Goal: Task Accomplishment & Management: Use online tool/utility

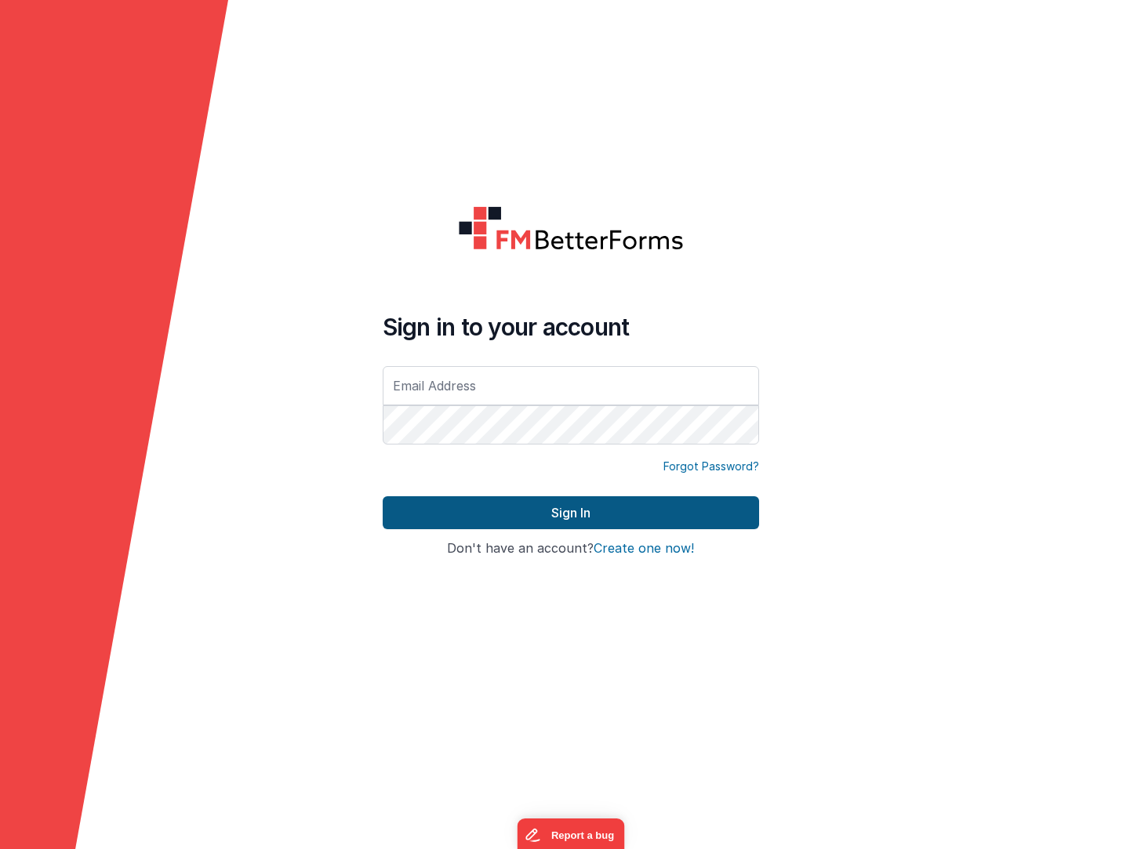
type input "[PERSON_NAME][EMAIL_ADDRESS][DOMAIN_NAME]"
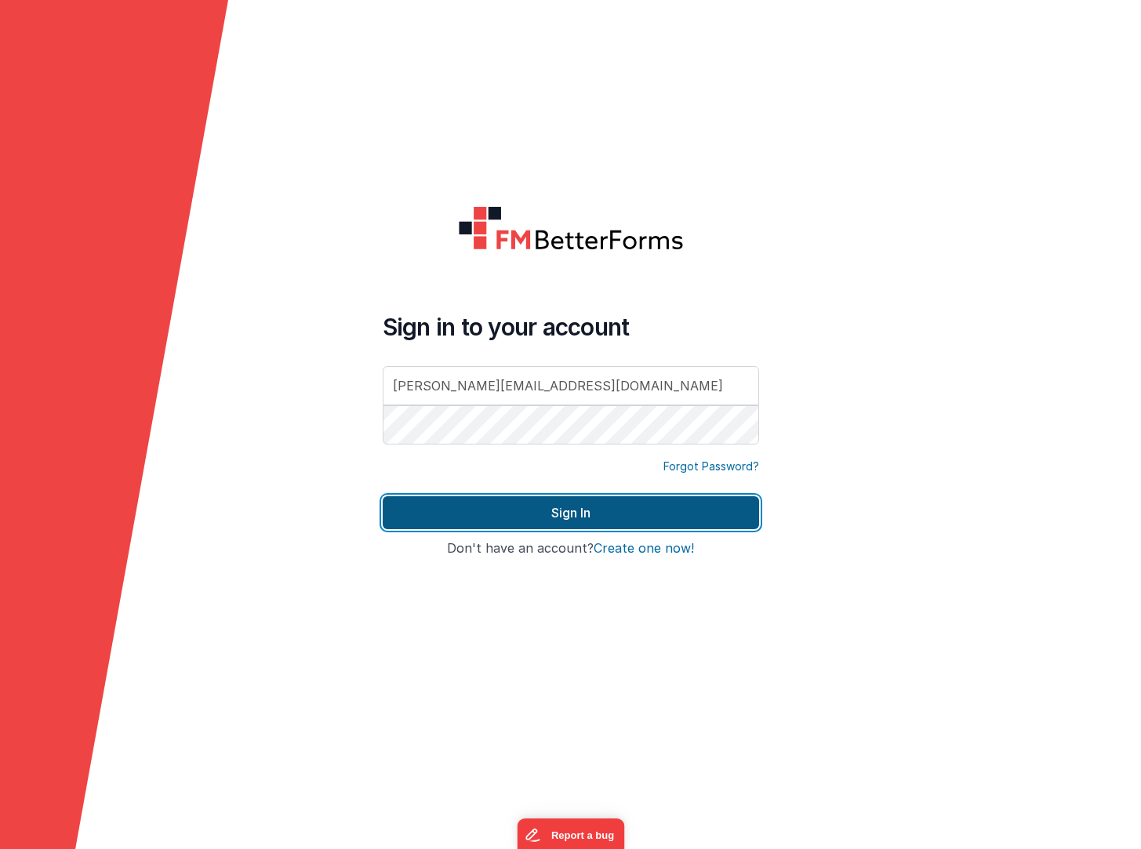
click at [598, 519] on button "Sign In" at bounding box center [571, 513] width 376 height 33
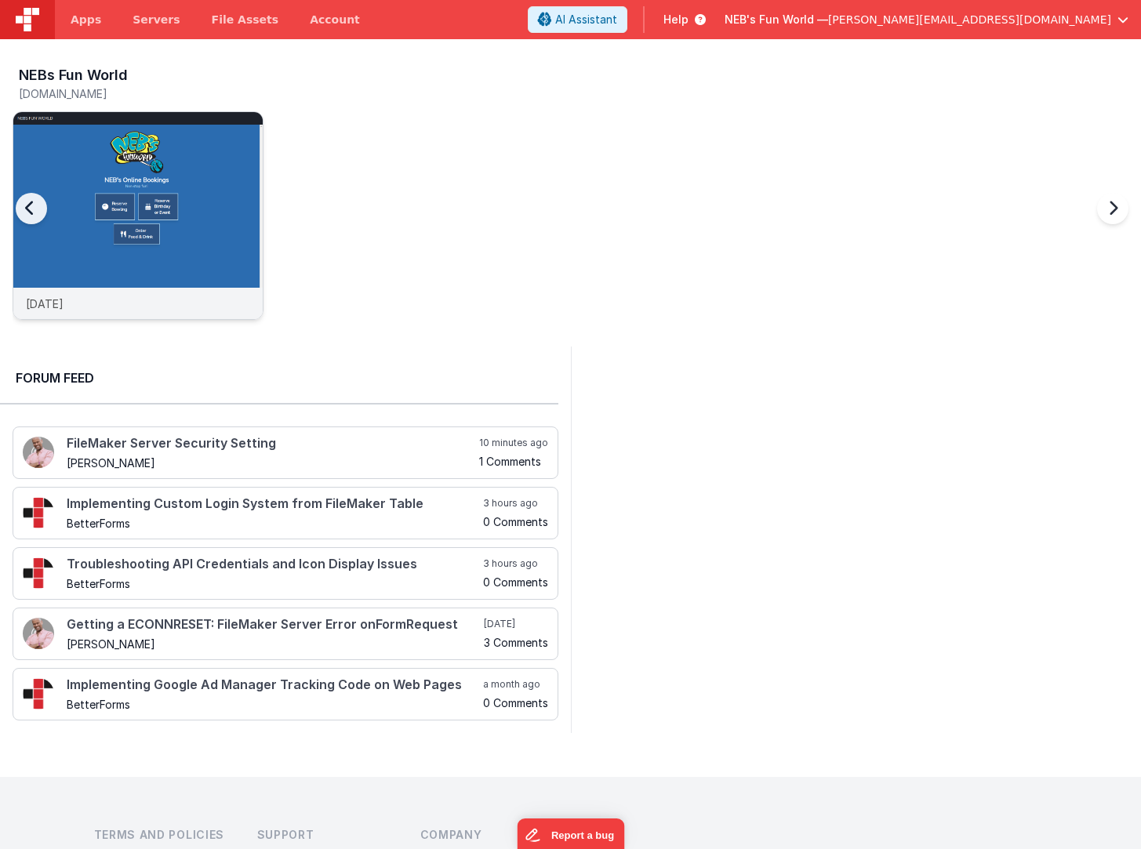
click at [193, 154] on img at bounding box center [137, 236] width 249 height 249
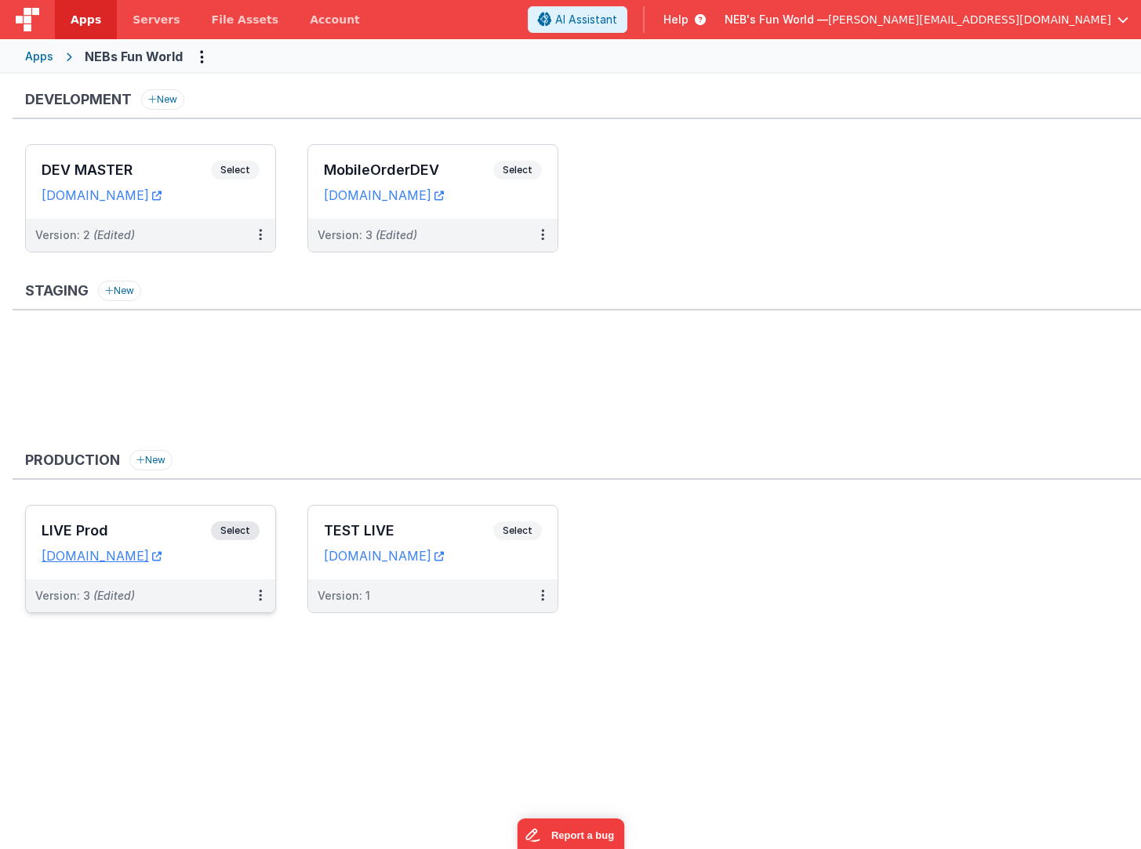
click at [171, 526] on h3 "LIVE Prod" at bounding box center [126, 531] width 169 height 16
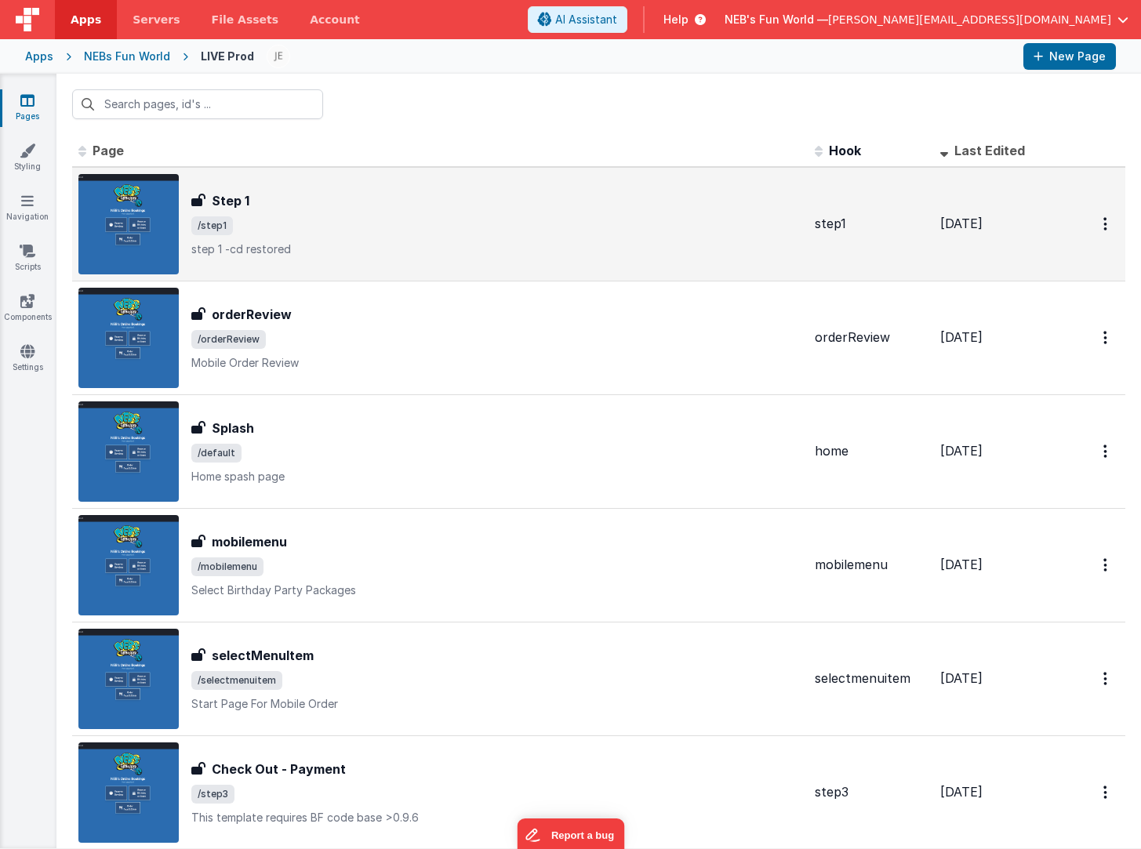
click at [324, 234] on span "/step1" at bounding box center [496, 225] width 611 height 19
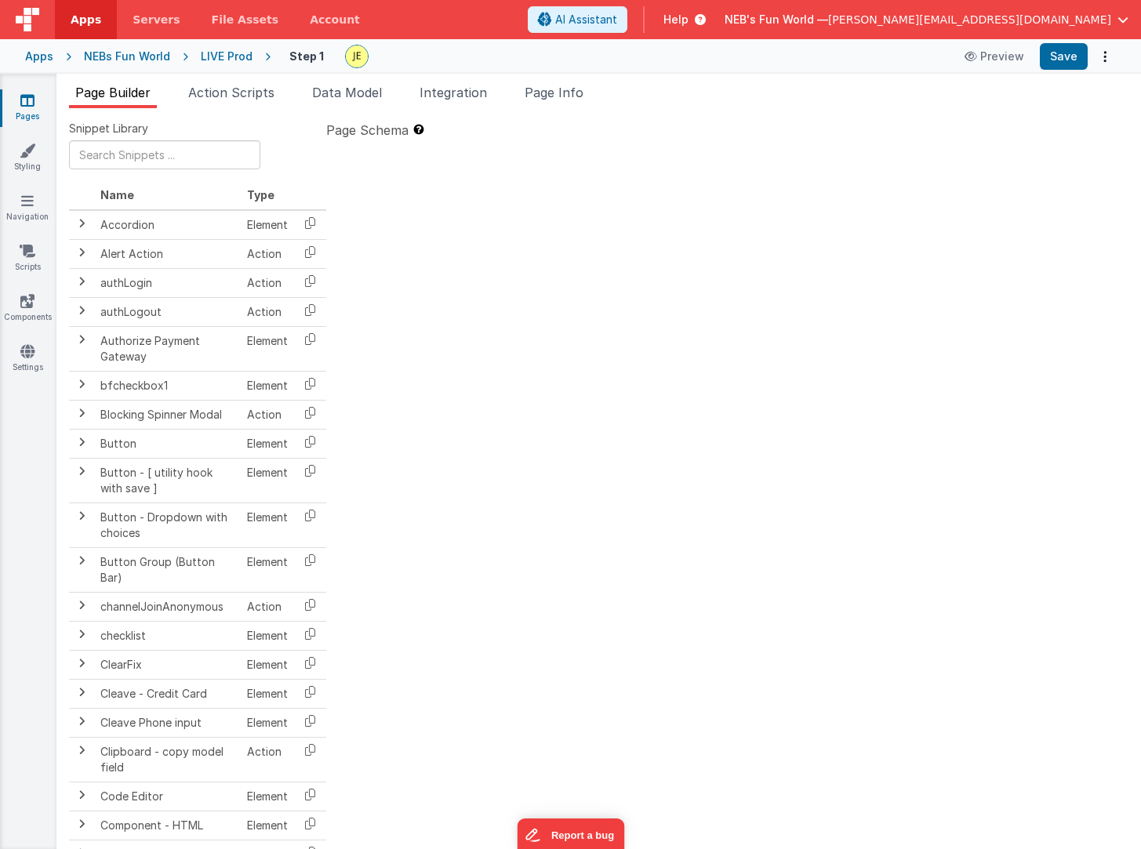
type textarea "step 1 -cd restored"
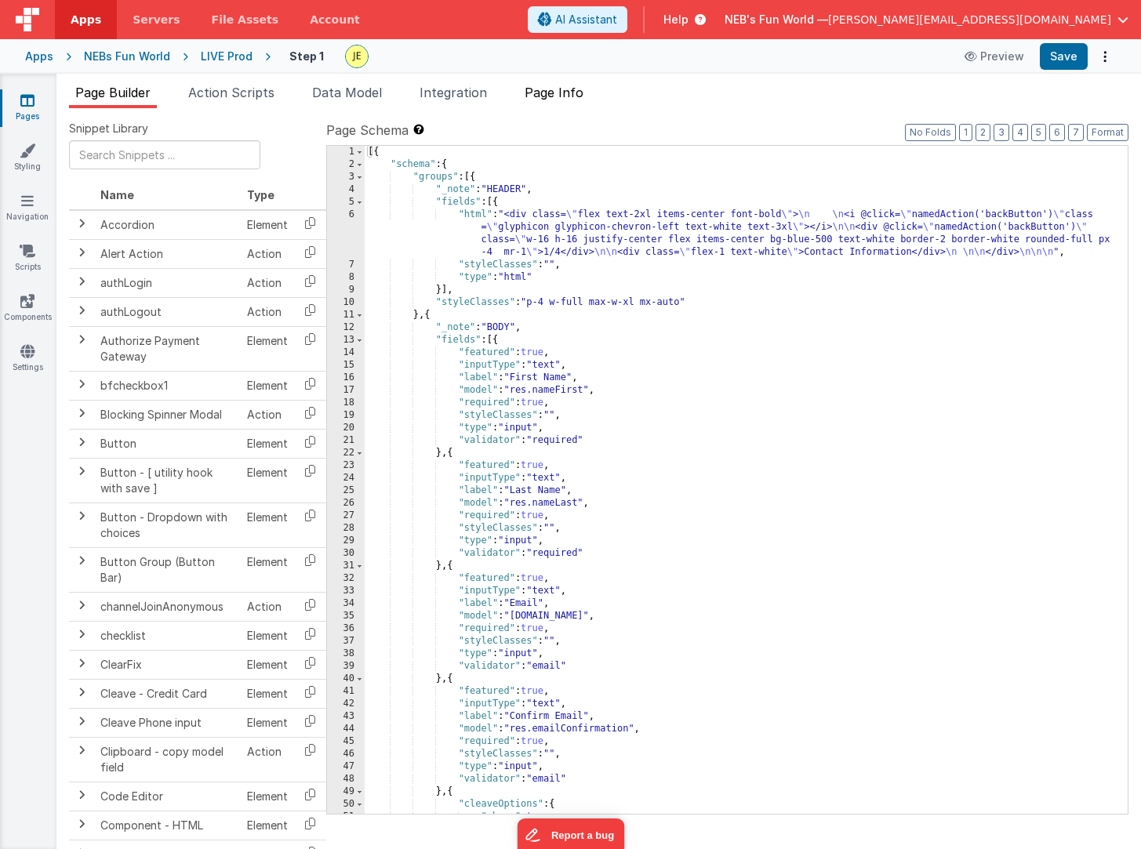
click at [565, 96] on span "Page Info" at bounding box center [554, 93] width 59 height 16
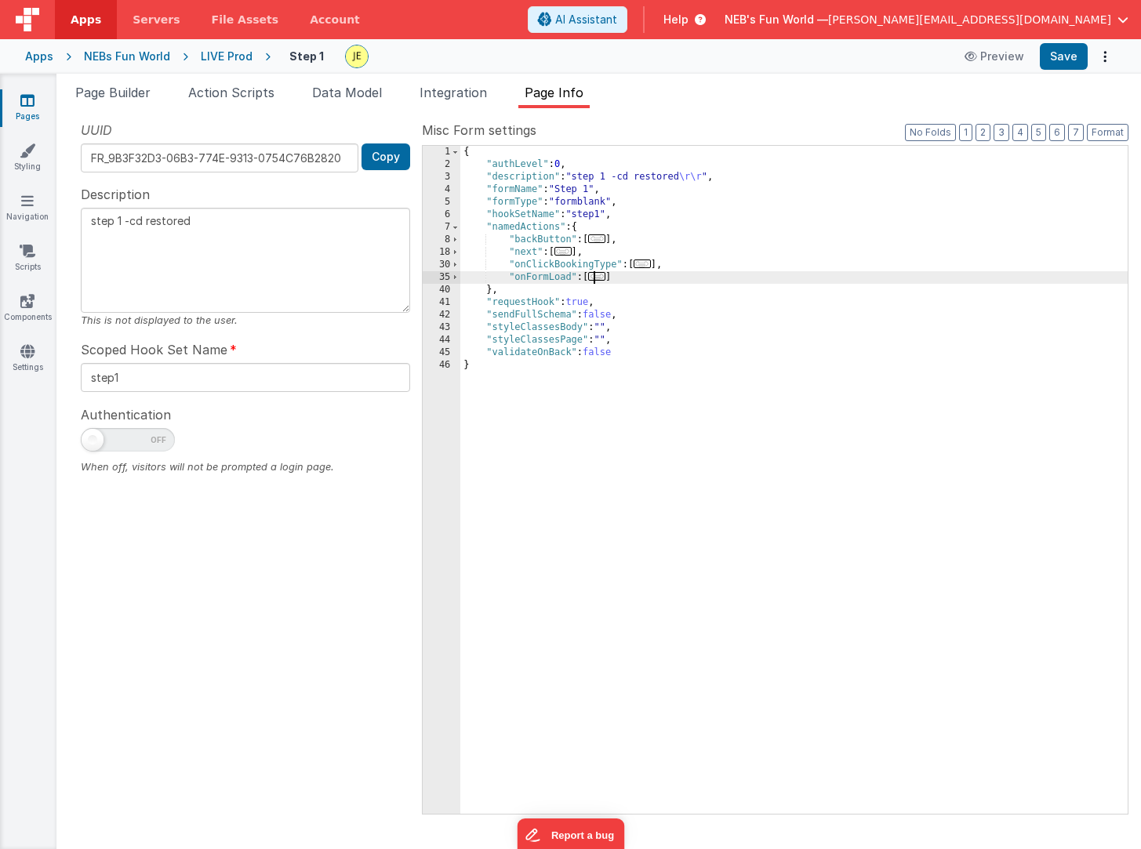
click at [600, 277] on span "..." at bounding box center [596, 276] width 17 height 9
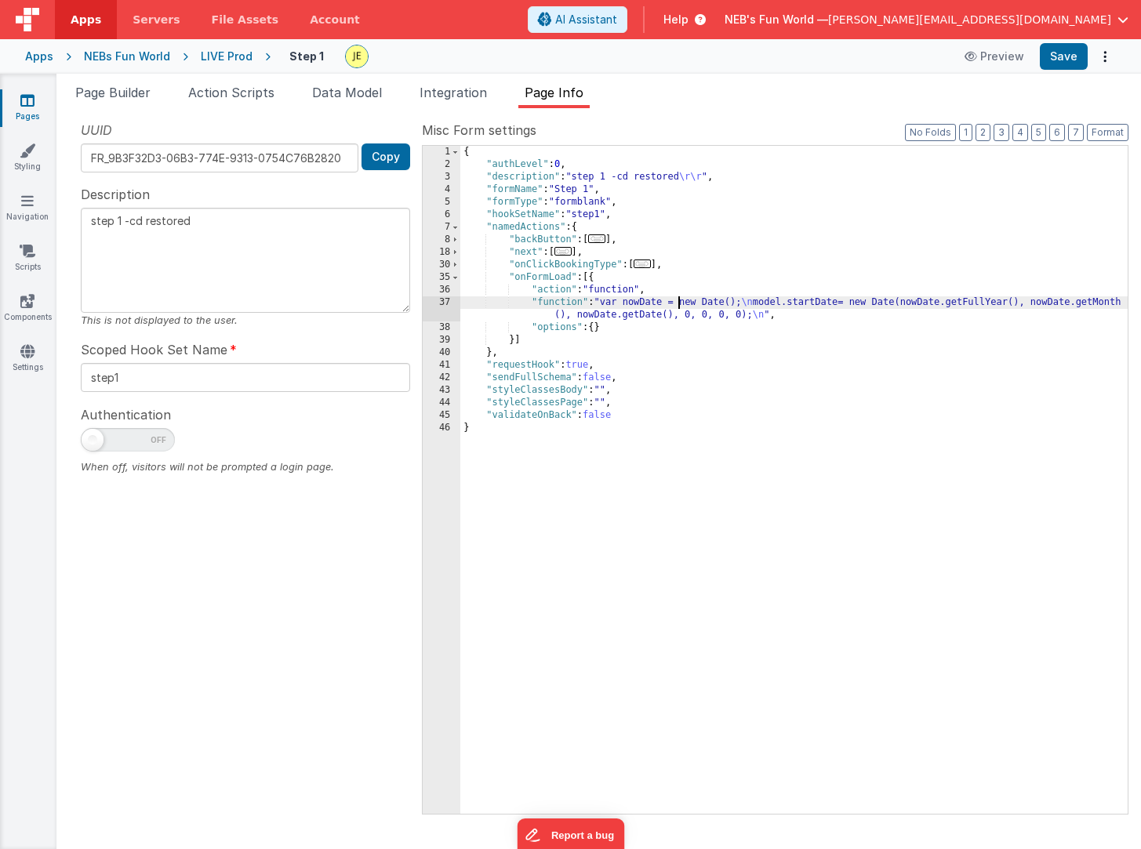
click at [678, 306] on div "{ "authLevel" : 0 , "description" : "step 1 -cd restored \r\r " , "formName" : …" at bounding box center [793, 492] width 667 height 693
click at [440, 309] on div "37" at bounding box center [442, 308] width 38 height 25
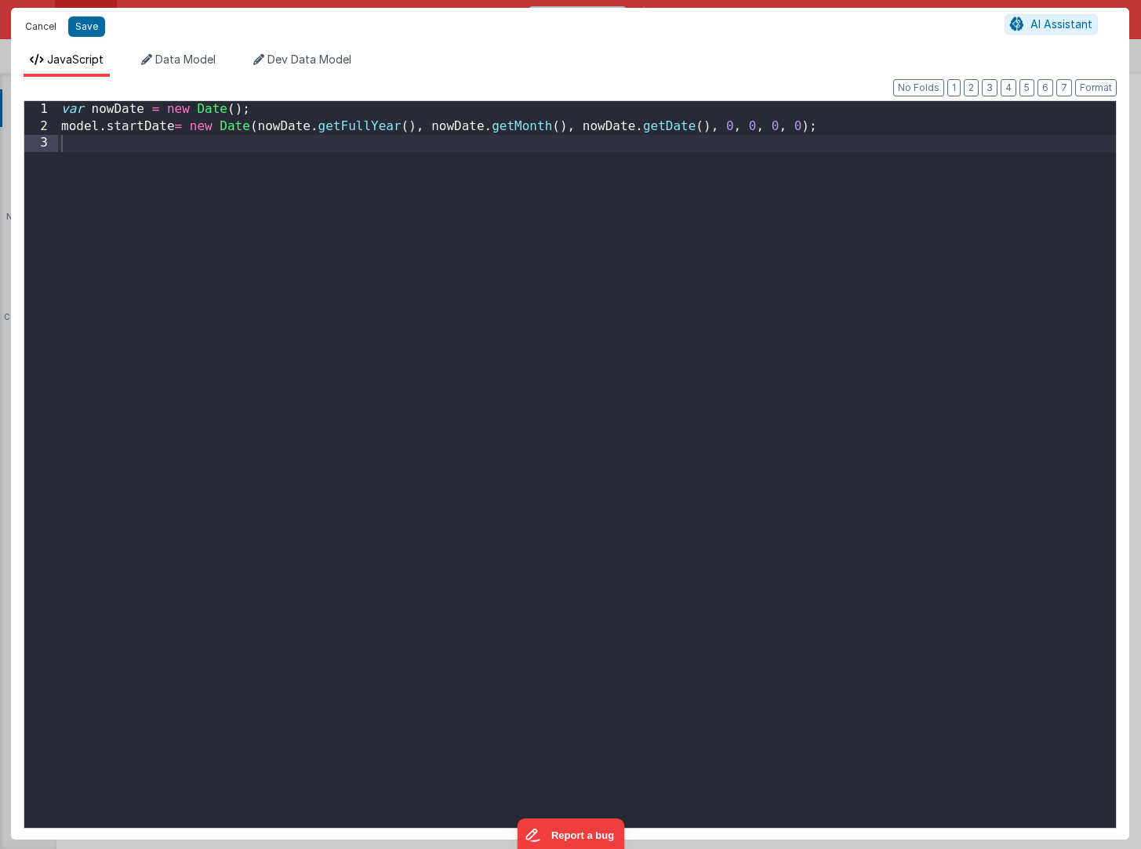
click at [42, 19] on button "Cancel" at bounding box center [40, 27] width 47 height 22
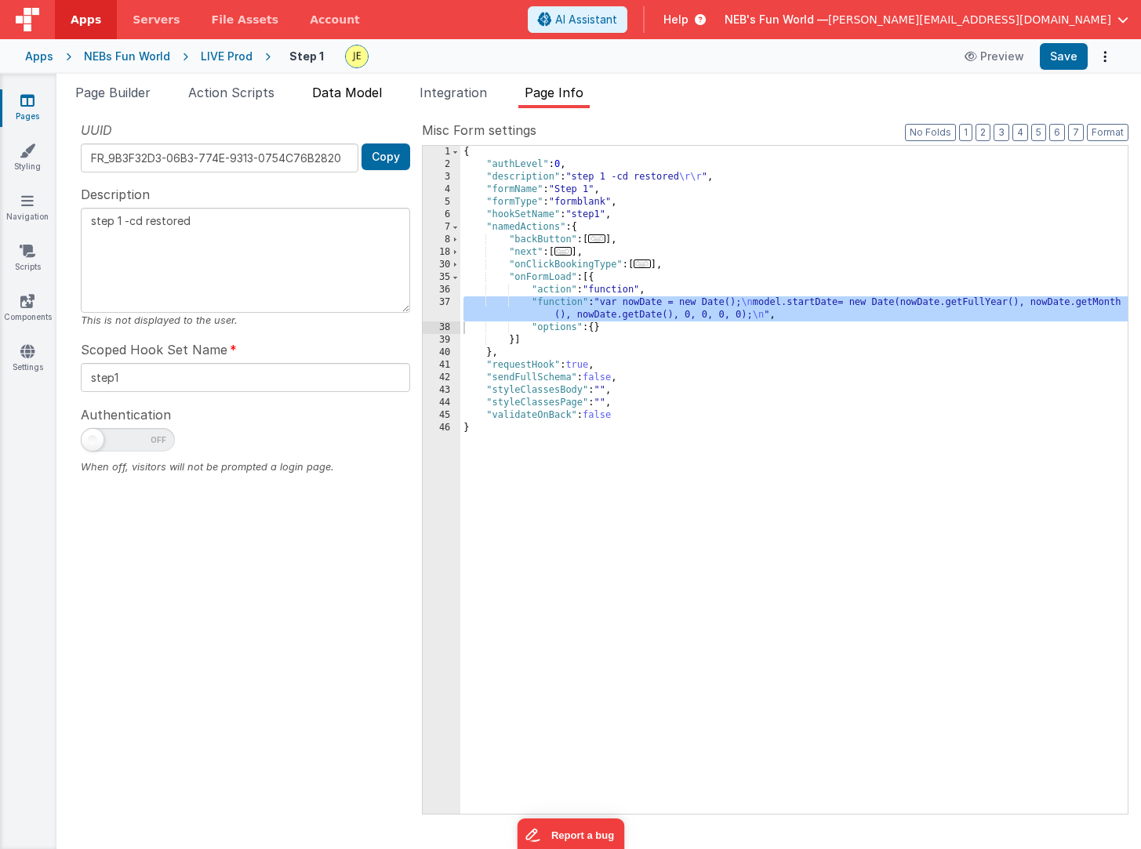
click at [349, 90] on span "Data Model" at bounding box center [347, 93] width 70 height 16
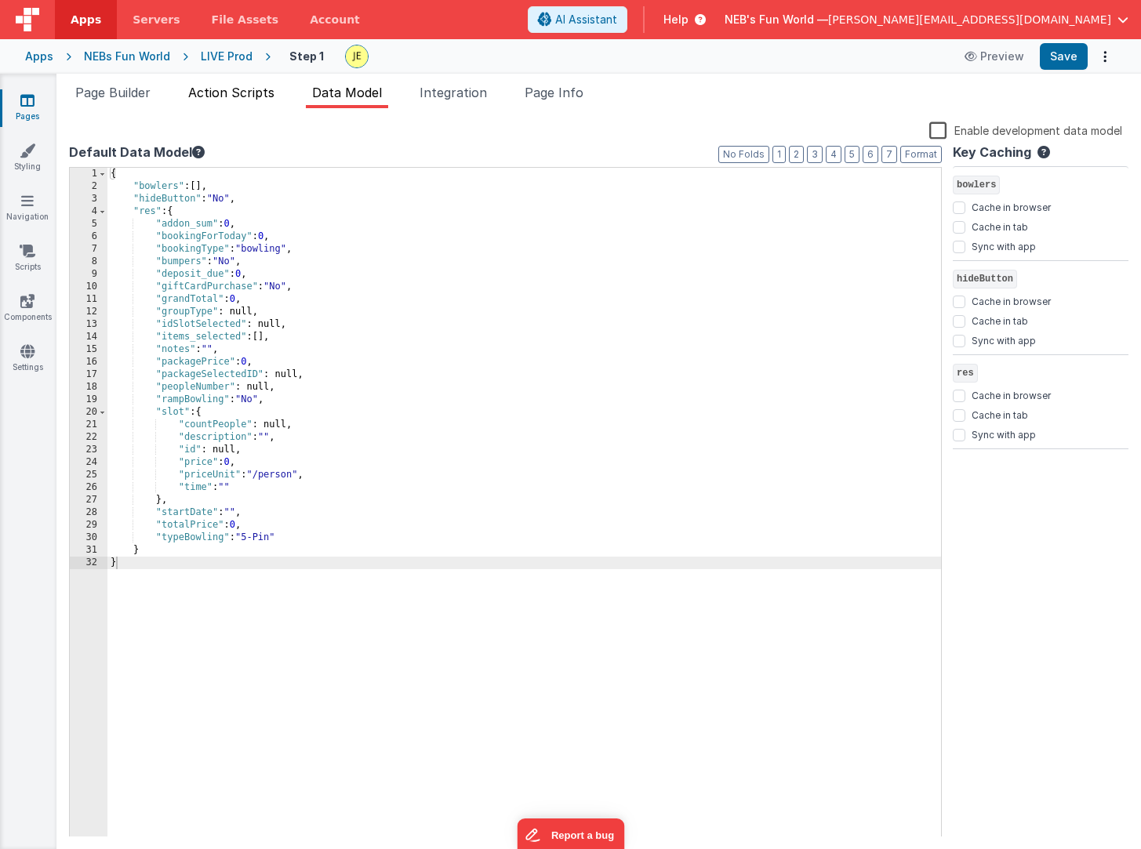
click at [241, 95] on span "Action Scripts" at bounding box center [231, 93] width 86 height 16
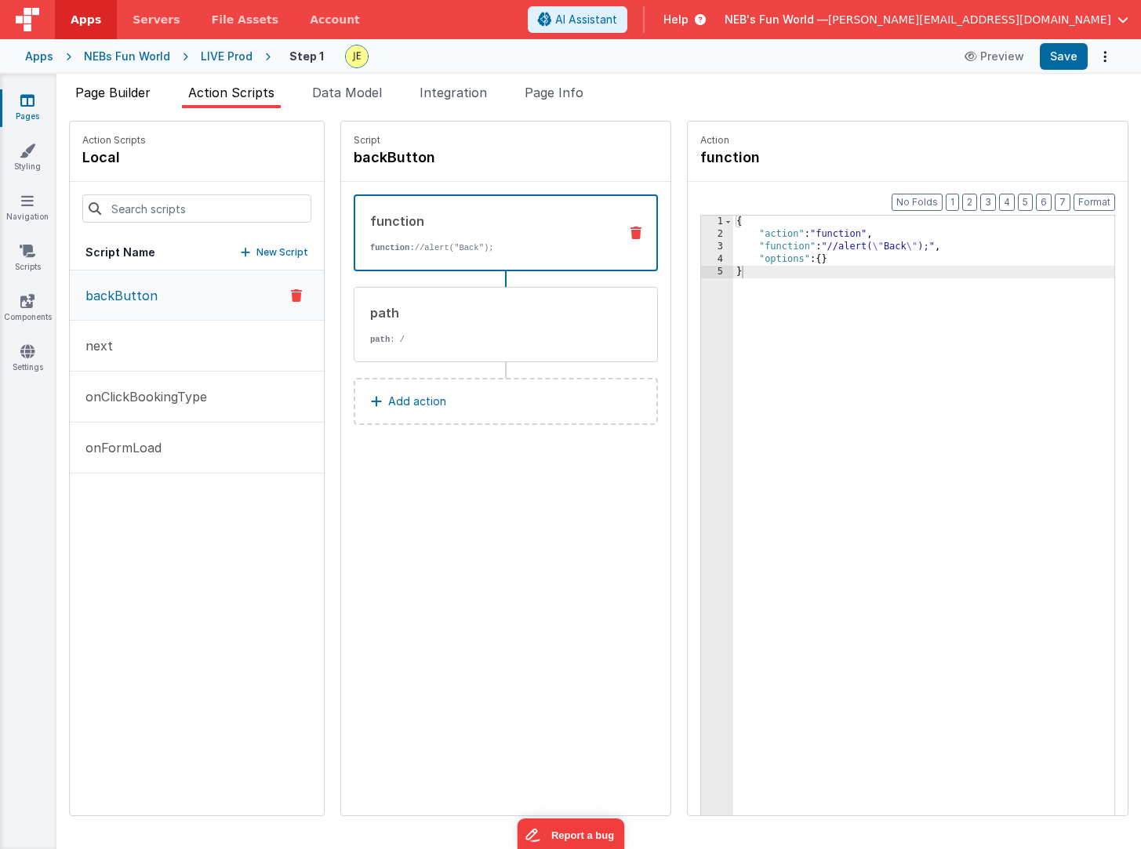
click at [114, 93] on span "Page Builder" at bounding box center [112, 93] width 75 height 16
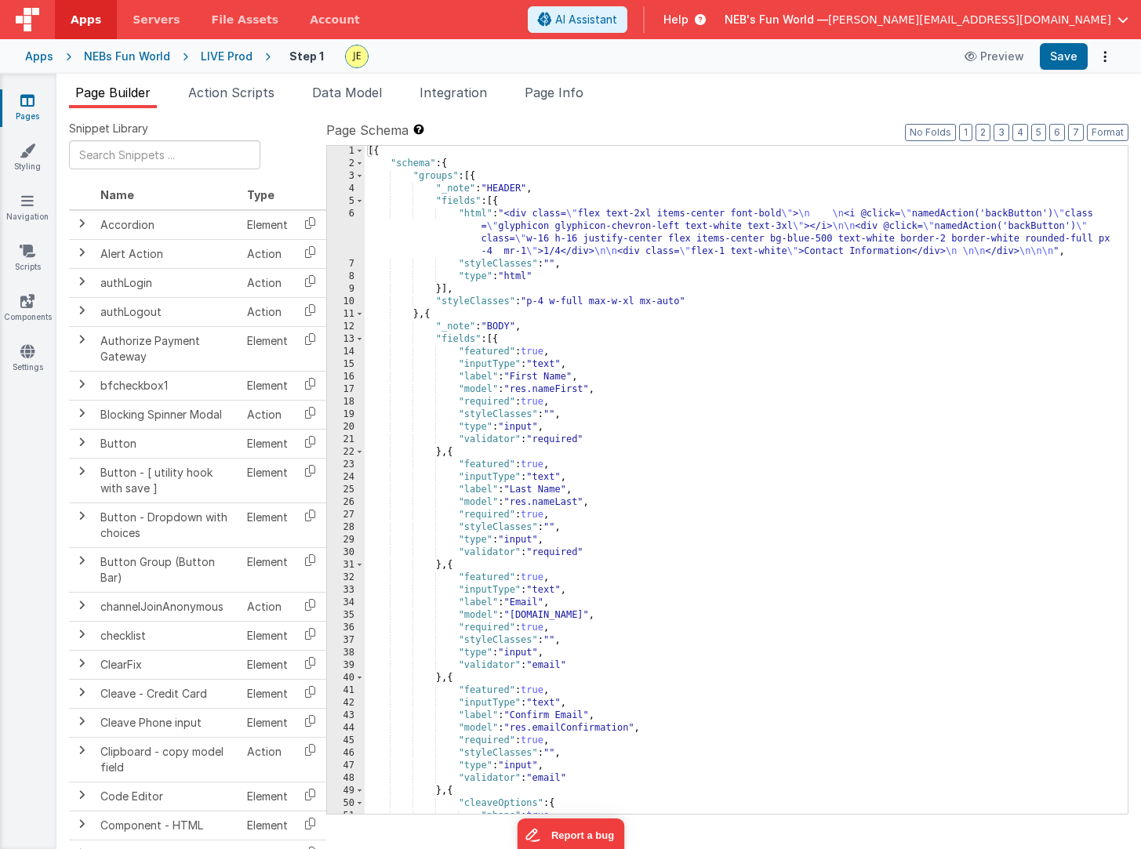
scroll to position [649, 0]
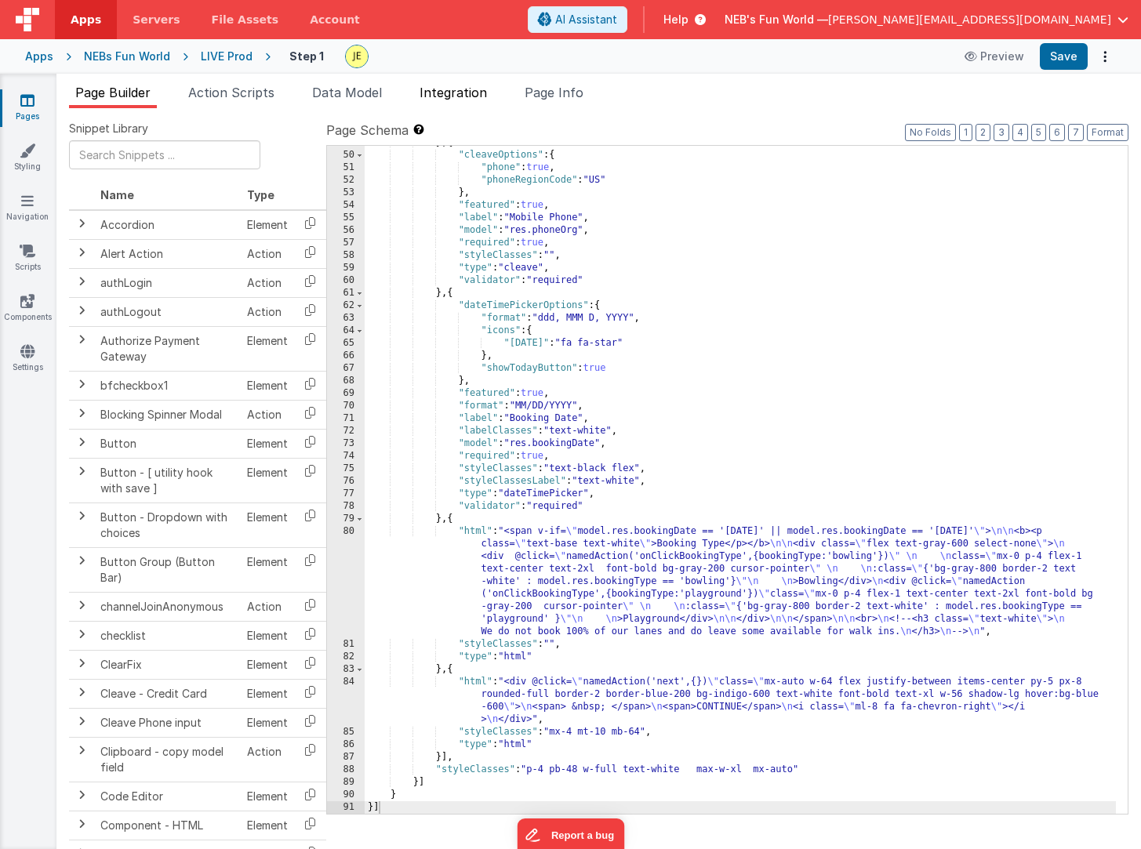
click at [475, 97] on span "Integration" at bounding box center [453, 93] width 67 height 16
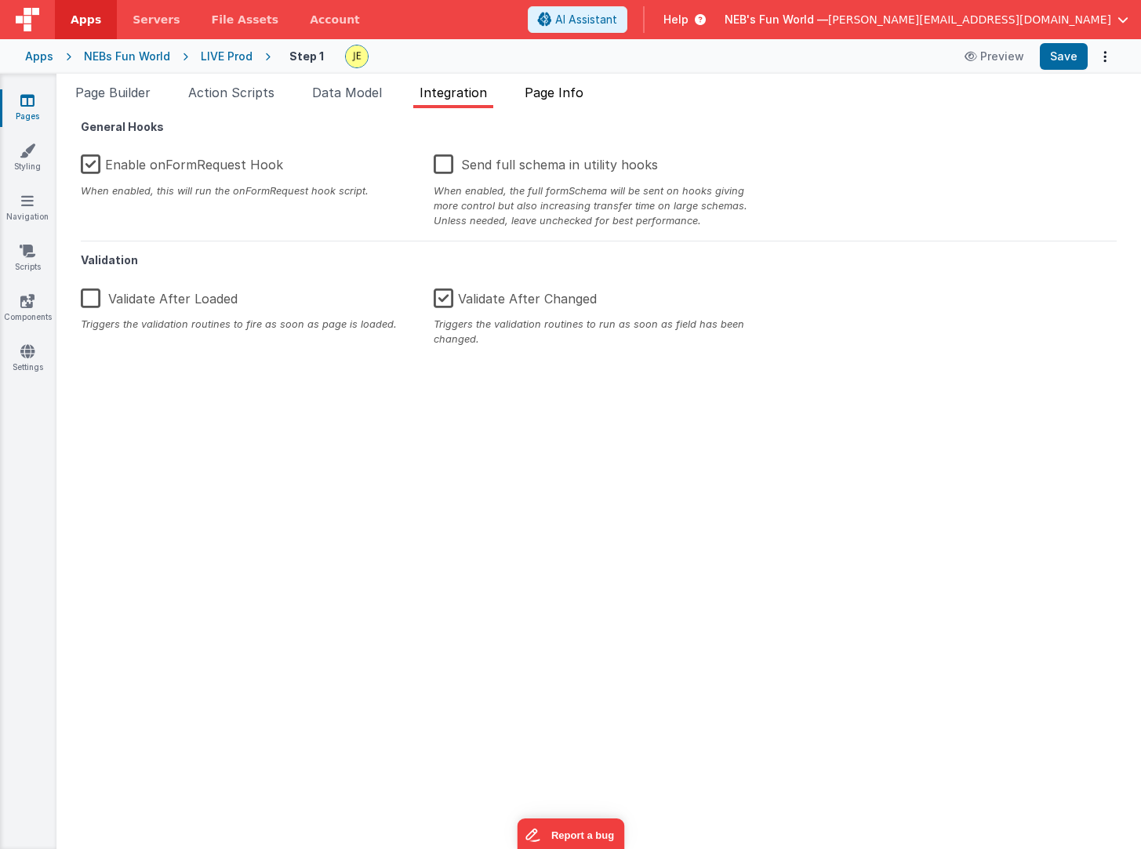
click at [558, 94] on span "Page Info" at bounding box center [554, 93] width 59 height 16
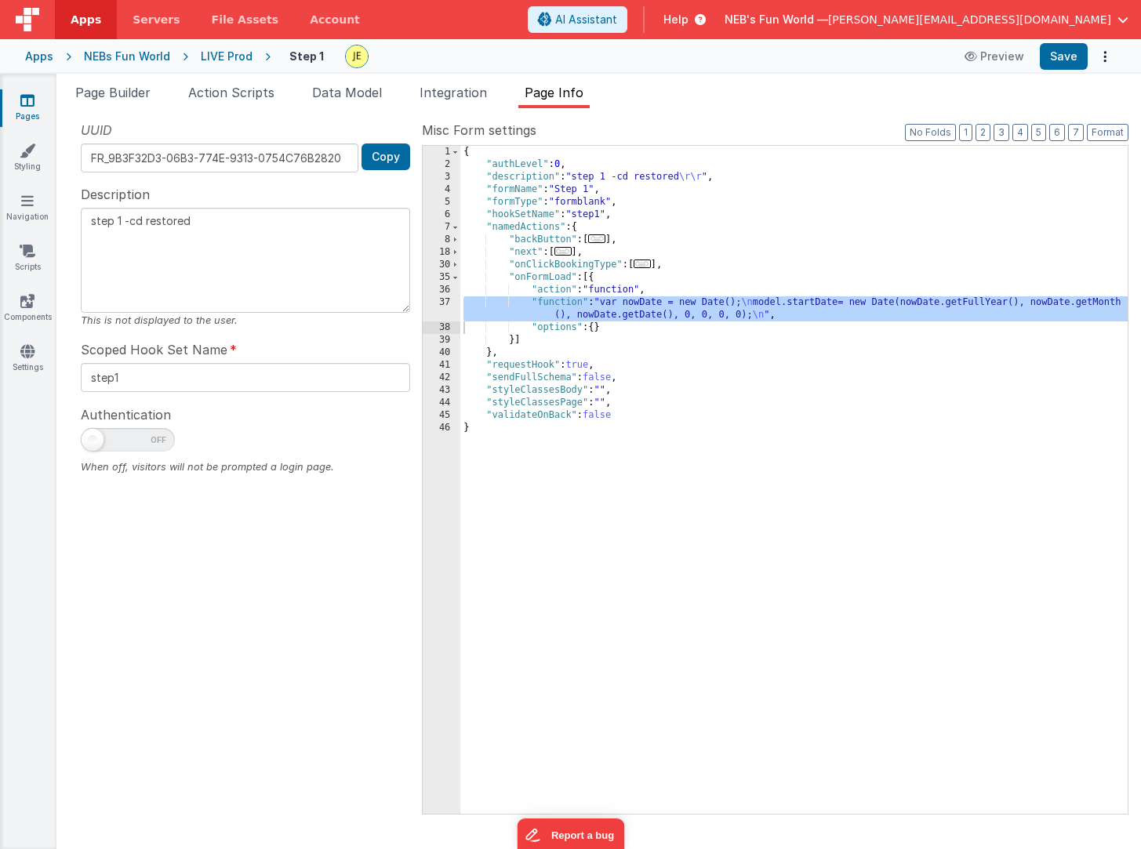
click at [590, 313] on div "{ "authLevel" : 0 , "description" : "step 1 -cd restored \r\r " , "formName" : …" at bounding box center [793, 492] width 667 height 693
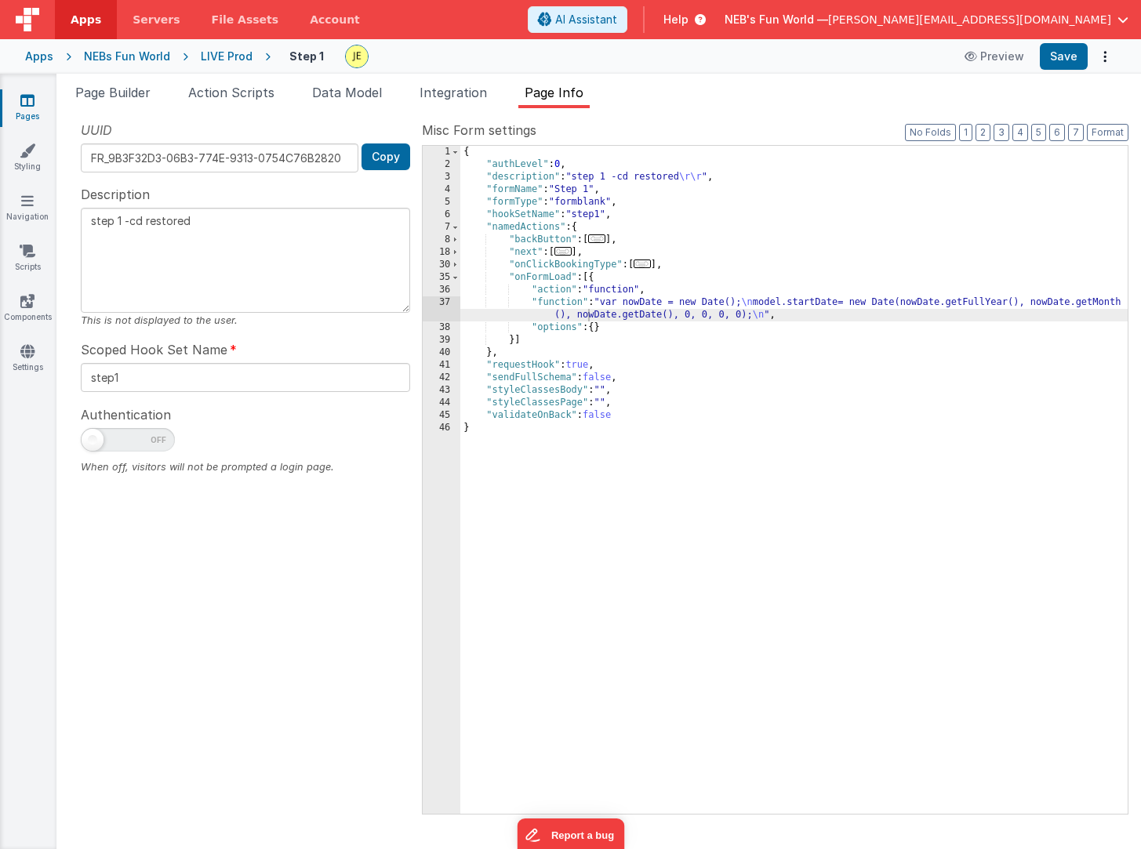
click at [224, 53] on div "LIVE Prod" at bounding box center [227, 57] width 52 height 16
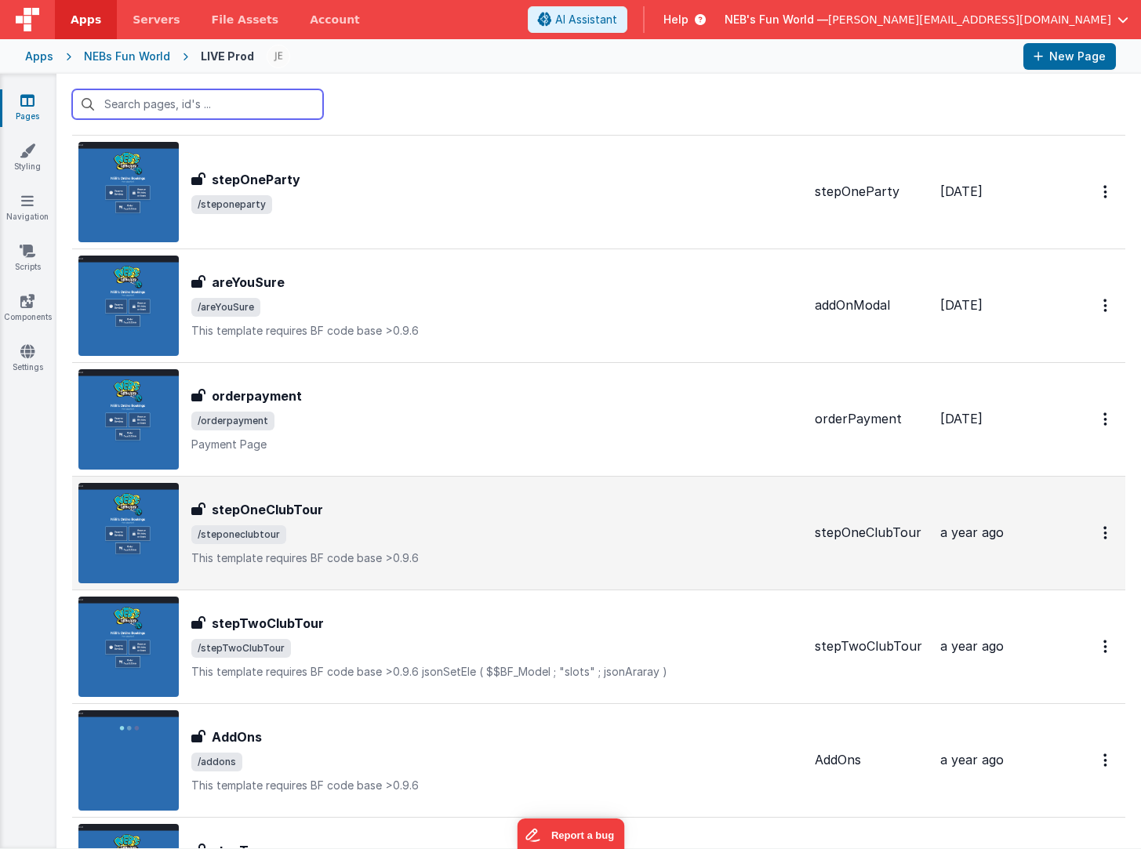
scroll to position [717, 0]
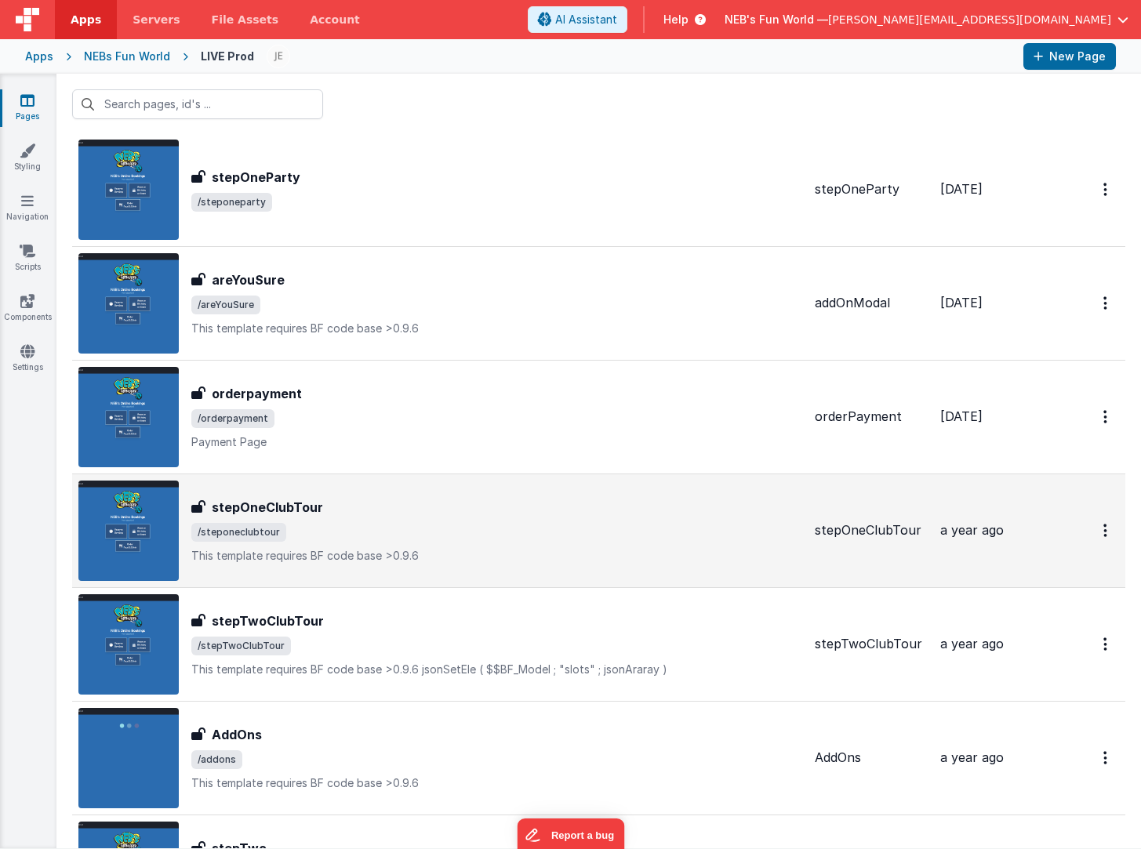
click at [389, 494] on div "stepOneClubTour stepOneClubTour /steponeclubtour This template requires BF code…" at bounding box center [440, 531] width 724 height 100
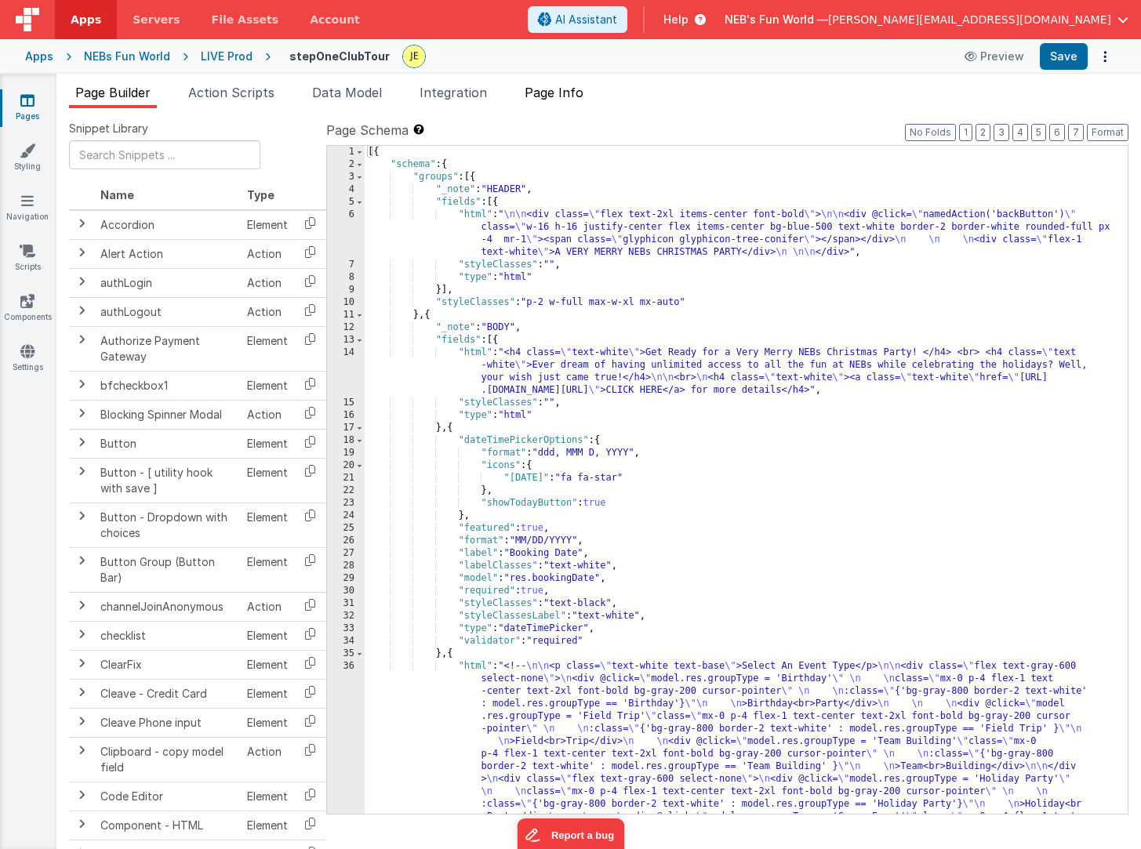
click at [564, 105] on li "Page Info" at bounding box center [553, 95] width 71 height 25
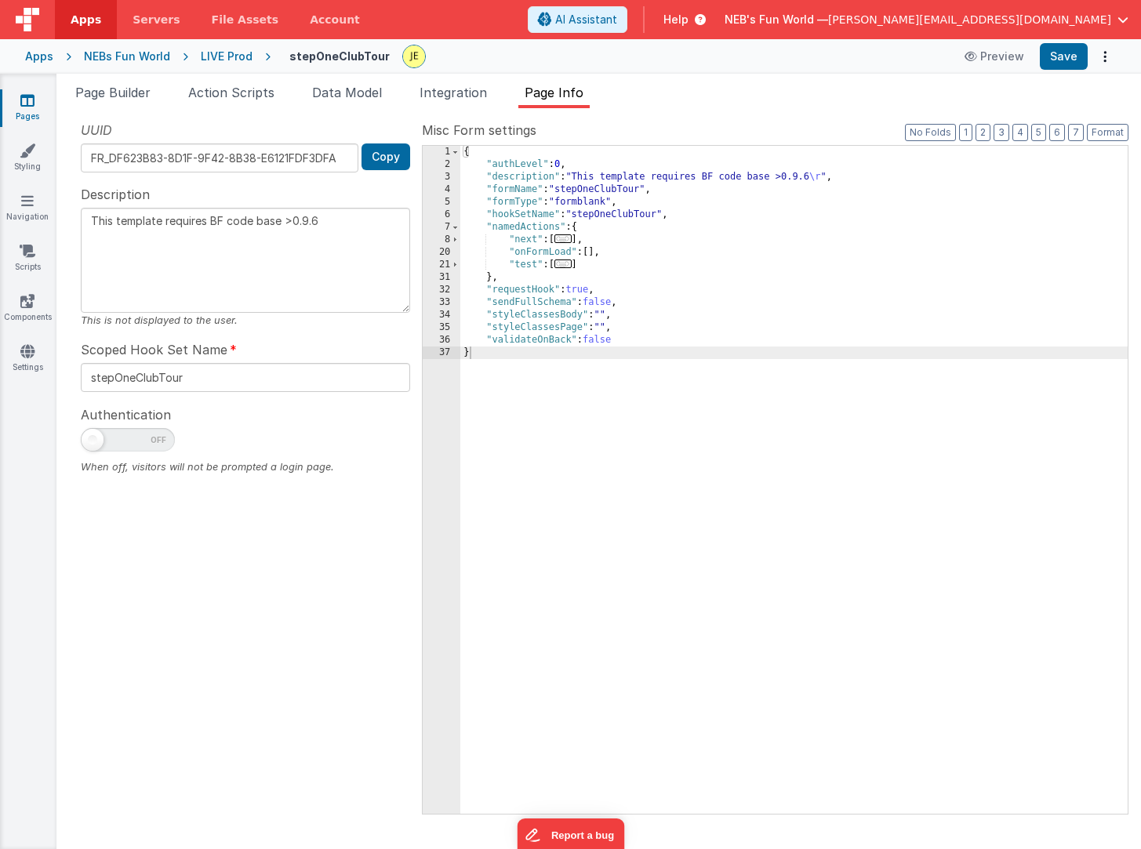
click at [596, 251] on div "{ "authLevel" : 0 , "description" : "This template requires BF code base >0.9.6…" at bounding box center [793, 492] width 667 height 693
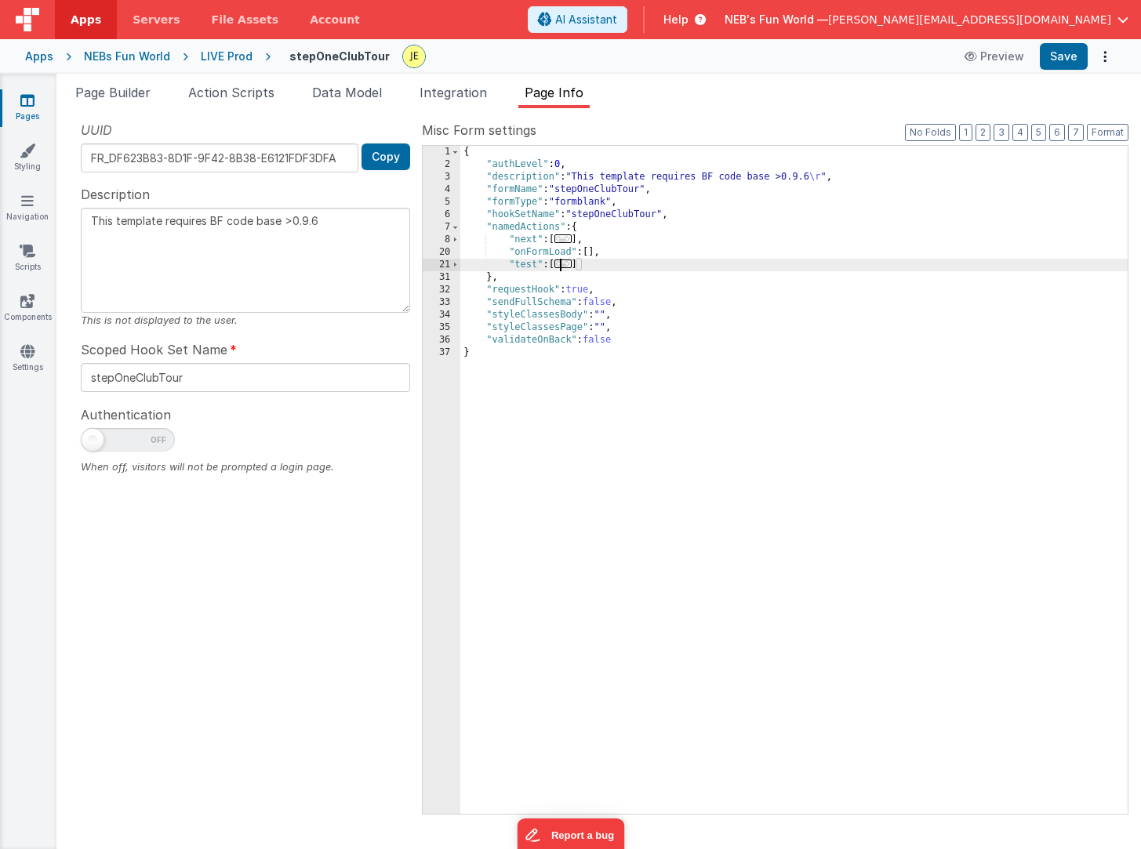
click at [566, 266] on span "..." at bounding box center [563, 264] width 17 height 9
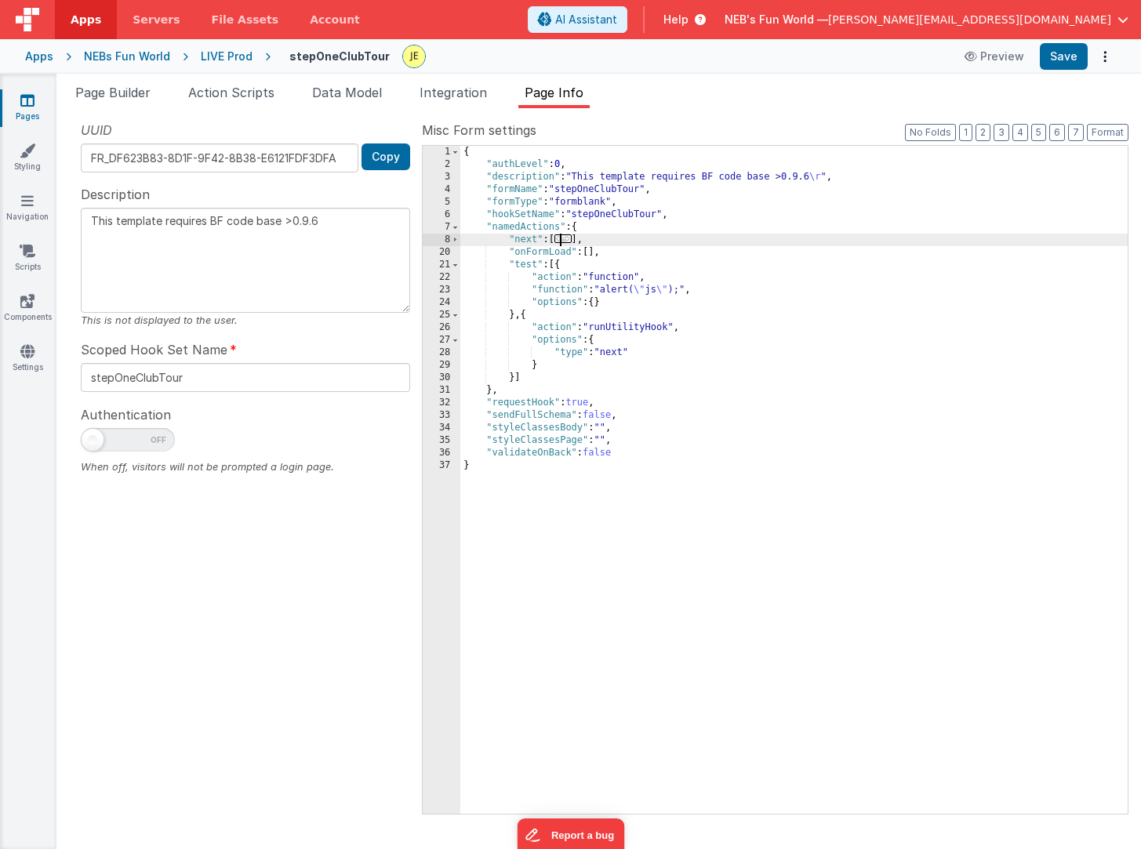
click at [566, 237] on span "..." at bounding box center [563, 239] width 17 height 9
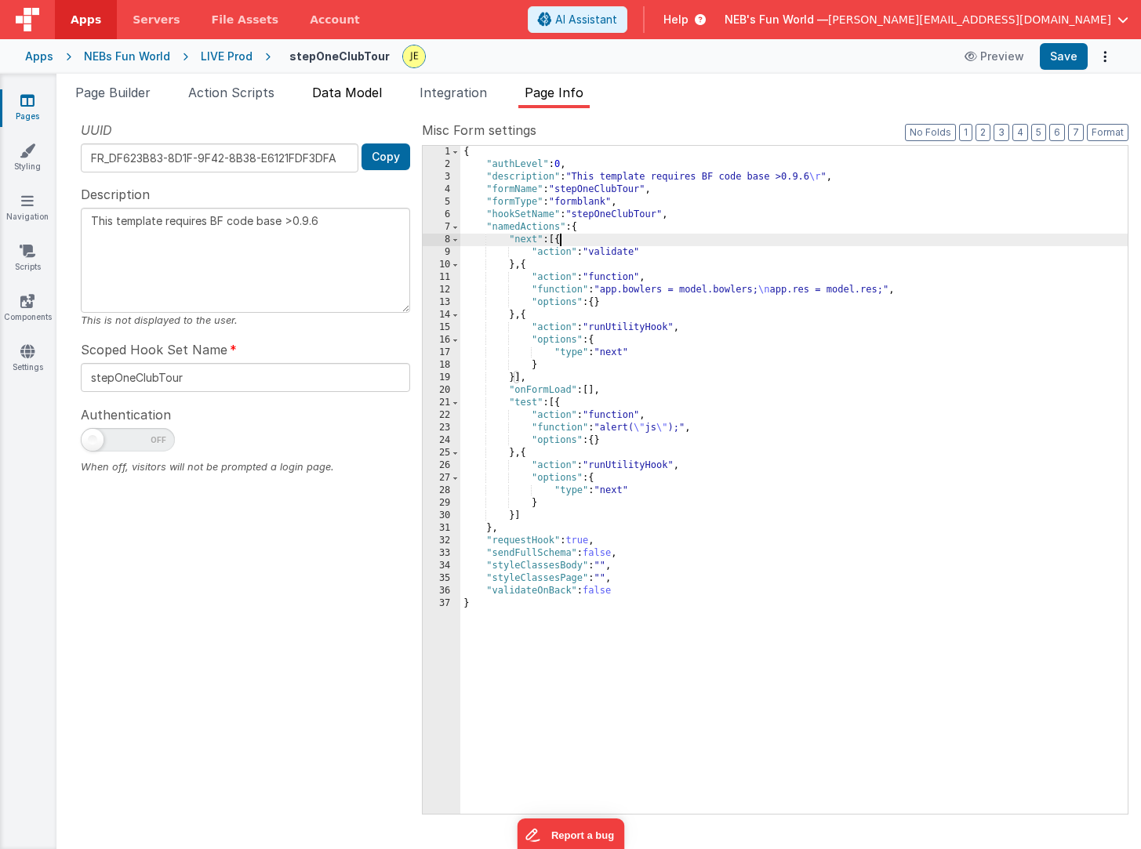
click at [366, 99] on span "Data Model" at bounding box center [347, 93] width 70 height 16
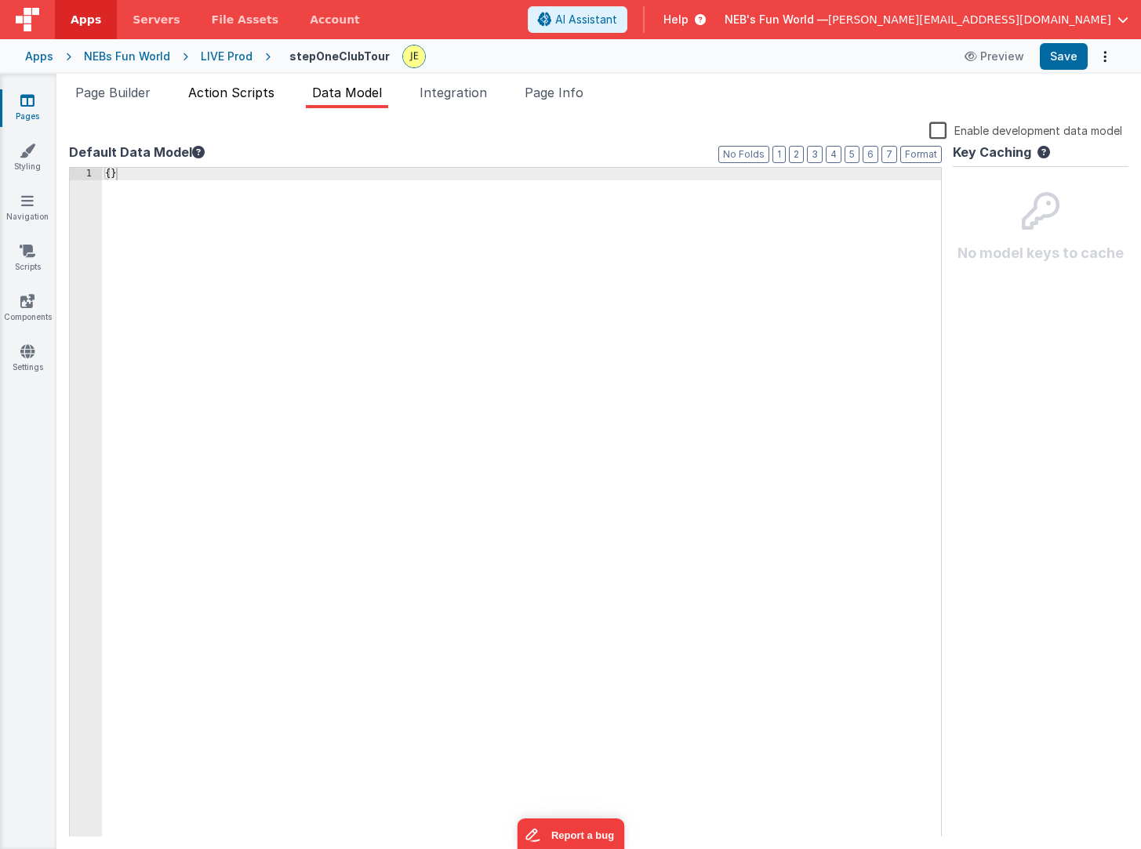
click at [228, 85] on span "Action Scripts" at bounding box center [231, 93] width 86 height 16
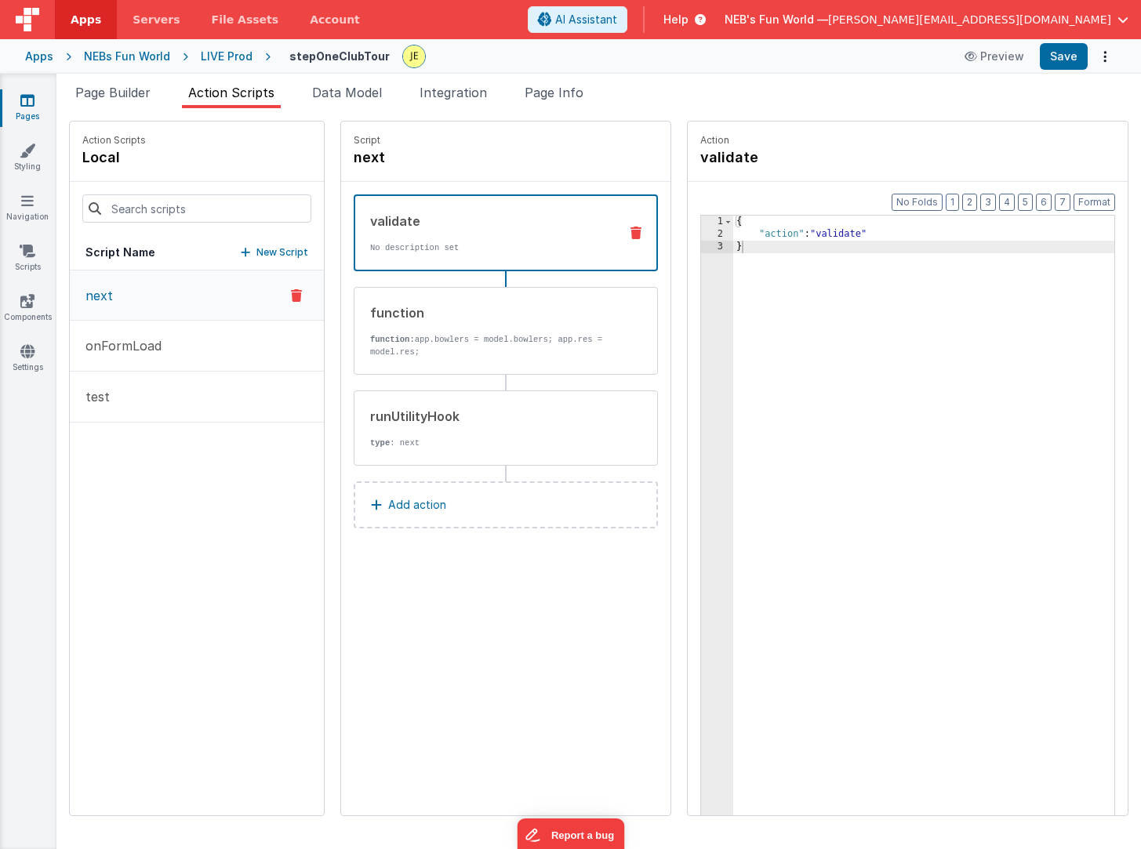
click at [228, 53] on div "LIVE Prod" at bounding box center [227, 57] width 52 height 16
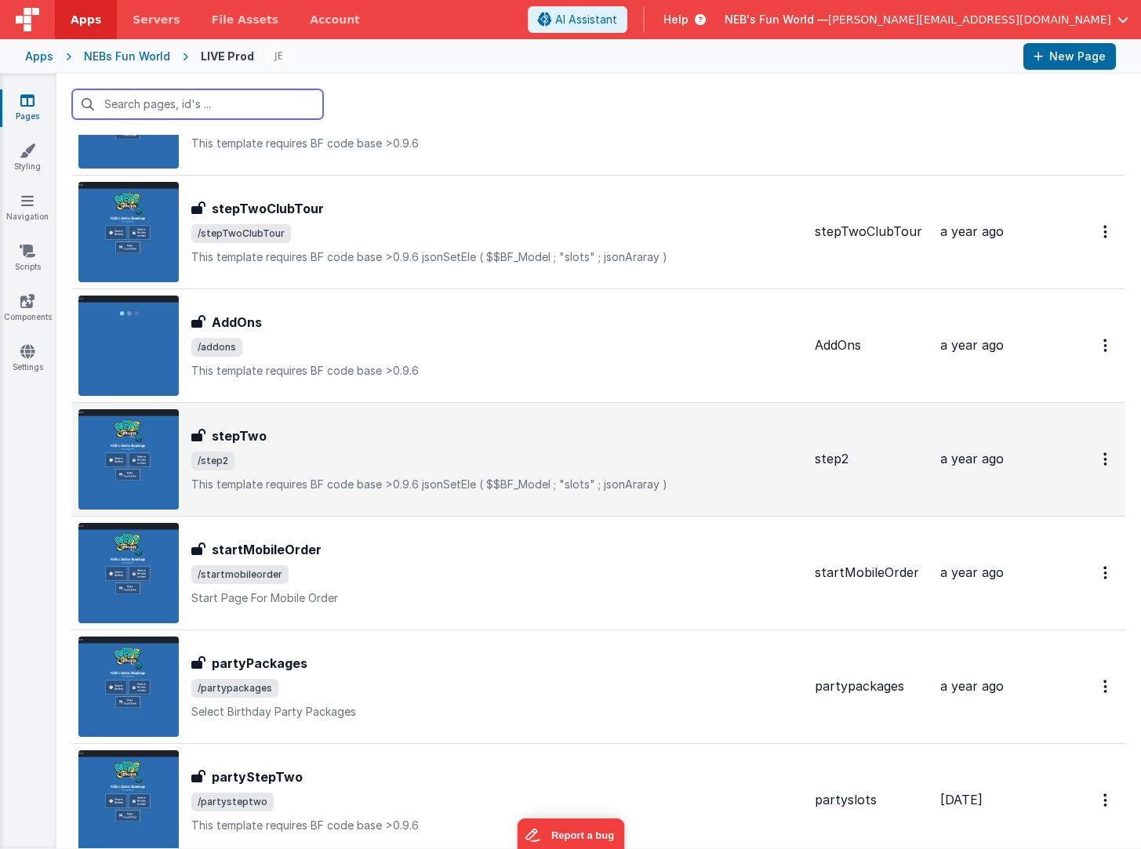
scroll to position [1128, 0]
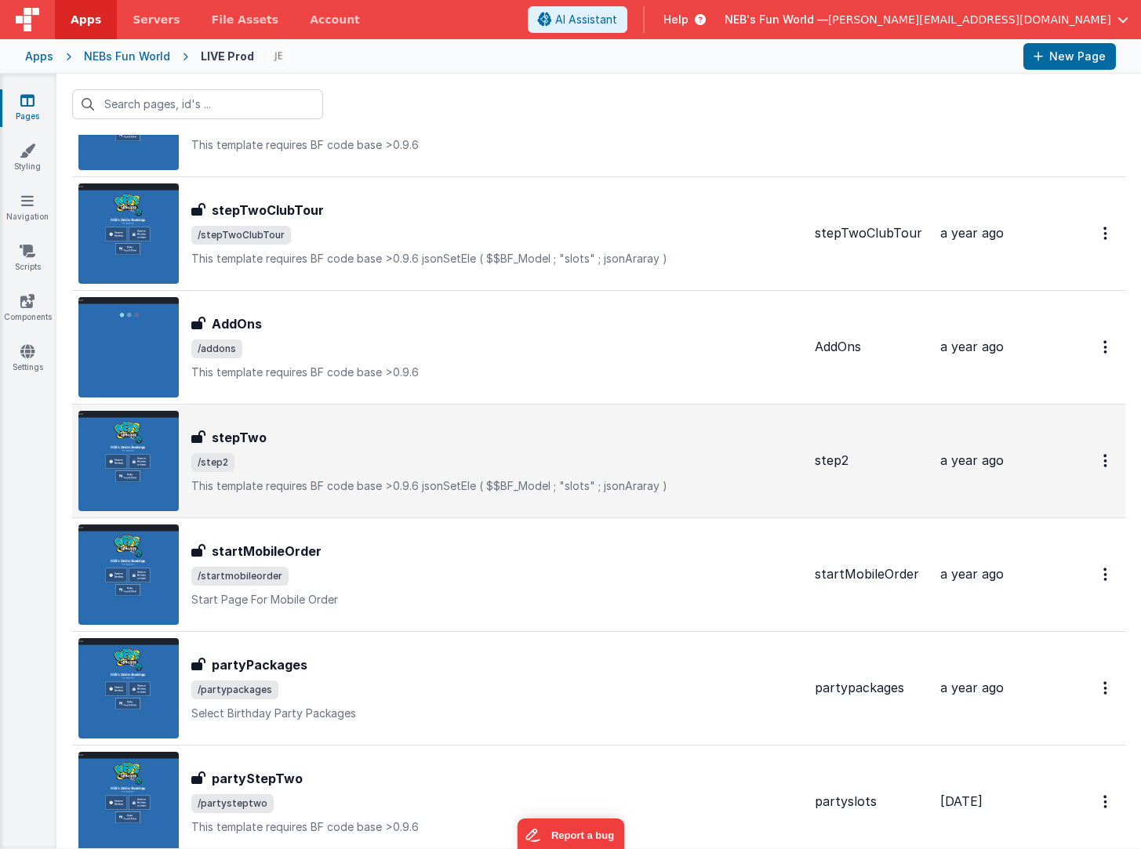
click at [328, 458] on span "/step2" at bounding box center [496, 462] width 611 height 19
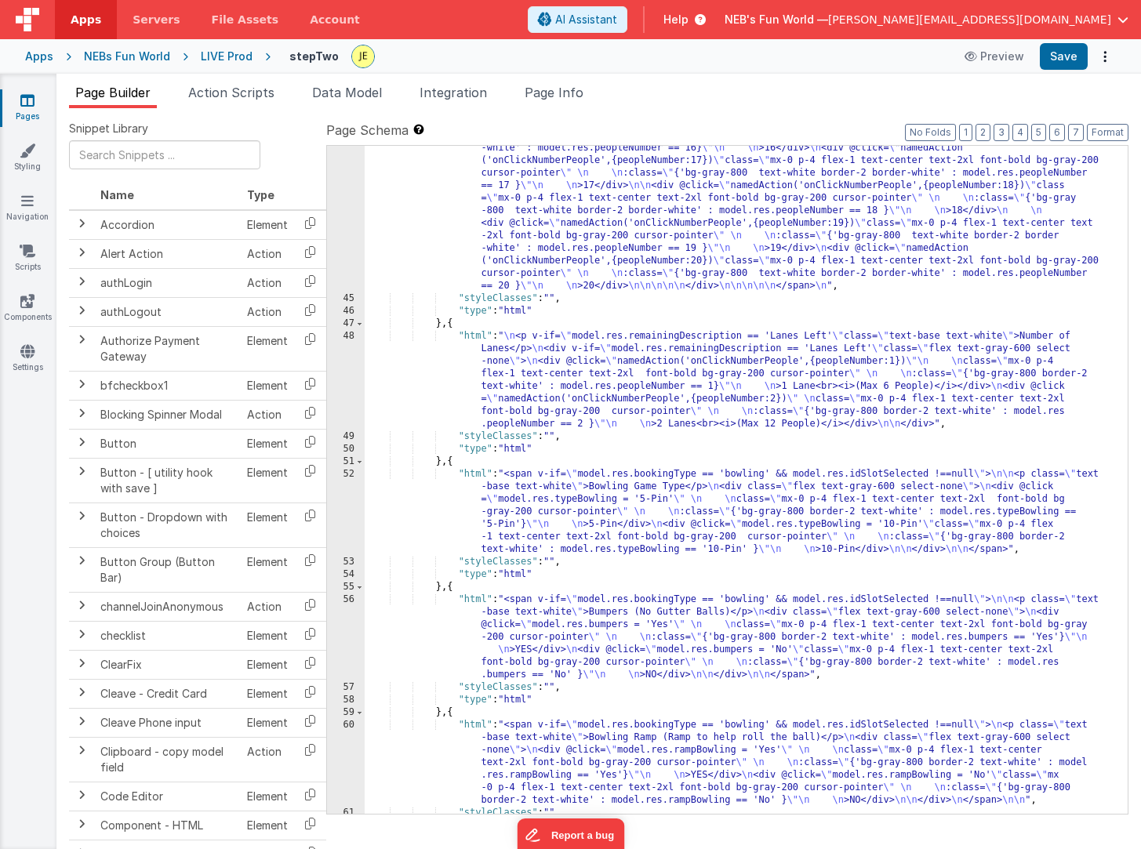
scroll to position [1754, 0]
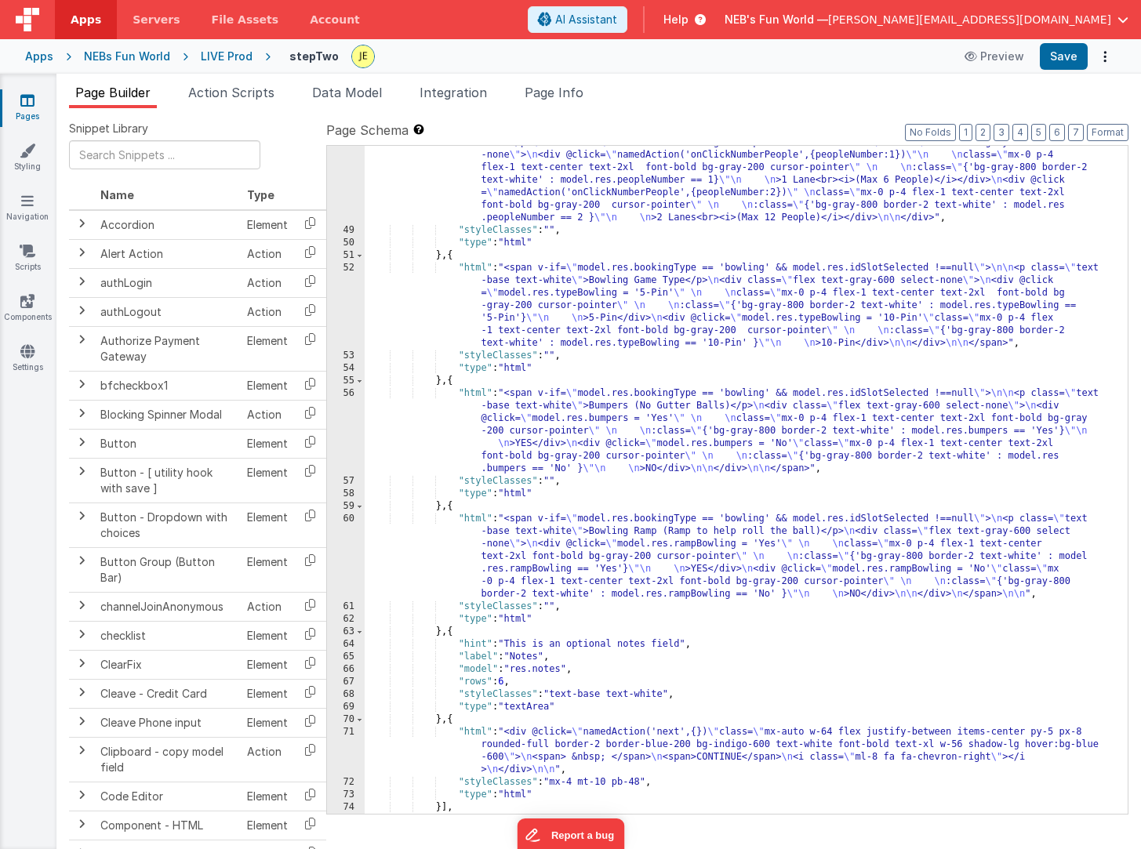
click at [553, 187] on div ""html" : " \n <p v-if= \" model.res.remainingDescription == 'Lanes Left' \" cla…" at bounding box center [740, 514] width 751 height 781
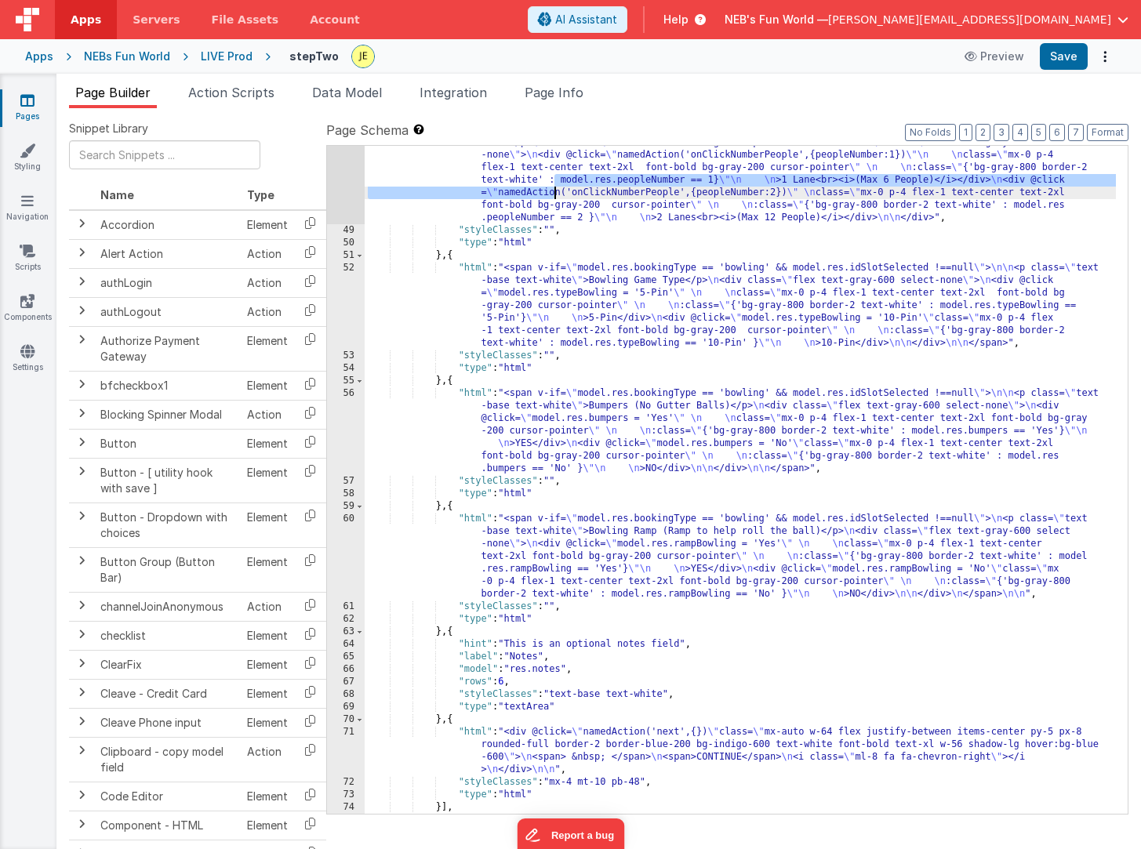
click at [360, 172] on div "48" at bounding box center [346, 174] width 38 height 100
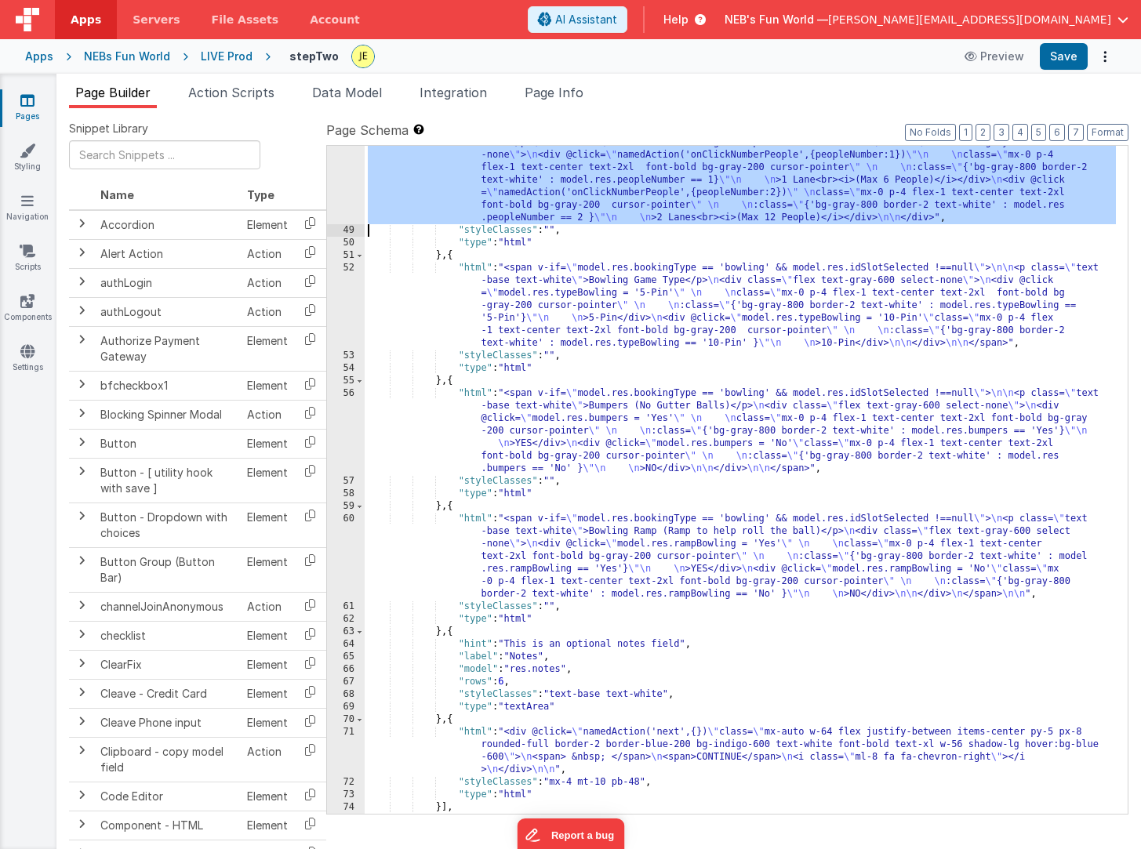
click at [349, 173] on div "48" at bounding box center [346, 174] width 38 height 100
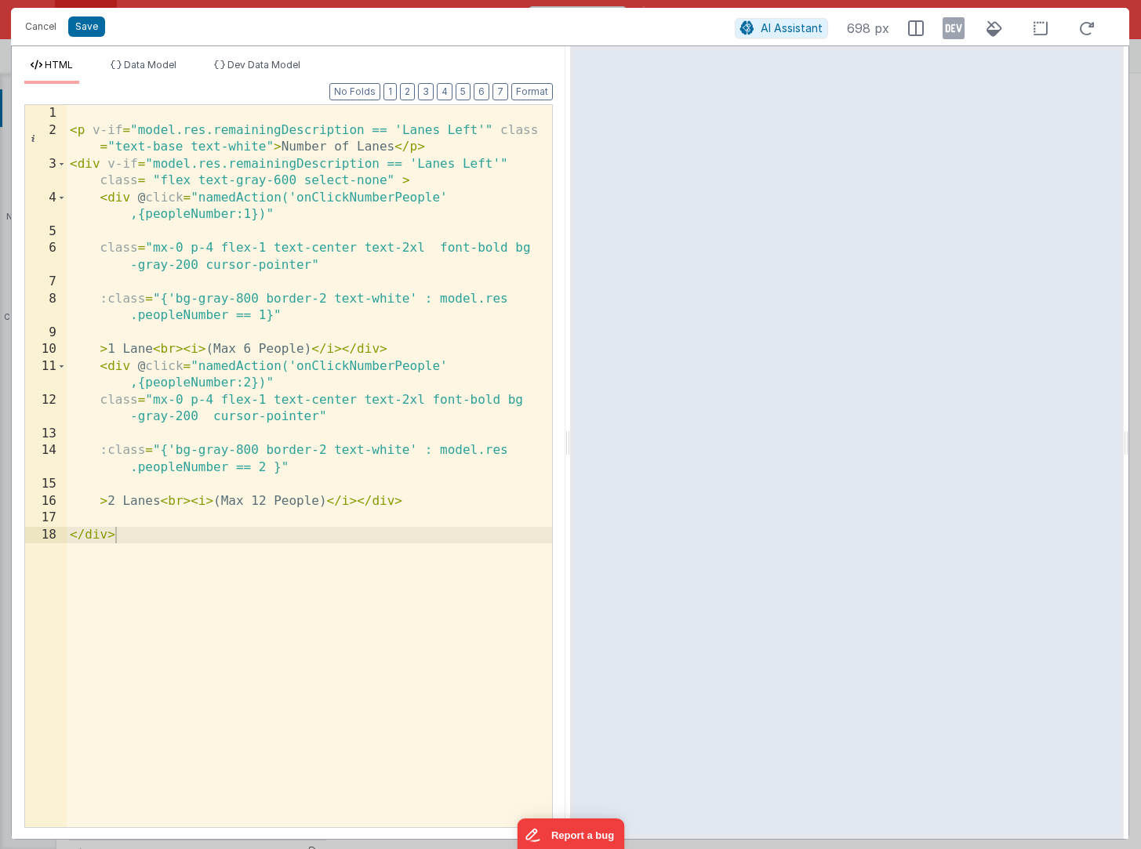
click at [437, 151] on div "< p v-if = "model.res.remainingDescription == 'Lanes Left'" class = "text-base …" at bounding box center [310, 483] width 486 height 756
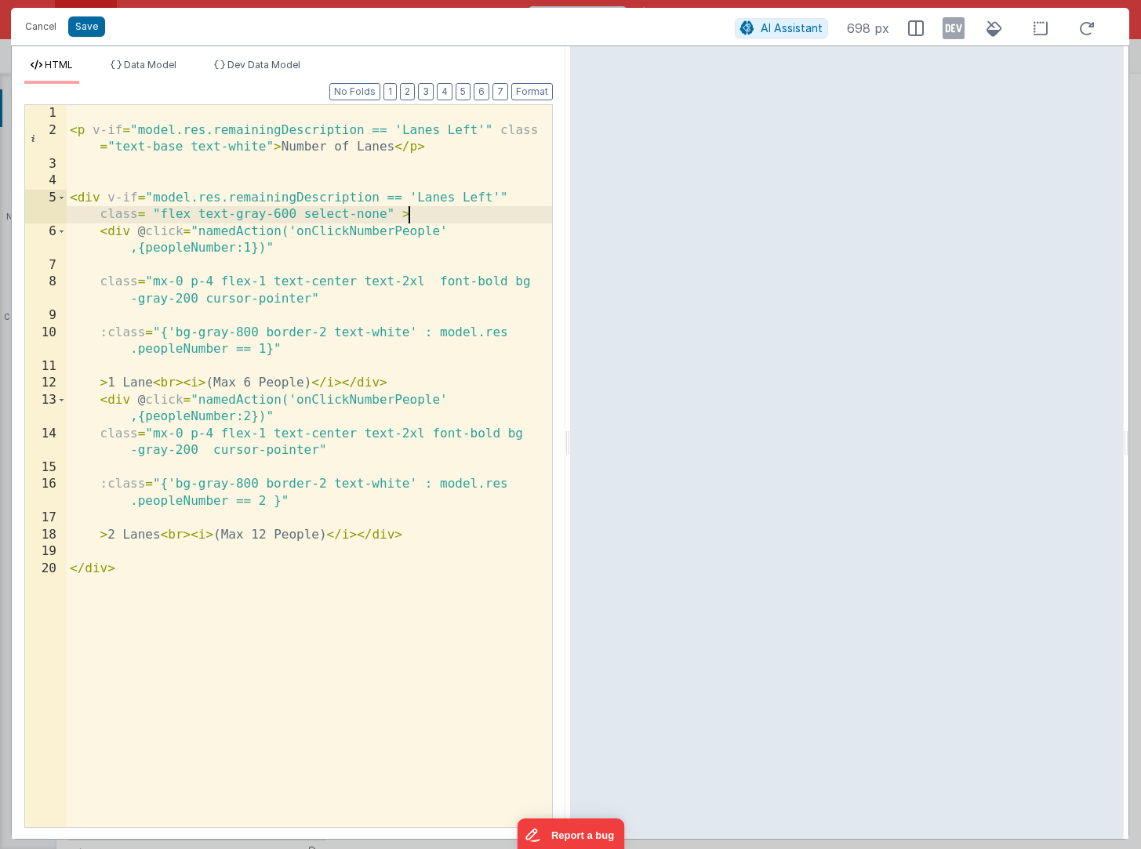
click at [427, 213] on div "< p v-if = "model.res.remainingDescription == 'Lanes Left'" class = "text-base …" at bounding box center [310, 483] width 486 height 756
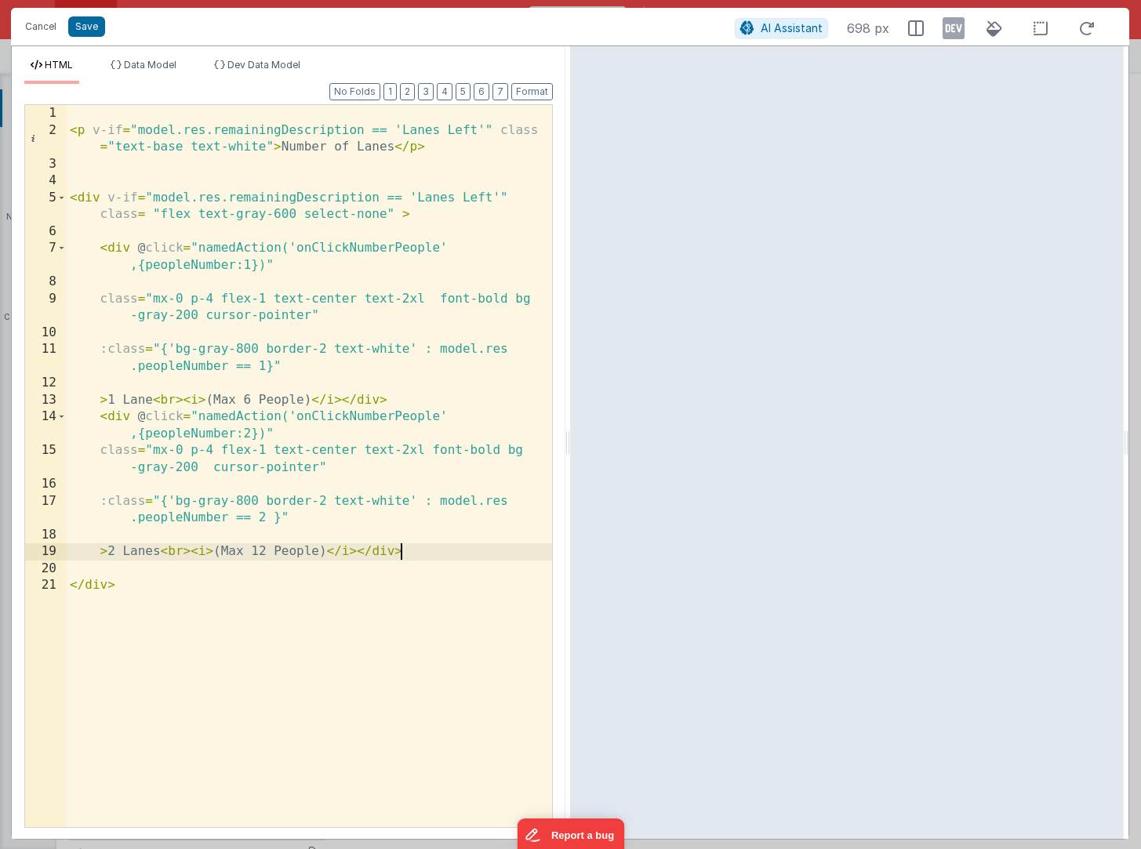
click at [434, 551] on div "< p v-if = "model.res.remainingDescription == 'Lanes Left'" class = "text-base …" at bounding box center [310, 483] width 486 height 756
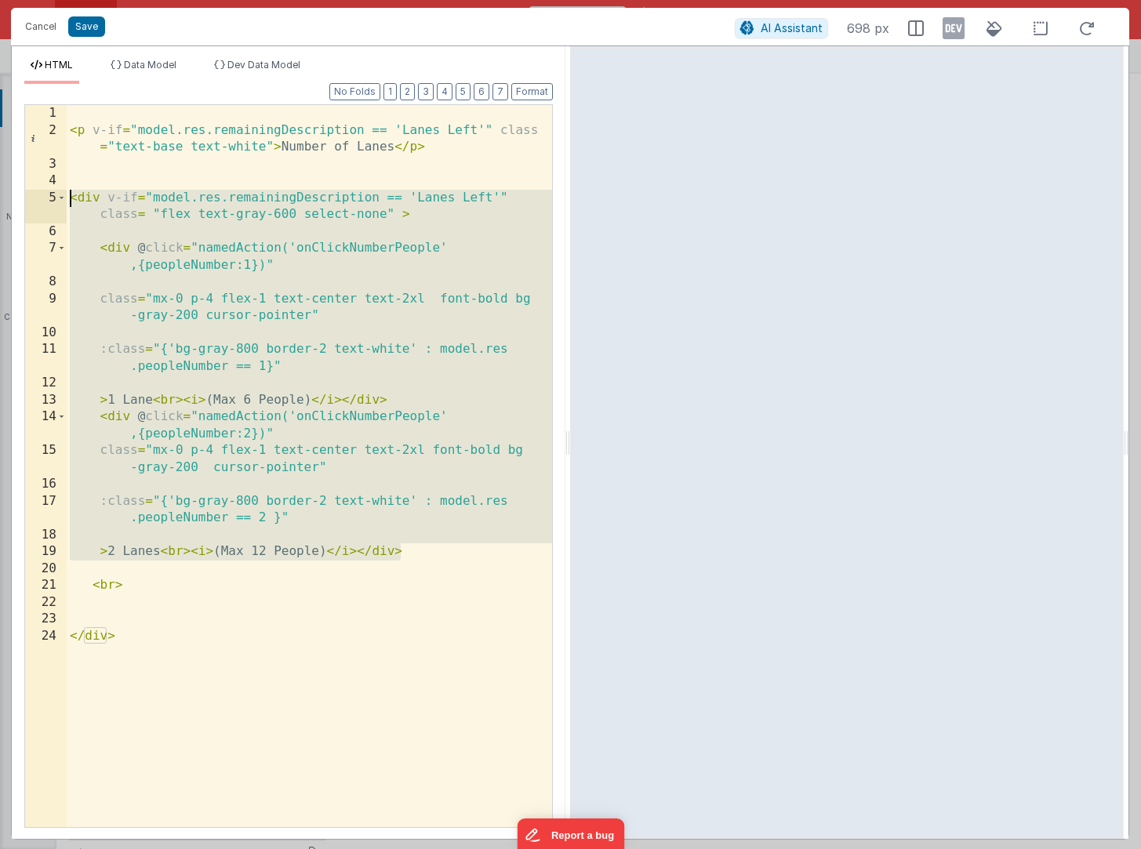
drag, startPoint x: 400, startPoint y: 555, endPoint x: -116, endPoint y: 198, distance: 627.5
click at [0, 198] on html "Cancel Save AI Assistant 698 px HTML Data Model Dev Data Model Format 7 6 5 4 3…" at bounding box center [570, 424] width 1141 height 849
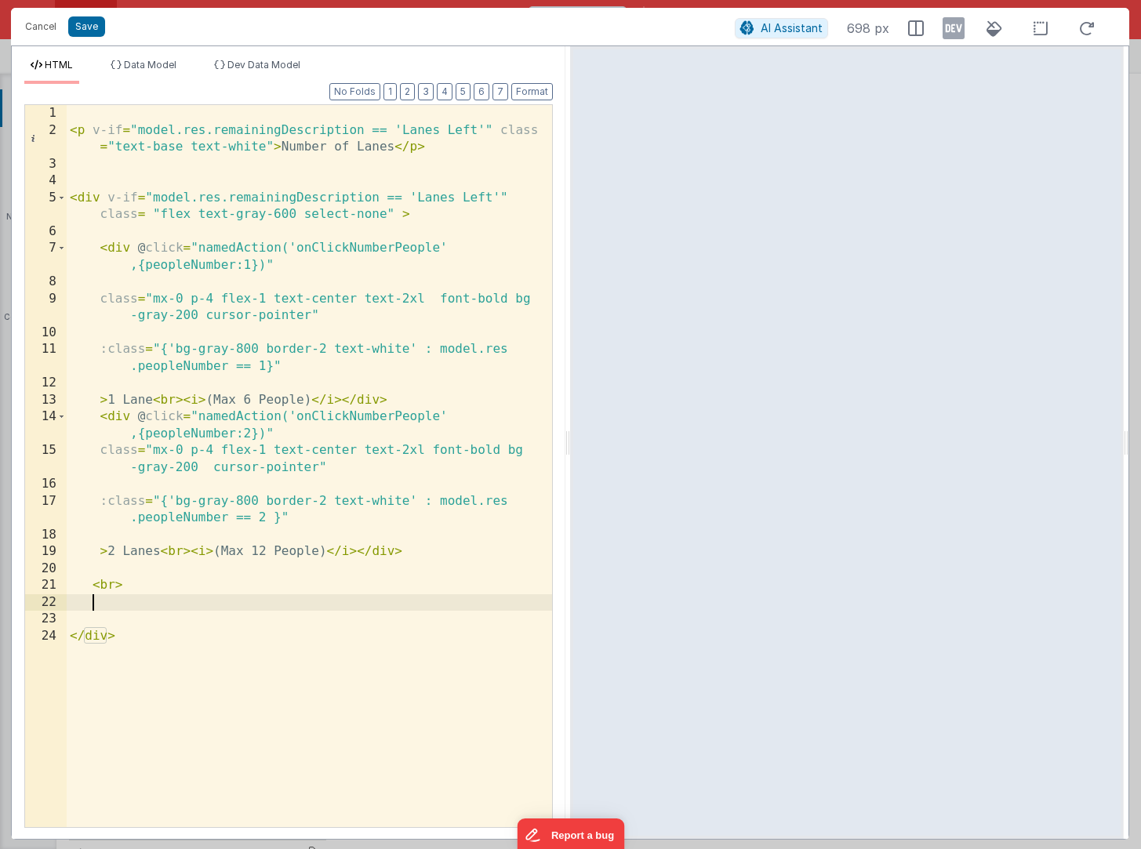
click at [135, 610] on div "< p v-if = "model.res.remainingDescription == 'Lanes Left'" class = "text-base …" at bounding box center [310, 483] width 486 height 756
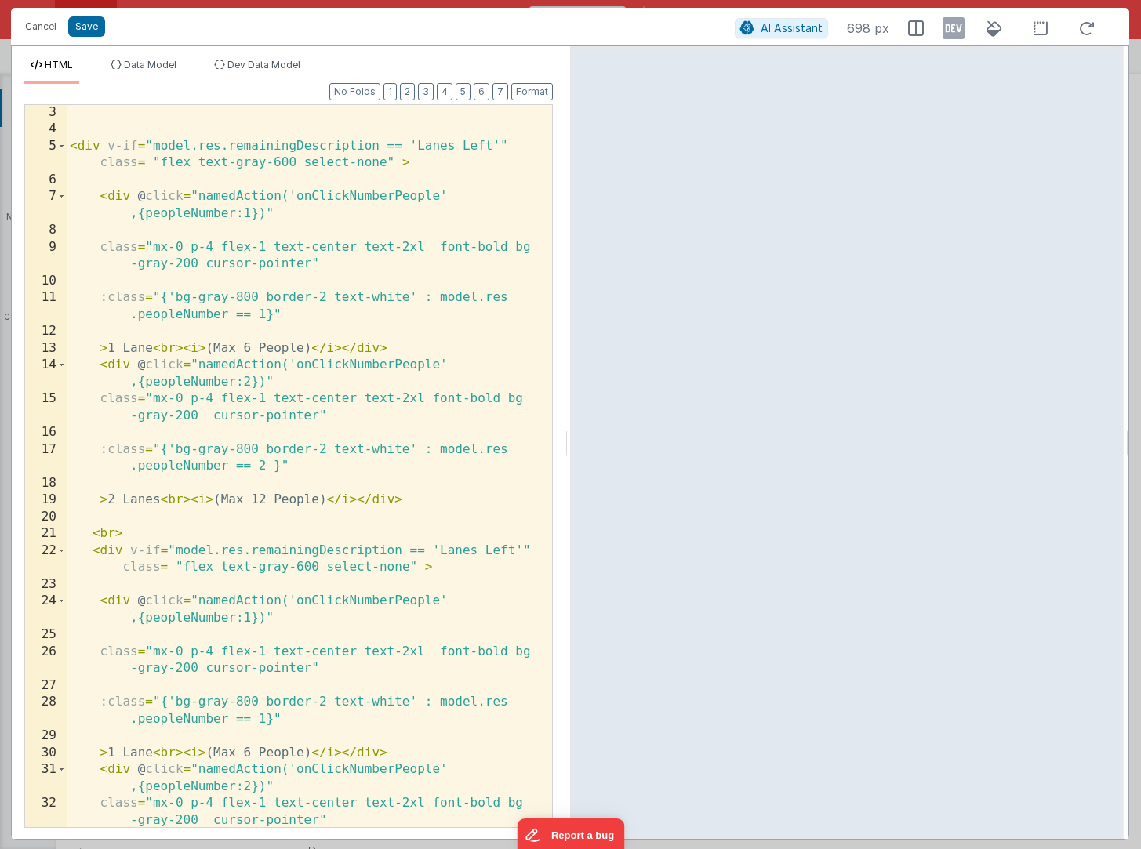
scroll to position [171, 0]
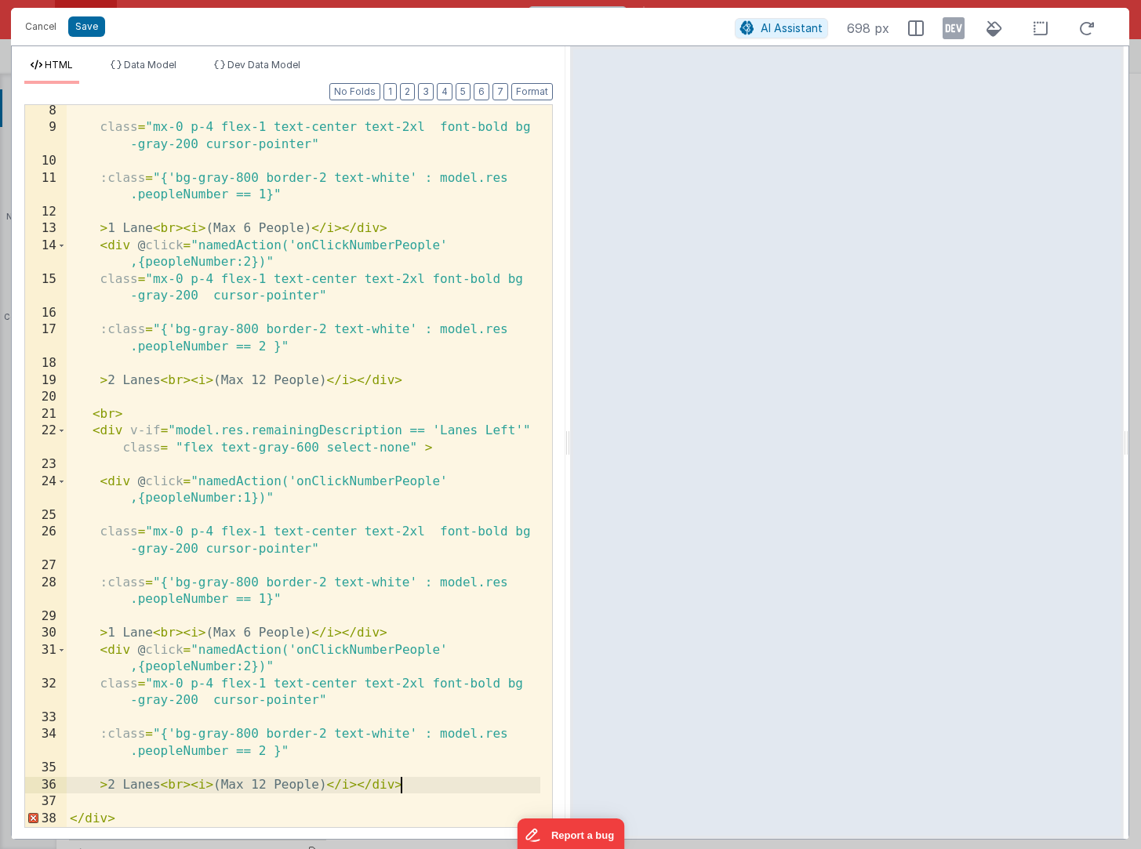
click at [249, 500] on div "class = "mx-0 p-4 flex-1 text-center text-2xl font-bold bg -gray-200 cursor-poi…" at bounding box center [304, 481] width 474 height 756
click at [115, 634] on div "class = "mx-0 p-4 flex-1 text-center text-2xl font-bold bg -gray-200 cursor-poi…" at bounding box center [304, 481] width 474 height 756
click at [115, 787] on div "class = "mx-0 p-4 flex-1 text-center text-2xl font-bold bg -gray-200 cursor-poi…" at bounding box center [304, 481] width 474 height 756
click at [267, 784] on div "class = "mx-0 p-4 flex-1 text-center text-2xl font-bold bg -gray-200 cursor-poi…" at bounding box center [304, 483] width 474 height 756
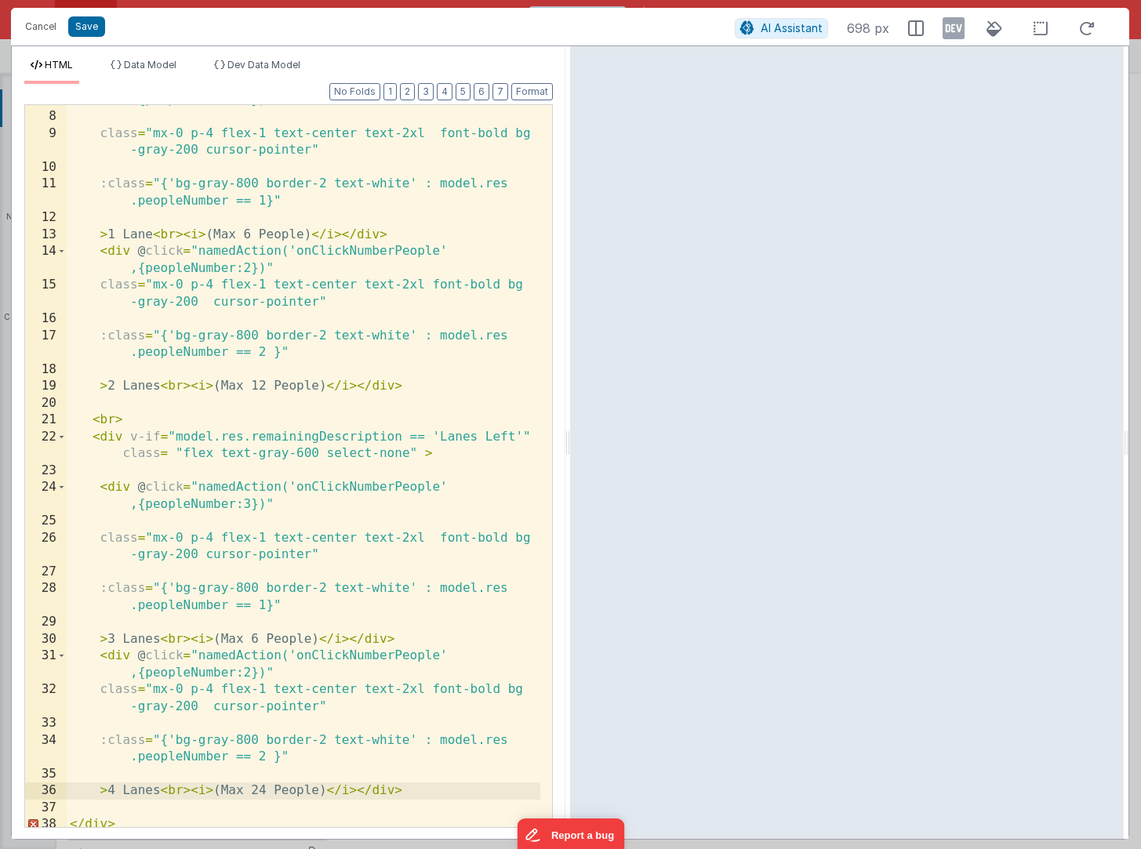
click at [259, 642] on div "< div @ click = "namedAction('onClickNumberPeople' ,{peopleNumber:1})" class = …" at bounding box center [304, 461] width 474 height 773
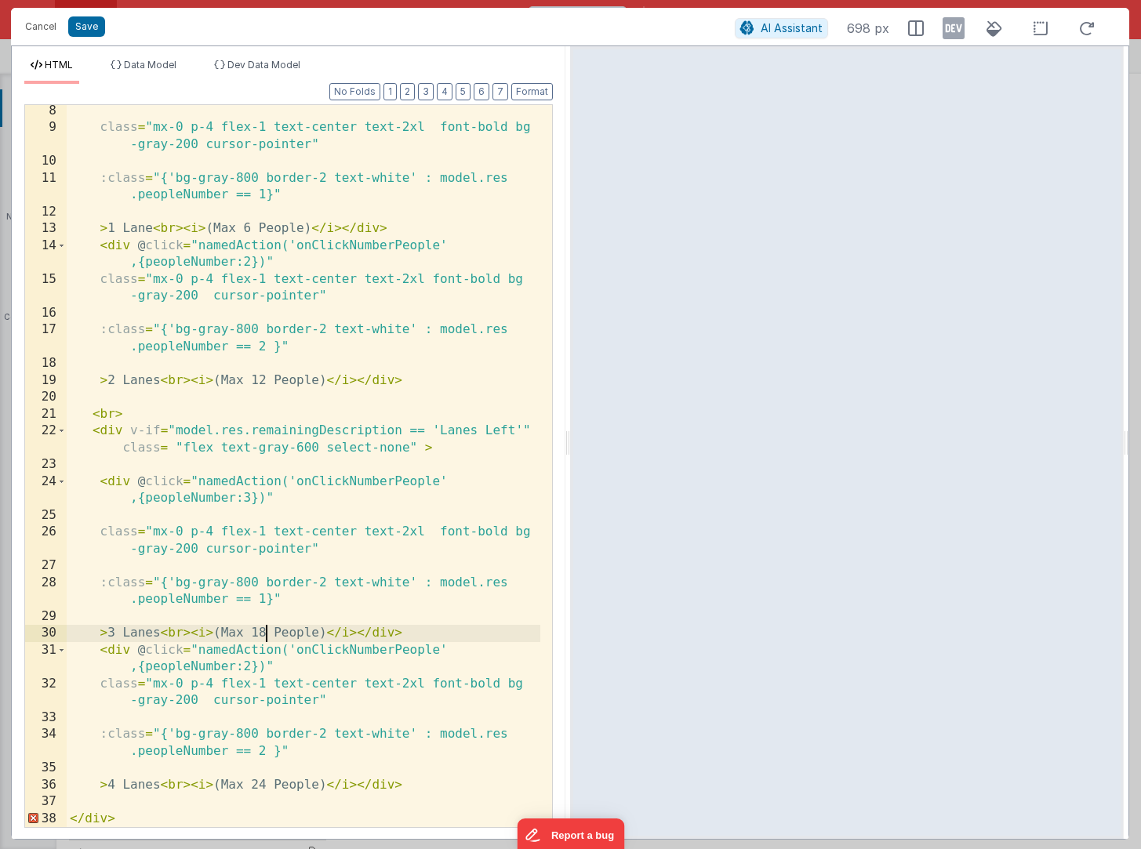
scroll to position [171, 0]
click at [249, 667] on div "class = "mx-0 p-4 flex-1 text-center text-2xl font-bold bg -gray-200 cursor-poi…" at bounding box center [304, 481] width 474 height 756
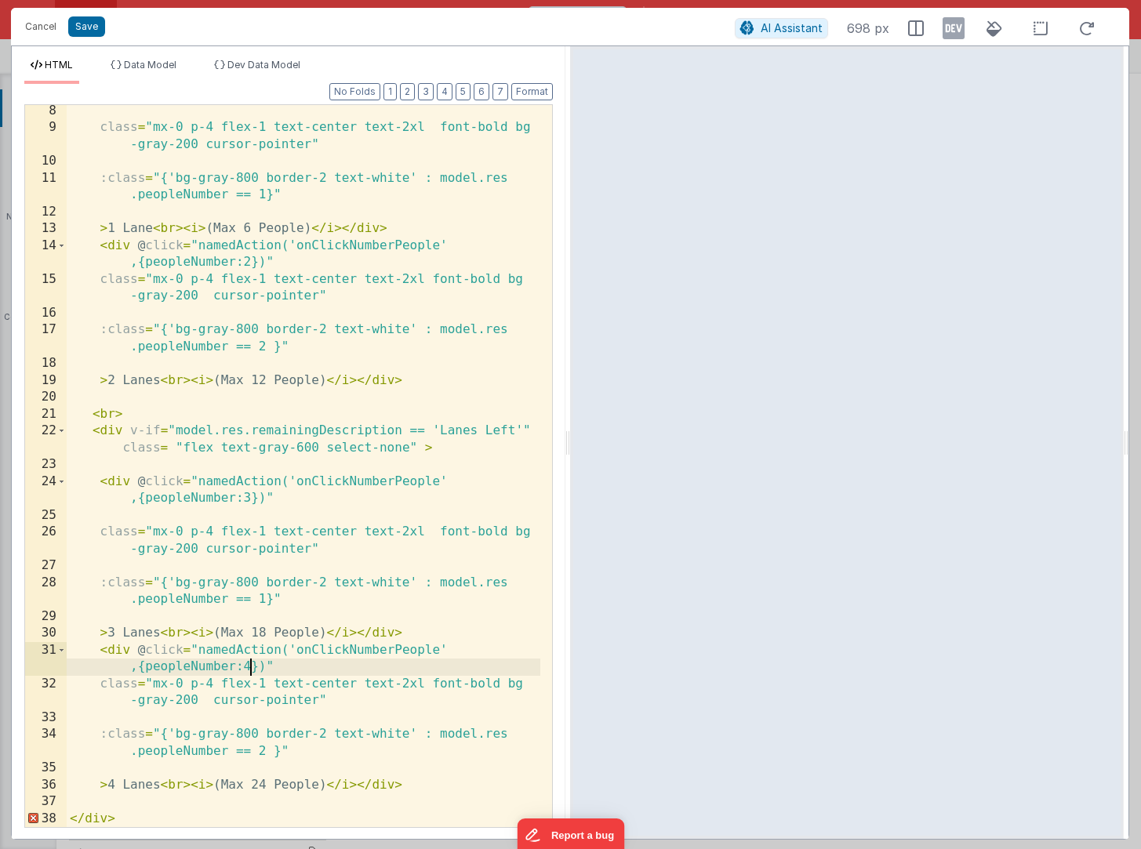
click at [268, 754] on div "class = "mx-0 p-4 flex-1 text-center text-2xl font-bold bg -gray-200 cursor-poi…" at bounding box center [304, 481] width 474 height 756
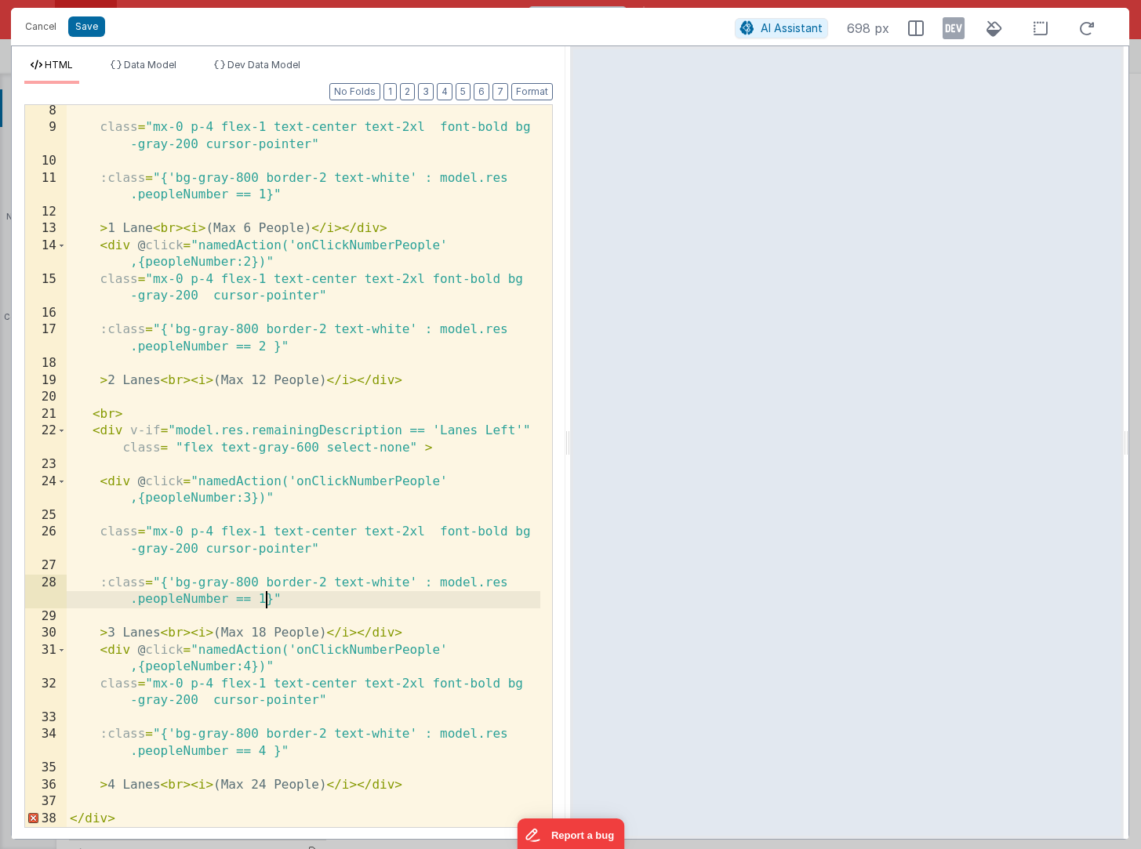
click at [267, 603] on div "class = "mx-0 p-4 flex-1 text-center text-2xl font-bold bg -gray-200 cursor-poi…" at bounding box center [304, 481] width 474 height 756
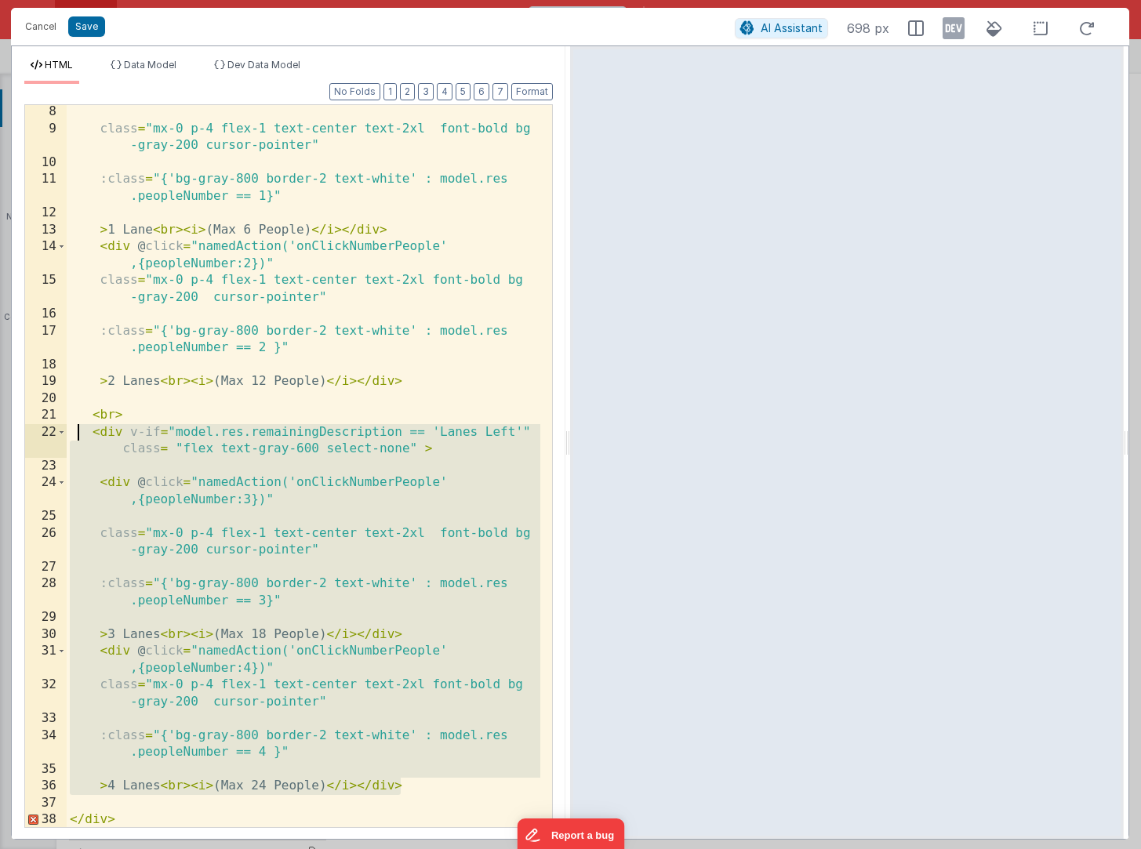
drag, startPoint x: 410, startPoint y: 789, endPoint x: 81, endPoint y: 426, distance: 490.3
click at [80, 427] on div "class = "mx-0 p-4 flex-1 text-center text-2xl font-bold bg -gray-200 cursor-poi…" at bounding box center [304, 482] width 474 height 756
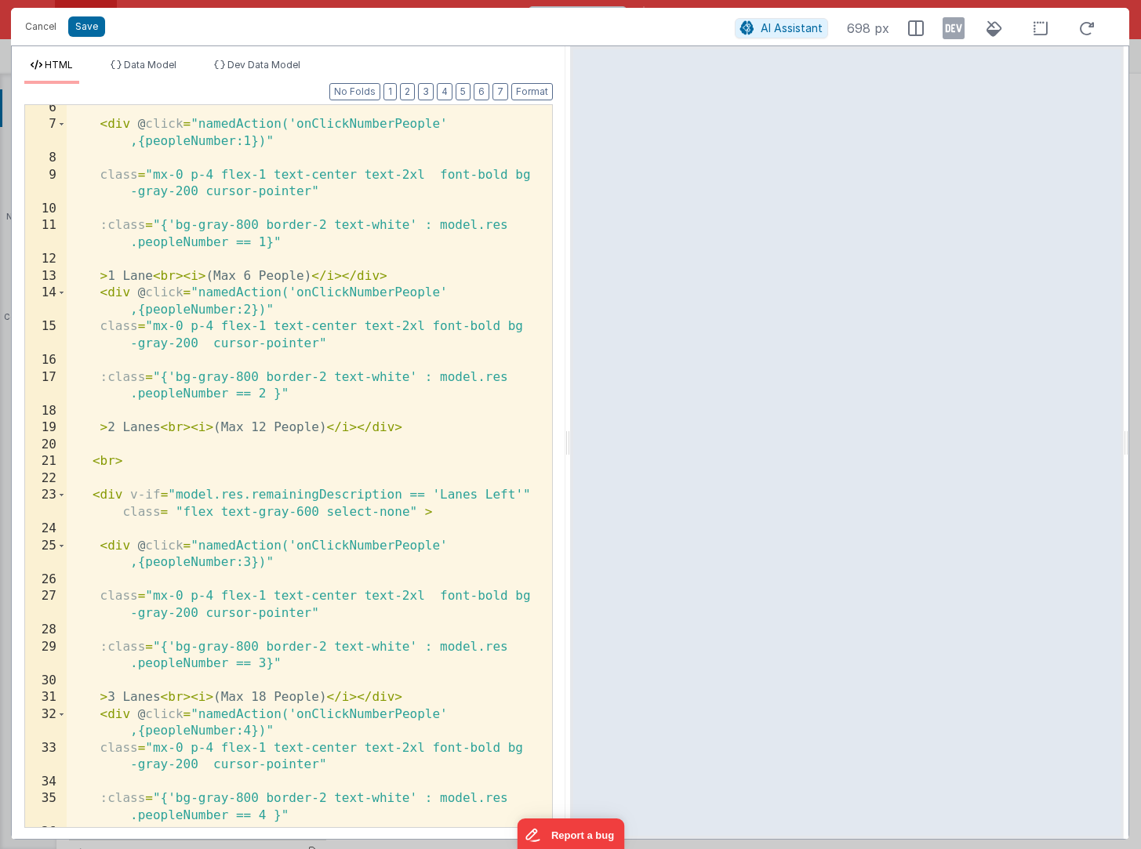
scroll to position [118, 0]
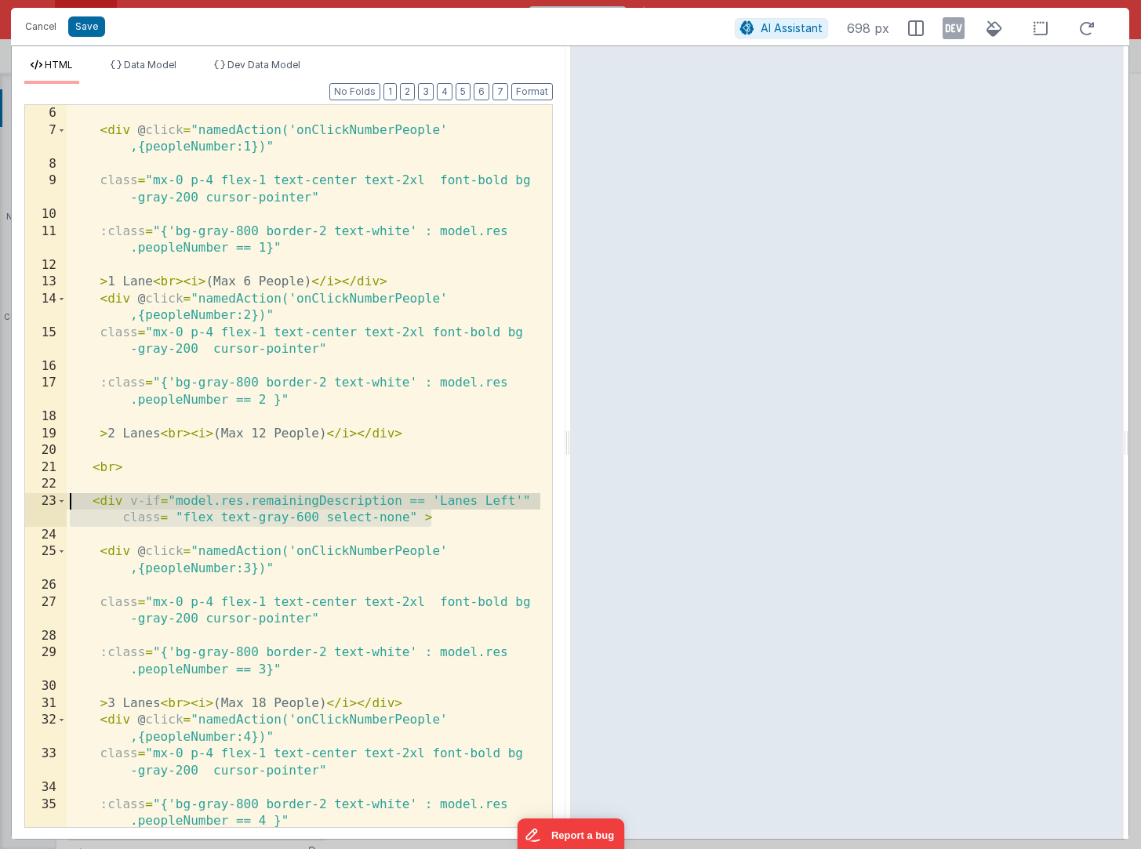
drag, startPoint x: 456, startPoint y: 521, endPoint x: 17, endPoint y: 494, distance: 439.3
click at [17, 494] on div "Format 7 6 5 4 3 2 1 No Folds 6 7 8 9 10 11 12 13 14 15 16 17 18 19 20 21 22 23…" at bounding box center [289, 461] width 554 height 755
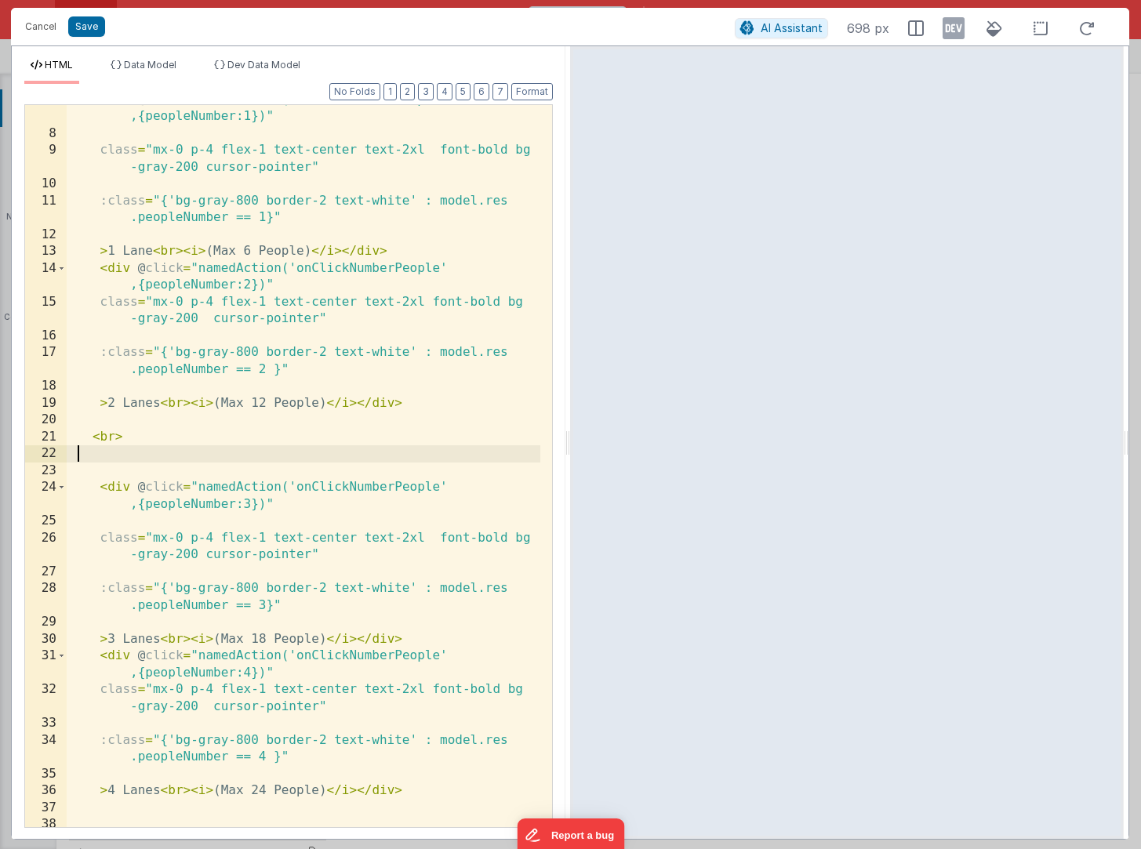
scroll to position [171, 0]
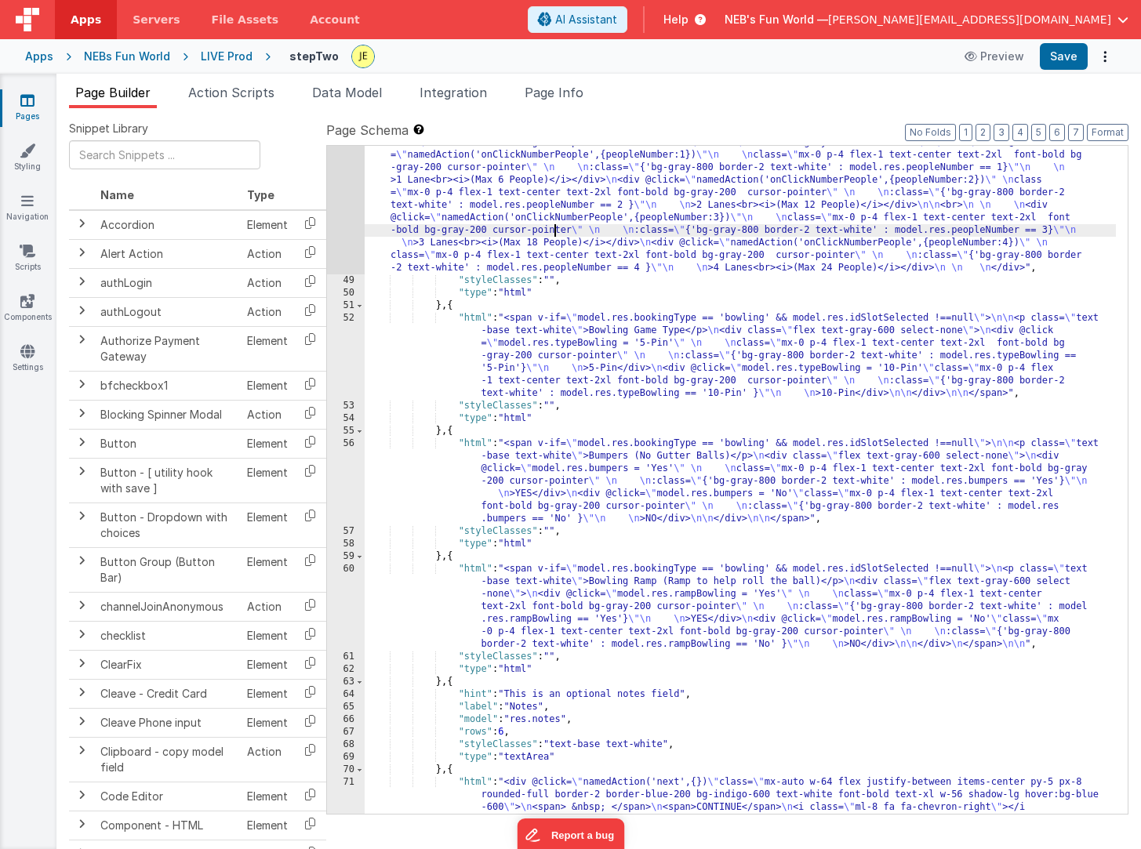
click at [555, 225] on div ""html" : " \n <p v-if= \" model.res.remainingDescription == 'Lanes Left' \" cla…" at bounding box center [740, 558] width 751 height 869
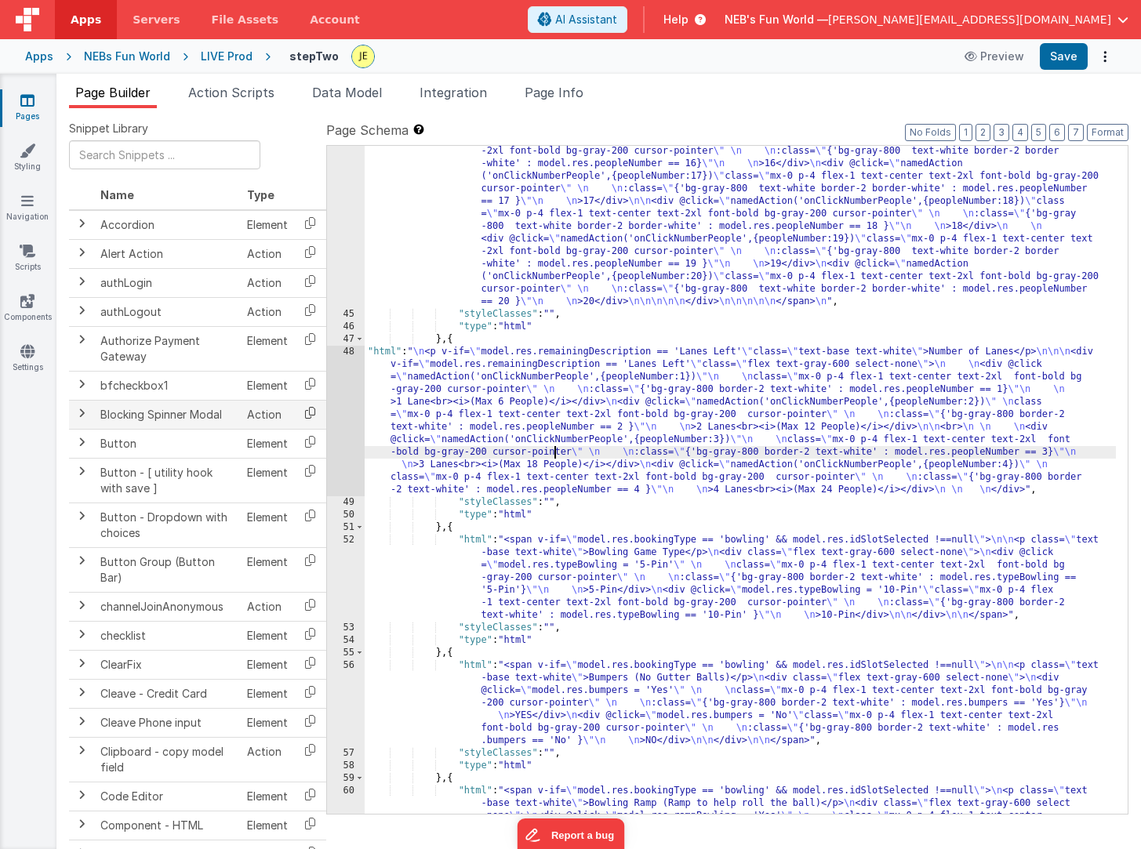
scroll to position [1532, 0]
click at [347, 384] on div "48" at bounding box center [346, 421] width 38 height 151
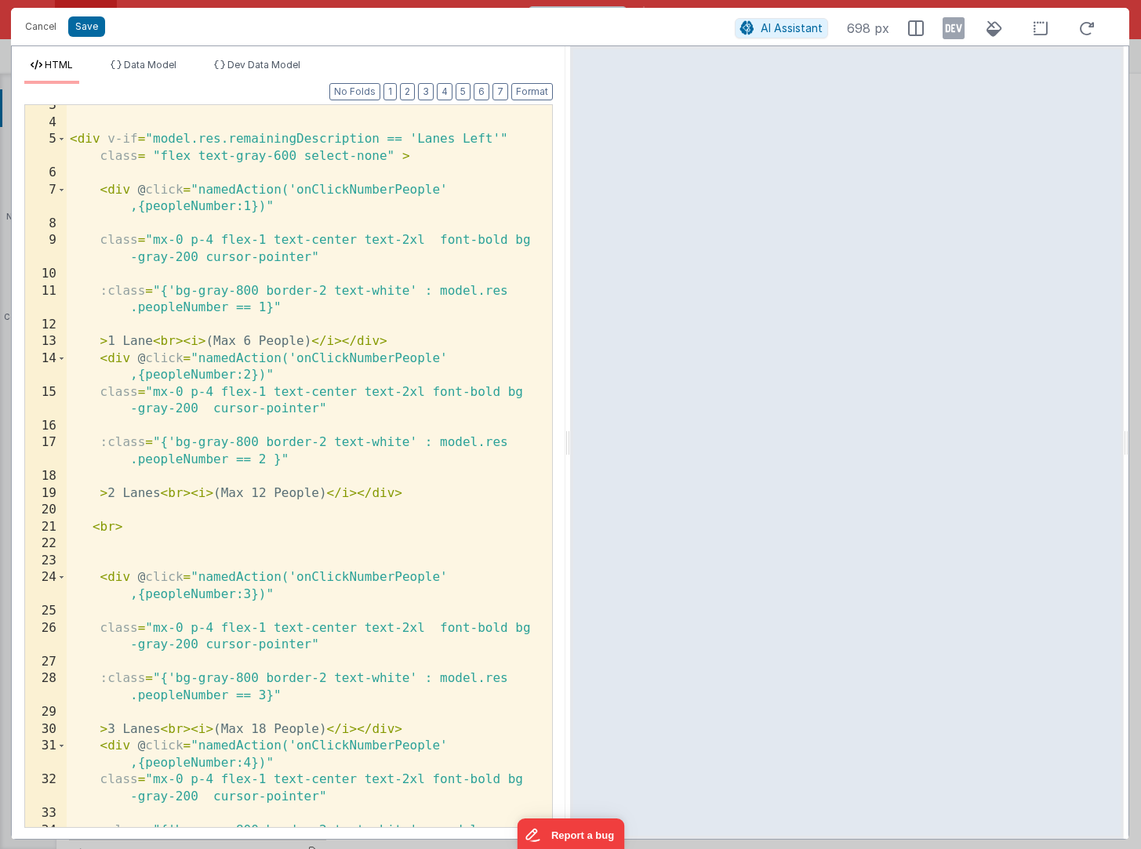
scroll to position [0, 0]
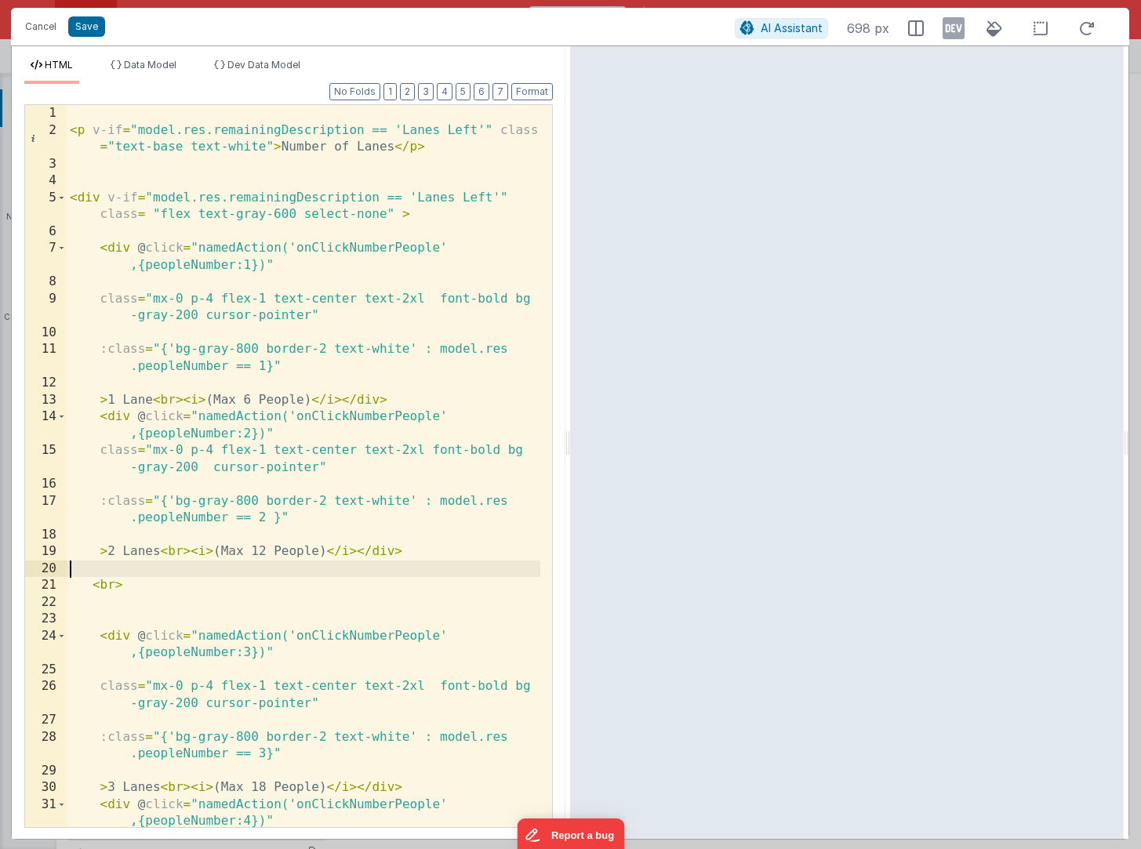
click at [190, 573] on div "< p v-if = "model.res.remainingDescription == 'Lanes Left'" class = "text-base …" at bounding box center [304, 491] width 474 height 773
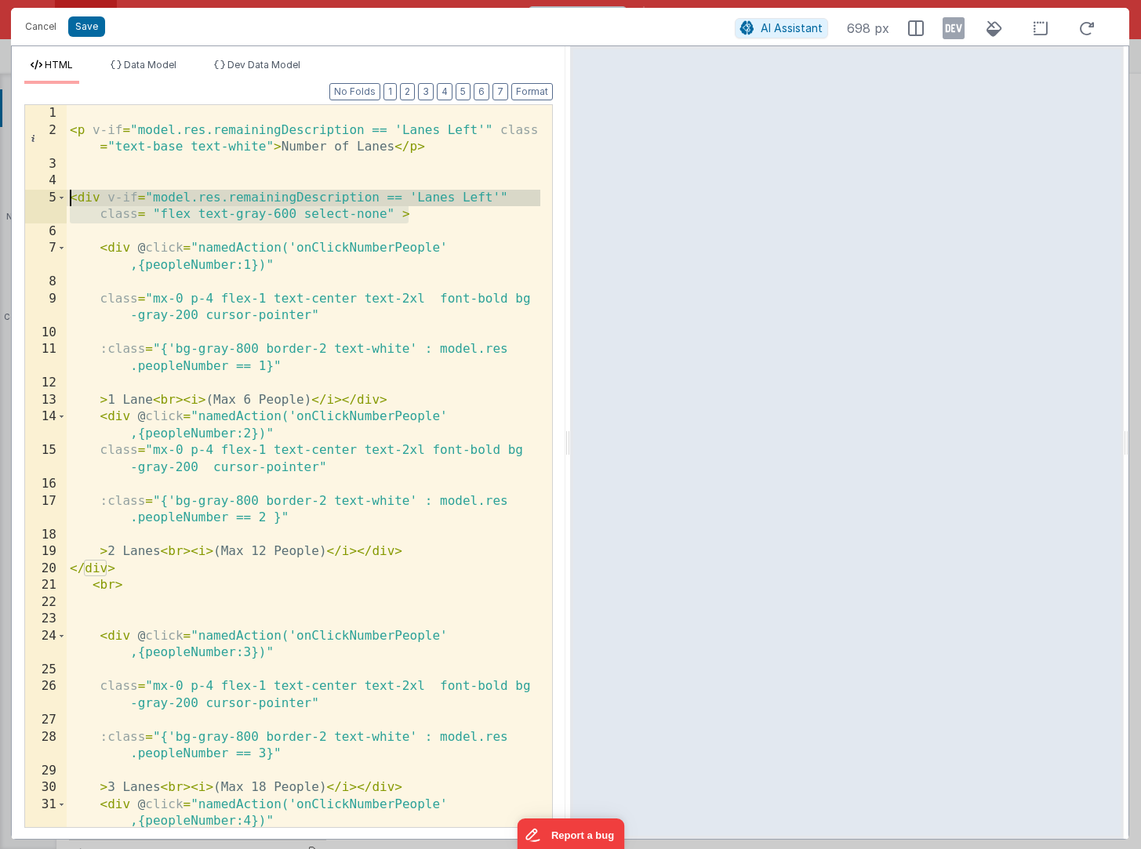
drag, startPoint x: 416, startPoint y: 222, endPoint x: 39, endPoint y: 197, distance: 378.1
click at [36, 197] on div "1 2 3 4 5 6 7 8 9 10 11 12 13 14 15 16 17 18 19 20 21 22 23 24 25 26 27 28 29 3…" at bounding box center [288, 466] width 529 height 724
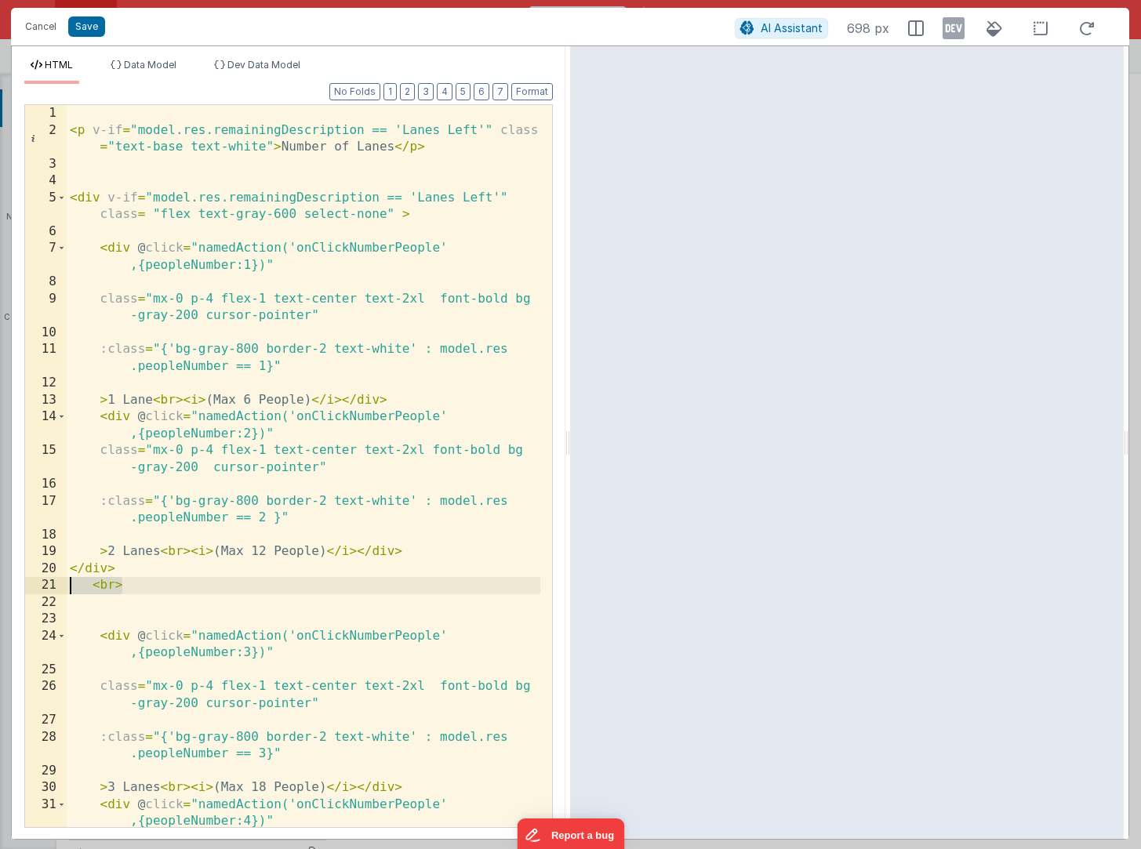
drag, startPoint x: 53, startPoint y: 590, endPoint x: 13, endPoint y: 591, distance: 39.2
click at [13, 591] on div "Format 7 6 5 4 3 2 1 No Folds 1 2 3 4 5 6 7 8 9 10 11 12 13 14 15 16 17 18 19 2…" at bounding box center [289, 461] width 554 height 755
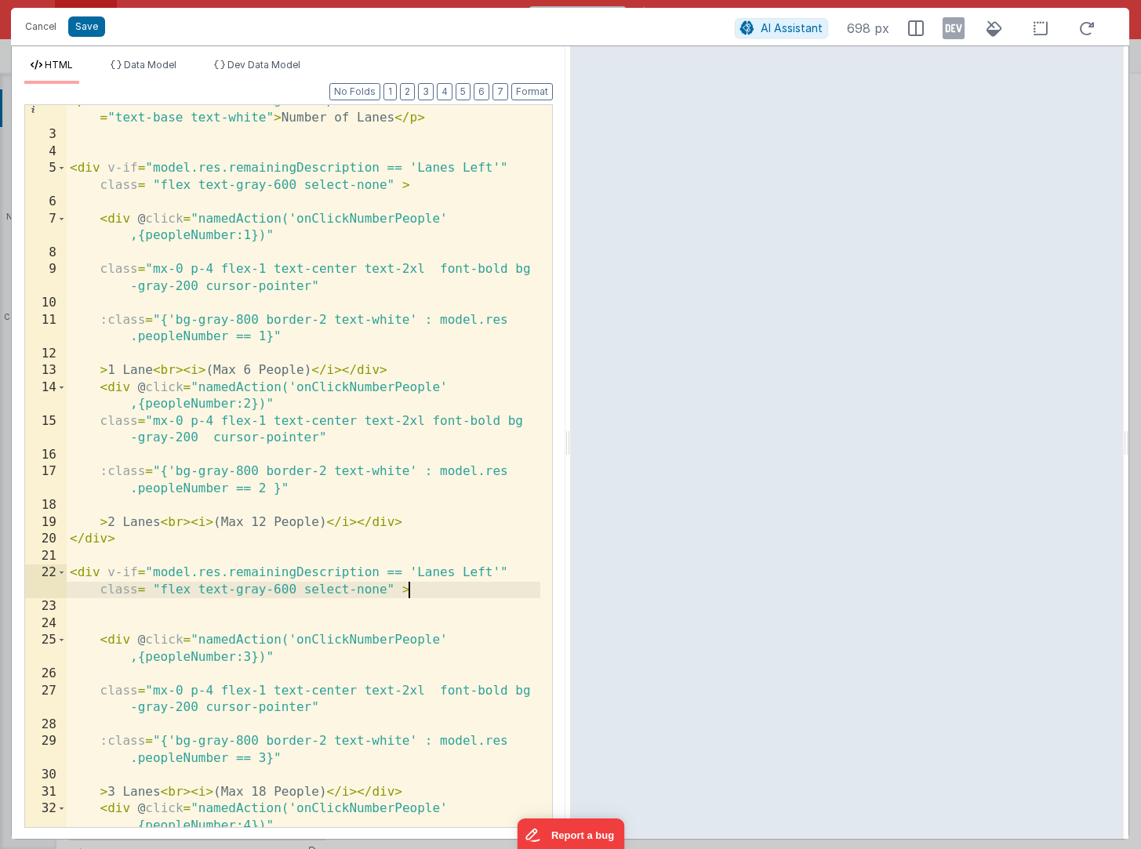
scroll to position [38, 0]
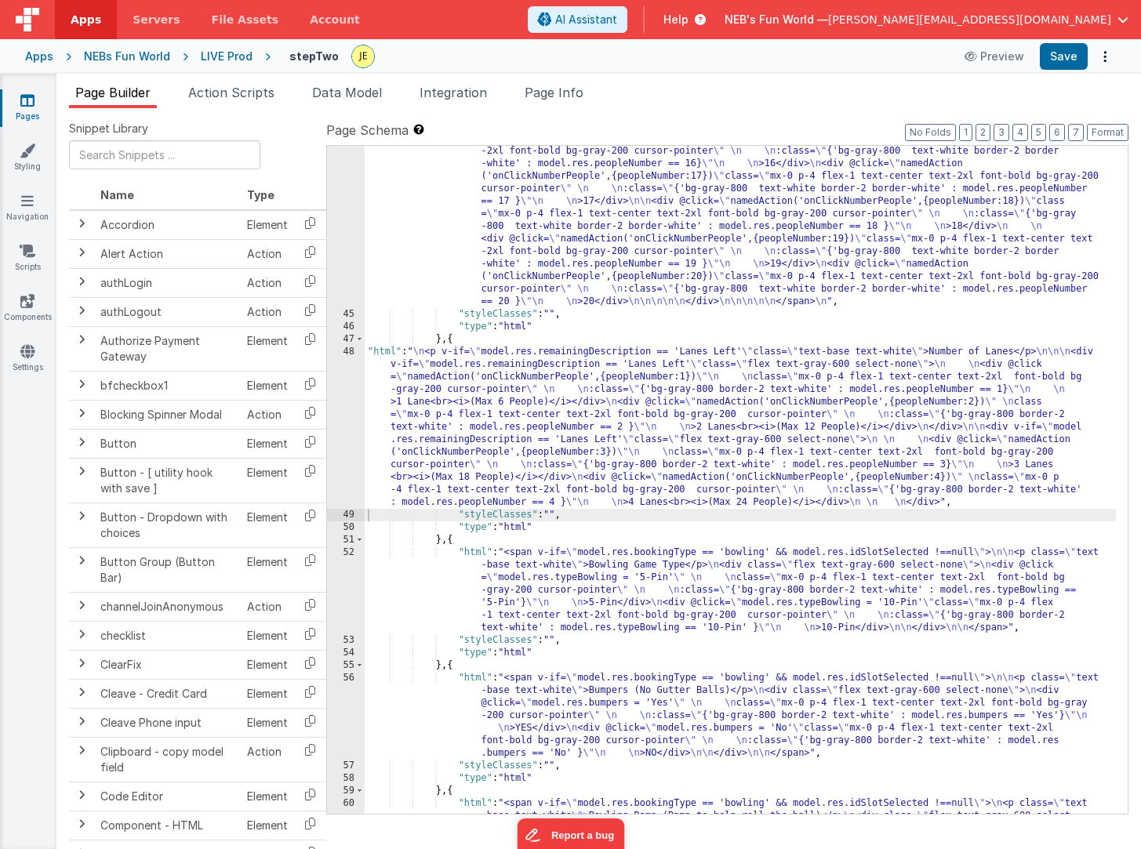
drag, startPoint x: 487, startPoint y: 412, endPoint x: 394, endPoint y: 416, distance: 93.4
click at [486, 412] on div ""html" : "<span v-if= \" model.res.remainingDescription !== 'Lanes Left' && mod…" at bounding box center [740, 291] width 751 height 1547
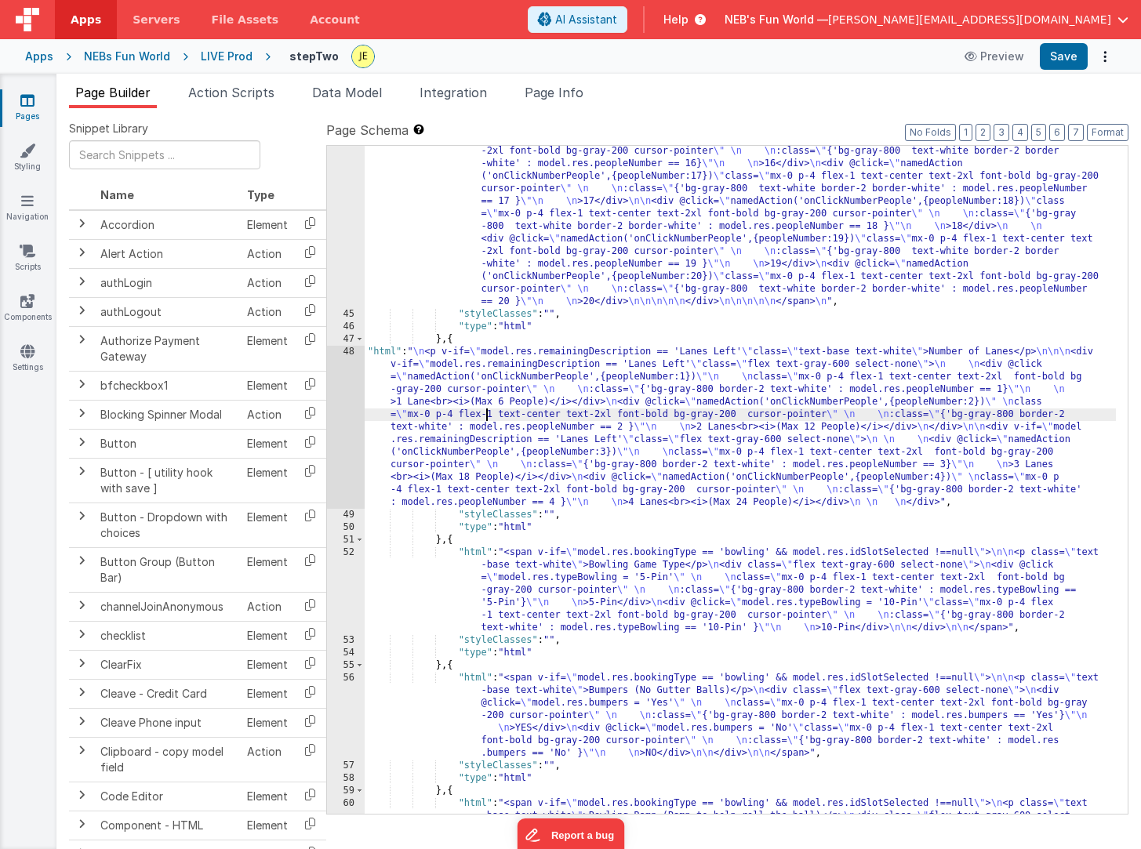
click at [341, 392] on div "48" at bounding box center [346, 427] width 38 height 163
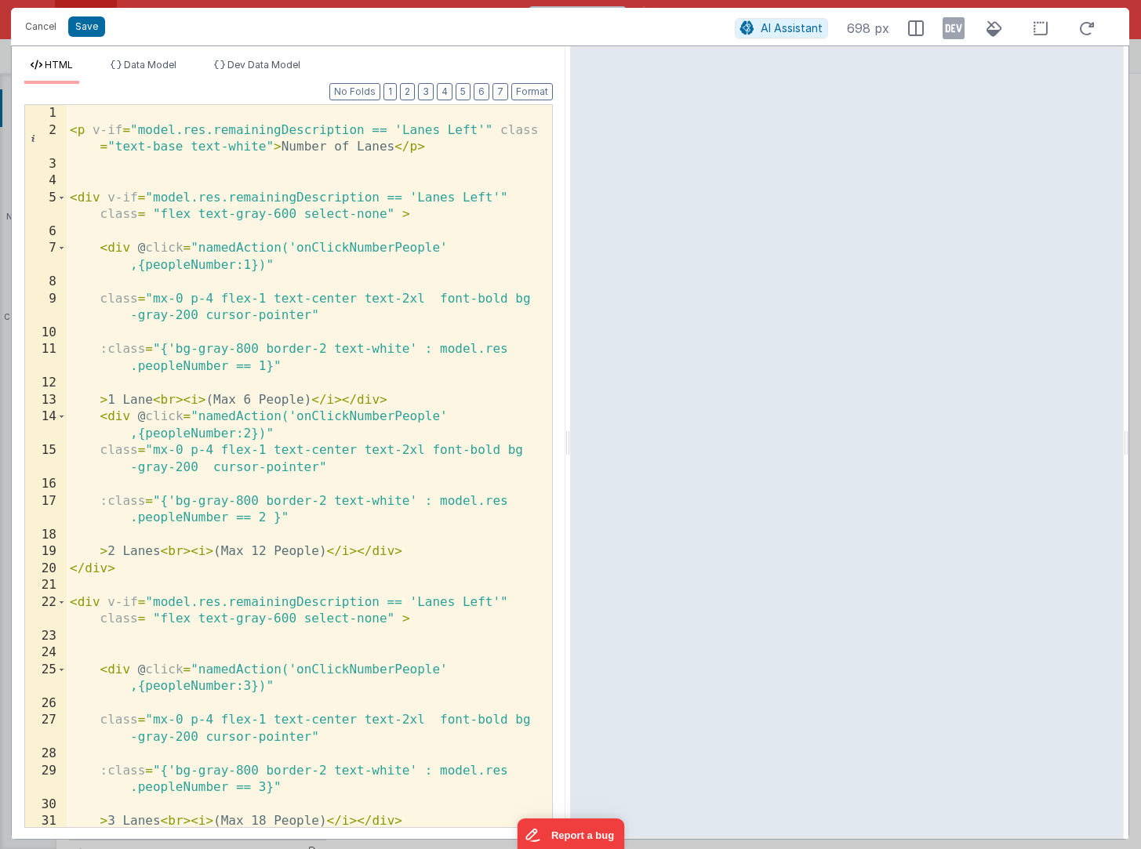
scroll to position [0, 0]
drag, startPoint x: 266, startPoint y: 347, endPoint x: 324, endPoint y: 352, distance: 58.3
click at [324, 352] on div "< p v-if = "model.res.remainingDescription == 'Lanes Left'" class = "text-base …" at bounding box center [304, 491] width 474 height 773
click at [313, 316] on div "< p v-if = "model.res.remainingDescription == 'Lanes Left'" class = "text-base …" at bounding box center [304, 491] width 474 height 773
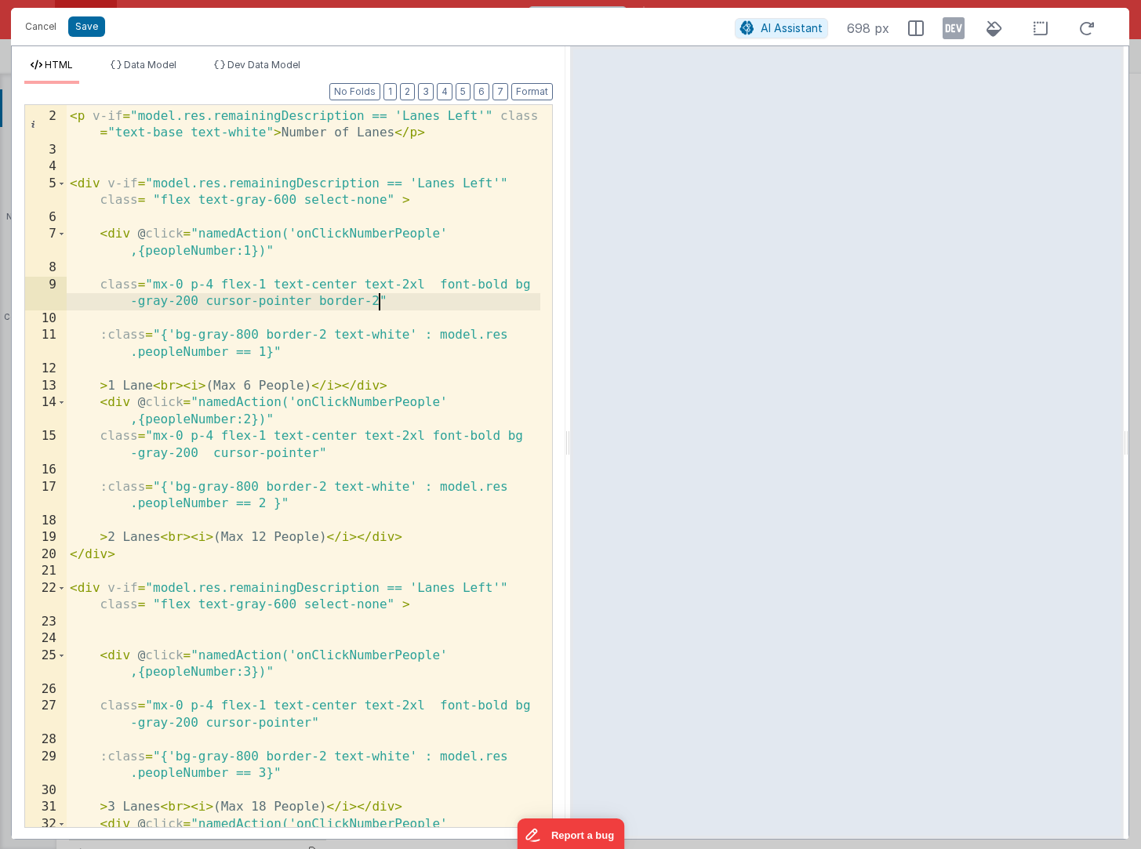
scroll to position [14, 0]
click at [318, 455] on div "< p v-if = "model.res.remainingDescription == 'Lanes Left'" class = "text-base …" at bounding box center [304, 477] width 474 height 773
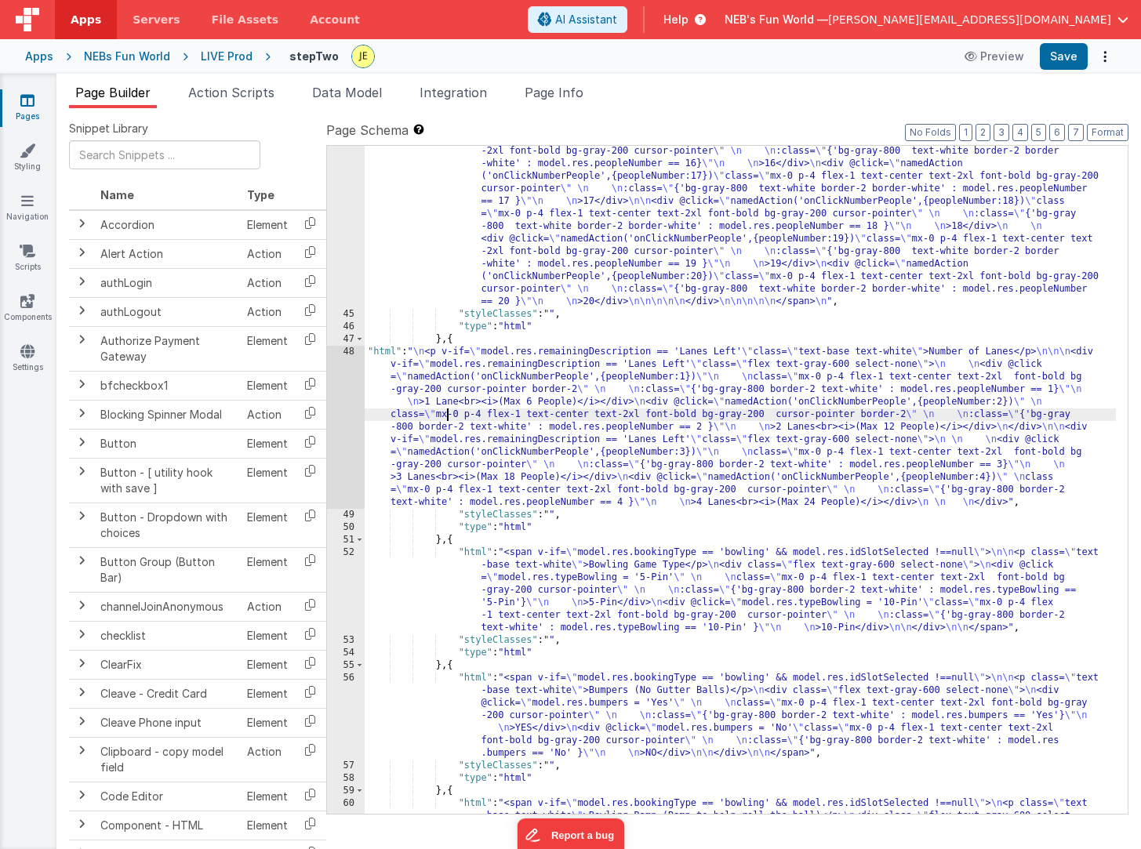
click at [445, 412] on div ""html" : "<span v-if= \" model.res.remainingDescription !== 'Lanes Left' && mod…" at bounding box center [740, 291] width 751 height 1547
click at [341, 393] on div "48" at bounding box center [346, 427] width 38 height 163
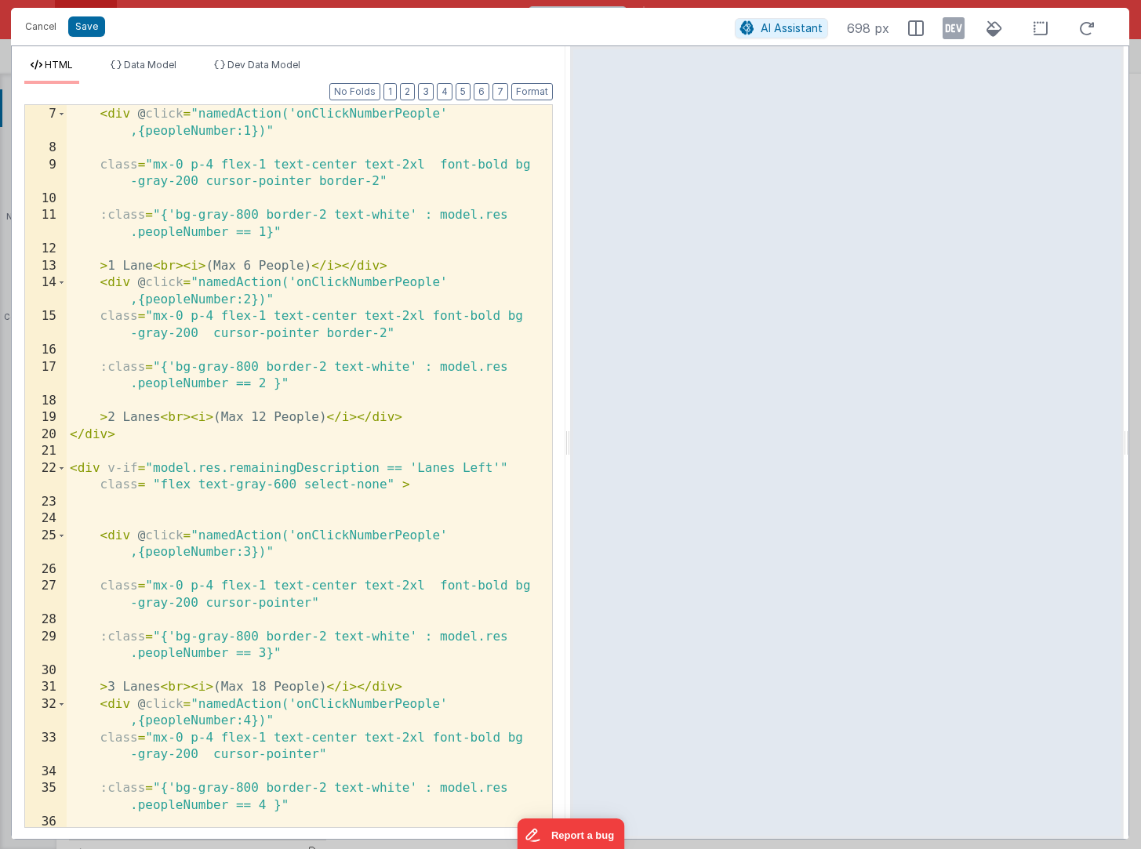
scroll to position [205, 0]
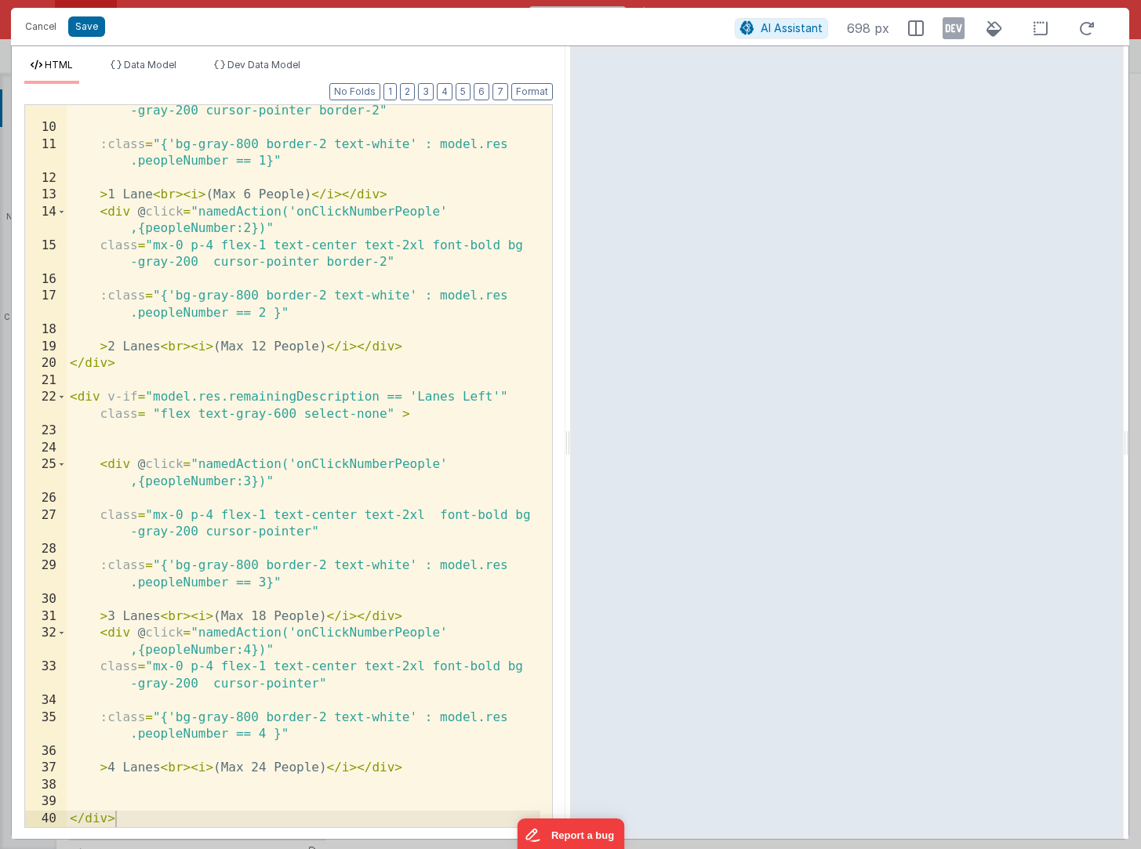
click at [318, 529] on div "class = "mx-0 p-4 flex-1 text-center text-2xl font-bold bg -gray-200 cursor-poi…" at bounding box center [304, 471] width 474 height 773
paste textarea
click at [320, 682] on div "class = "mx-0 p-4 flex-1 text-center text-2xl font-bold bg -gray-200 cursor-poi…" at bounding box center [304, 471] width 474 height 773
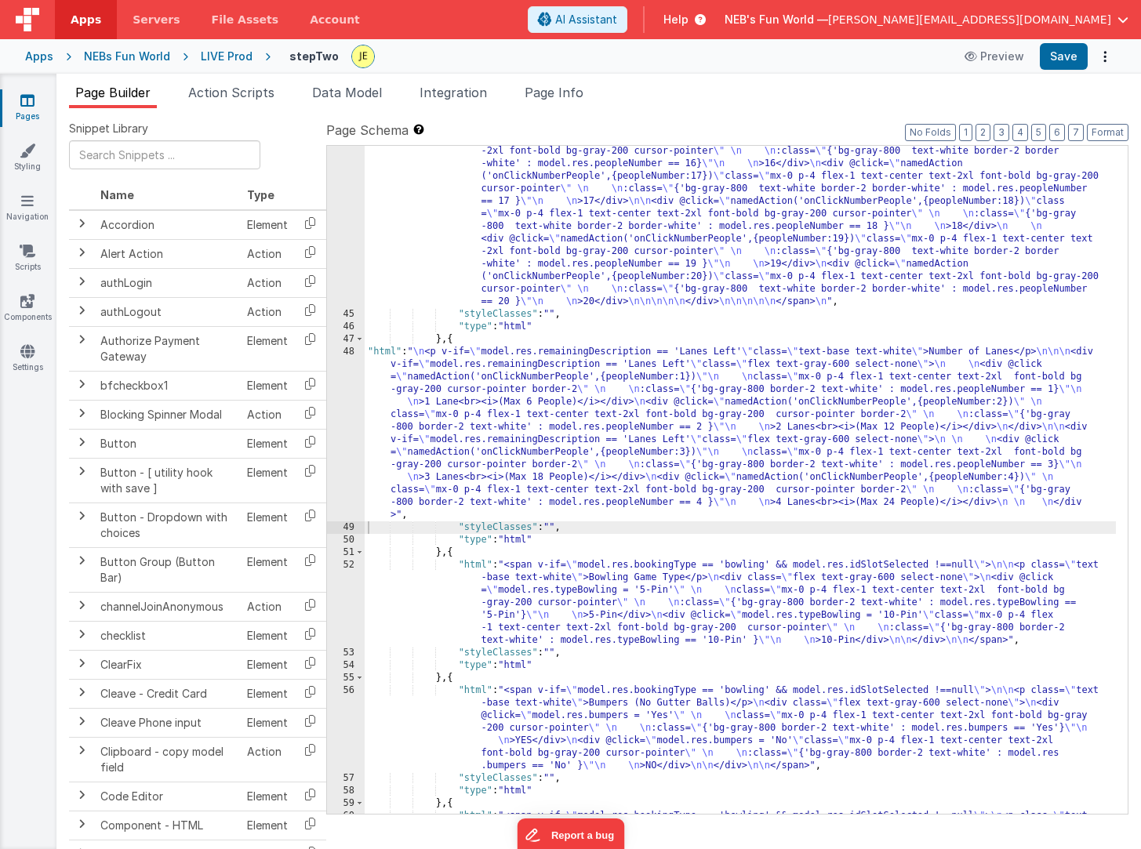
click at [443, 426] on div ""html" : "<span v-if= \" model.res.remainingDescription !== 'Lanes Left' && mod…" at bounding box center [740, 291] width 751 height 1547
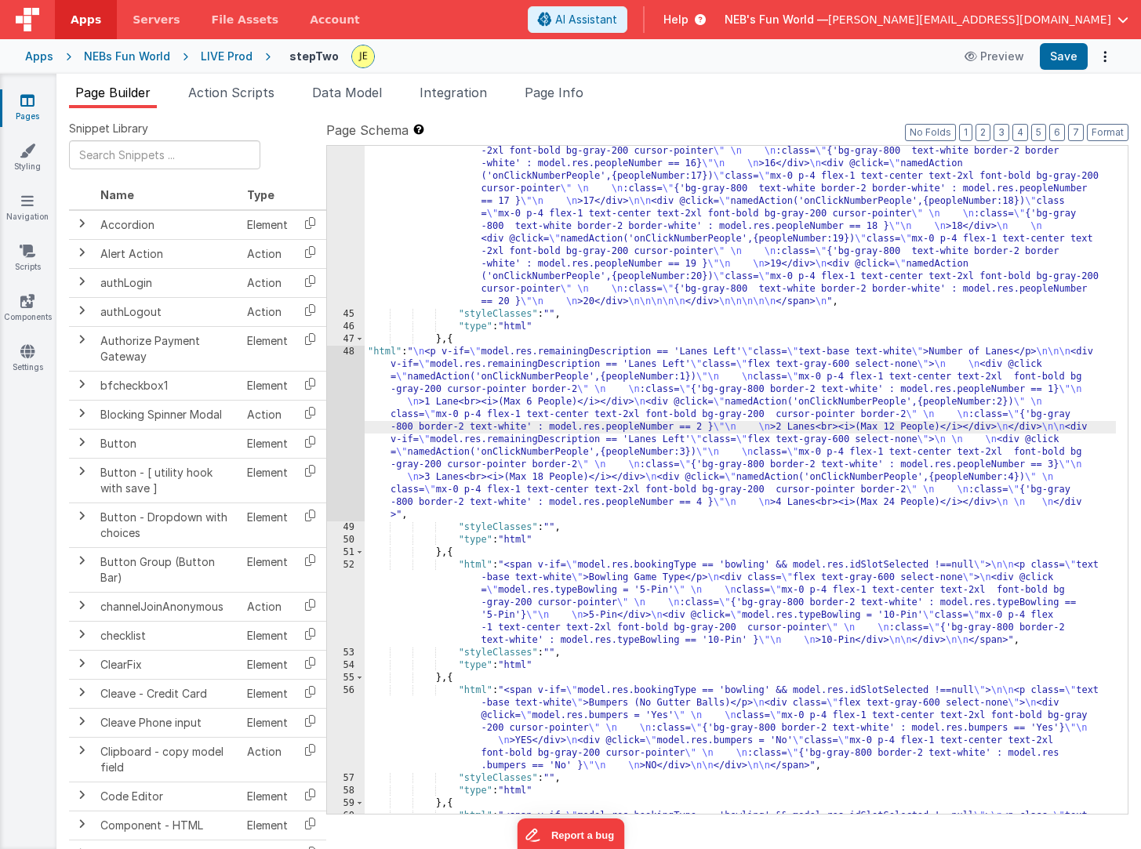
click at [348, 410] on div "48" at bounding box center [346, 434] width 38 height 176
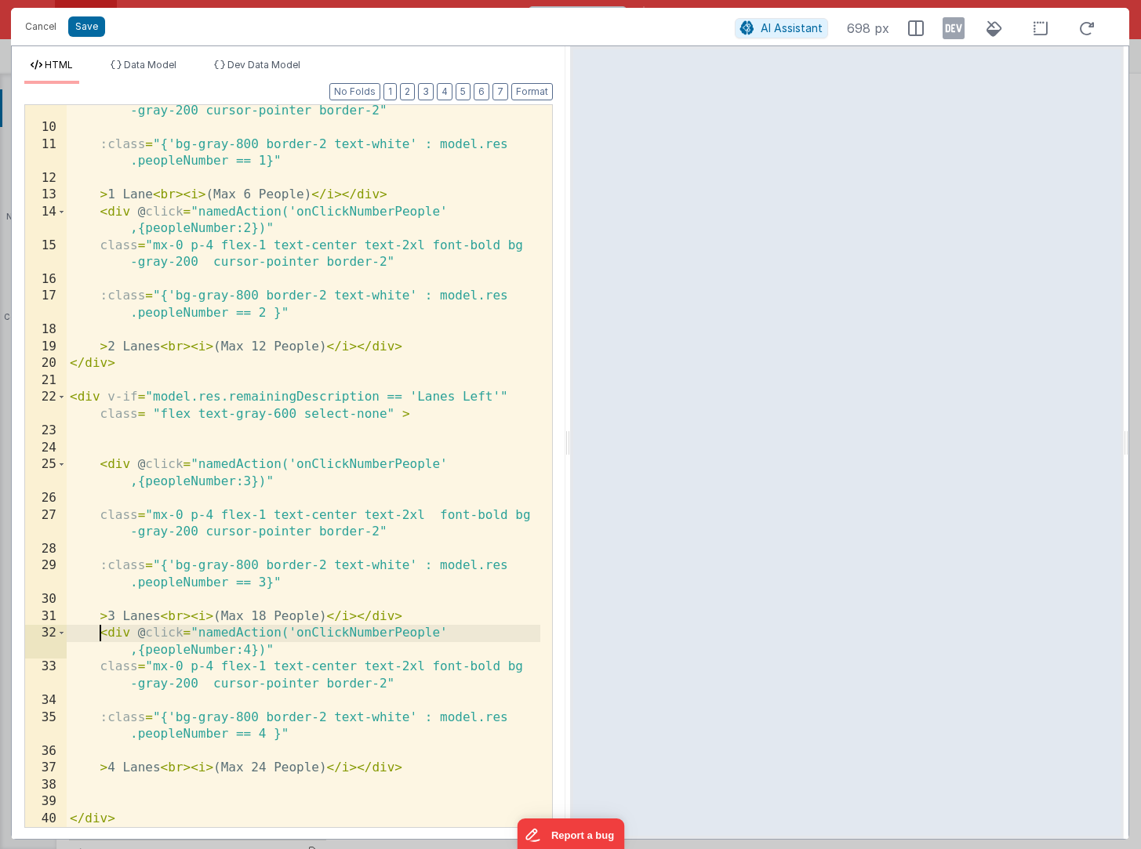
click at [98, 635] on div "class = "mx-0 p-4 flex-1 text-center text-2xl font-bold bg -gray-200 cursor-poi…" at bounding box center [304, 471] width 474 height 773
click at [429, 622] on div "class = "mx-0 p-4 flex-1 text-center text-2xl font-bold bg -gray-200 cursor-poi…" at bounding box center [304, 471] width 474 height 773
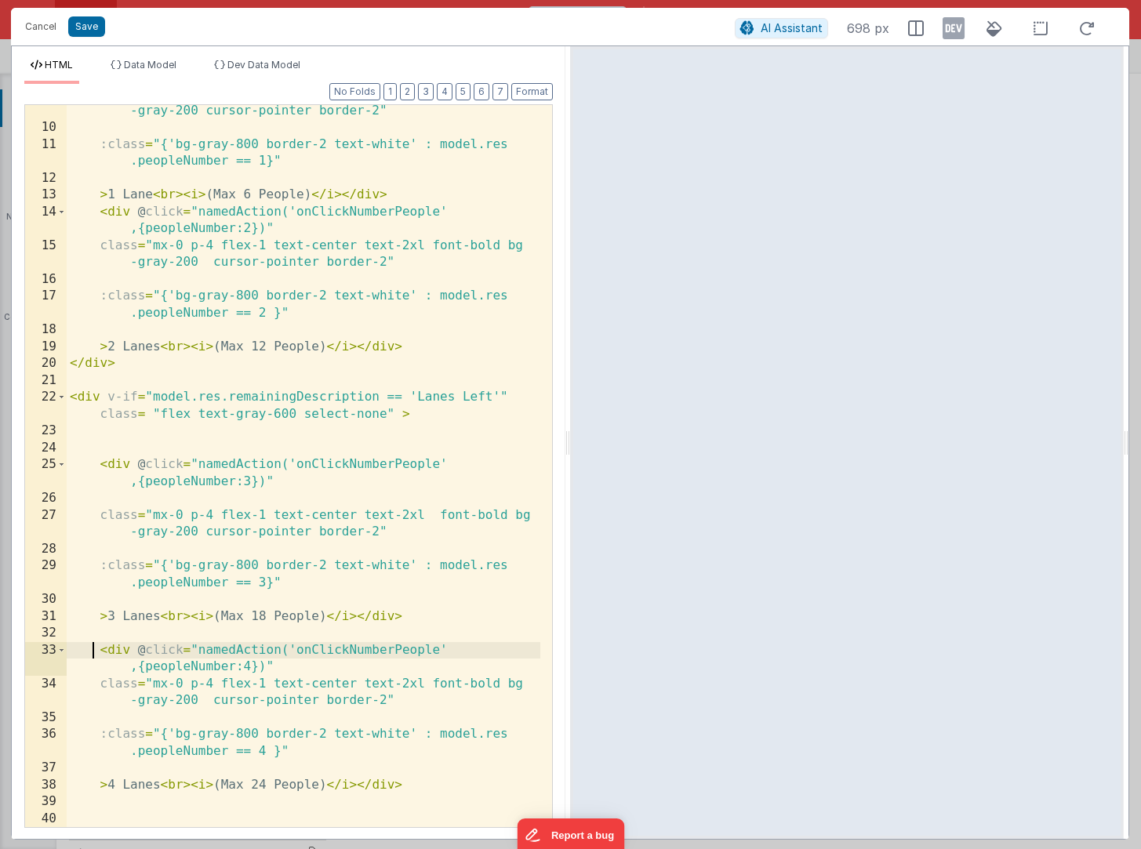
click at [92, 649] on div "class = "mx-0 p-4 flex-1 text-center text-2xl font-bold bg -gray-200 cursor-poi…" at bounding box center [304, 471] width 474 height 773
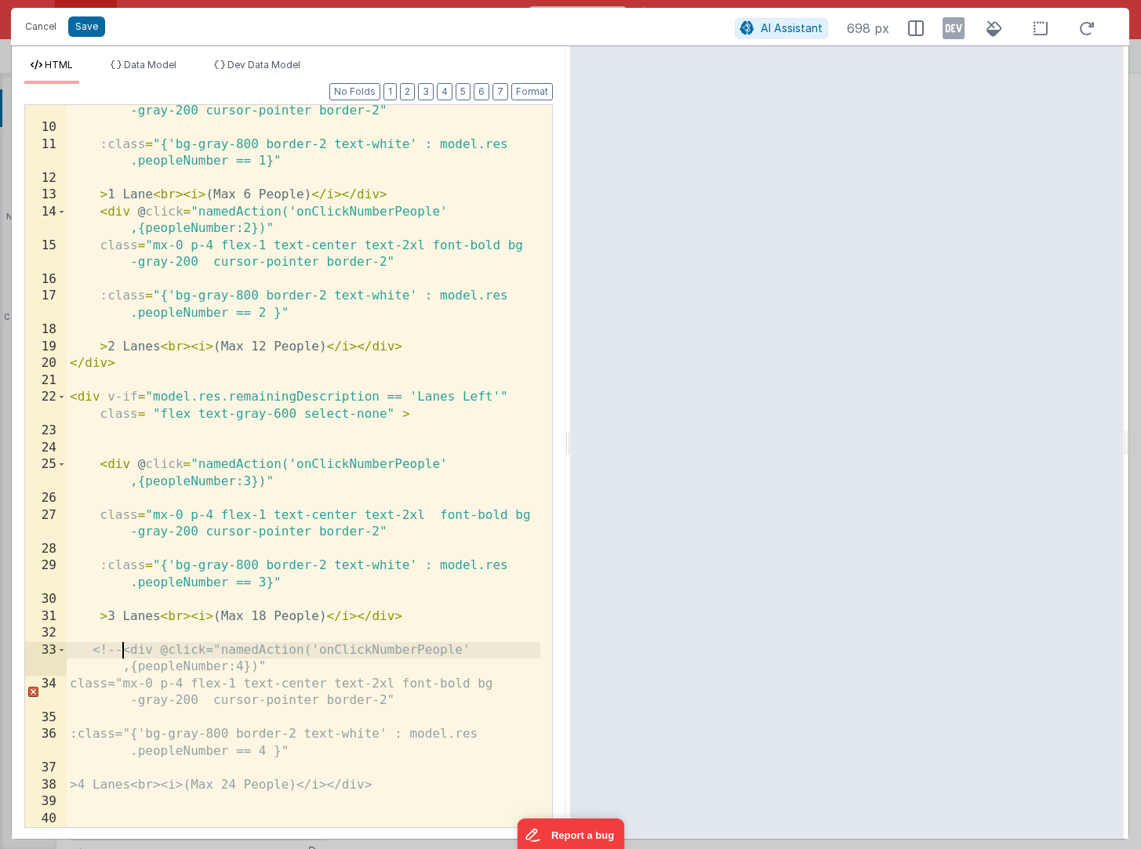
scroll to position [221, 0]
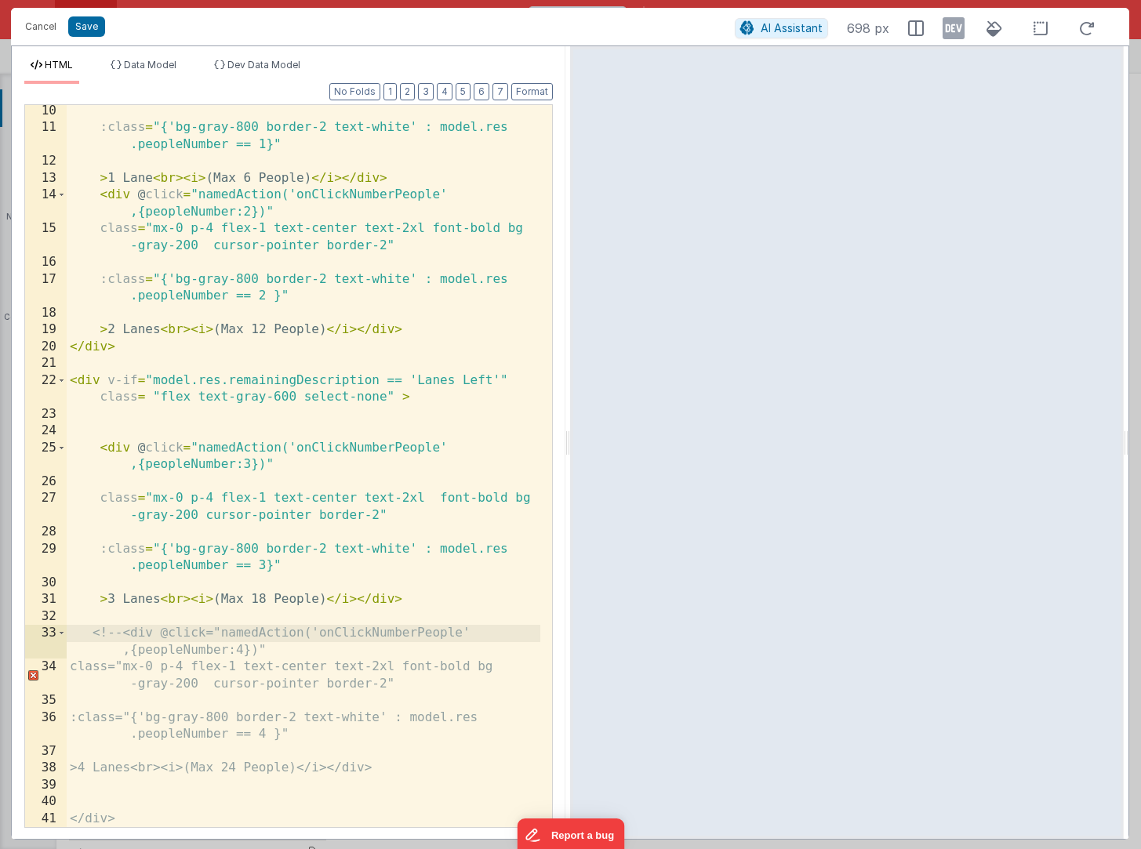
click at [426, 768] on div ":class = "{'bg-gray-800 border-2 text-white' : model.res .peopleNumber == 1}" >…" at bounding box center [304, 481] width 474 height 756
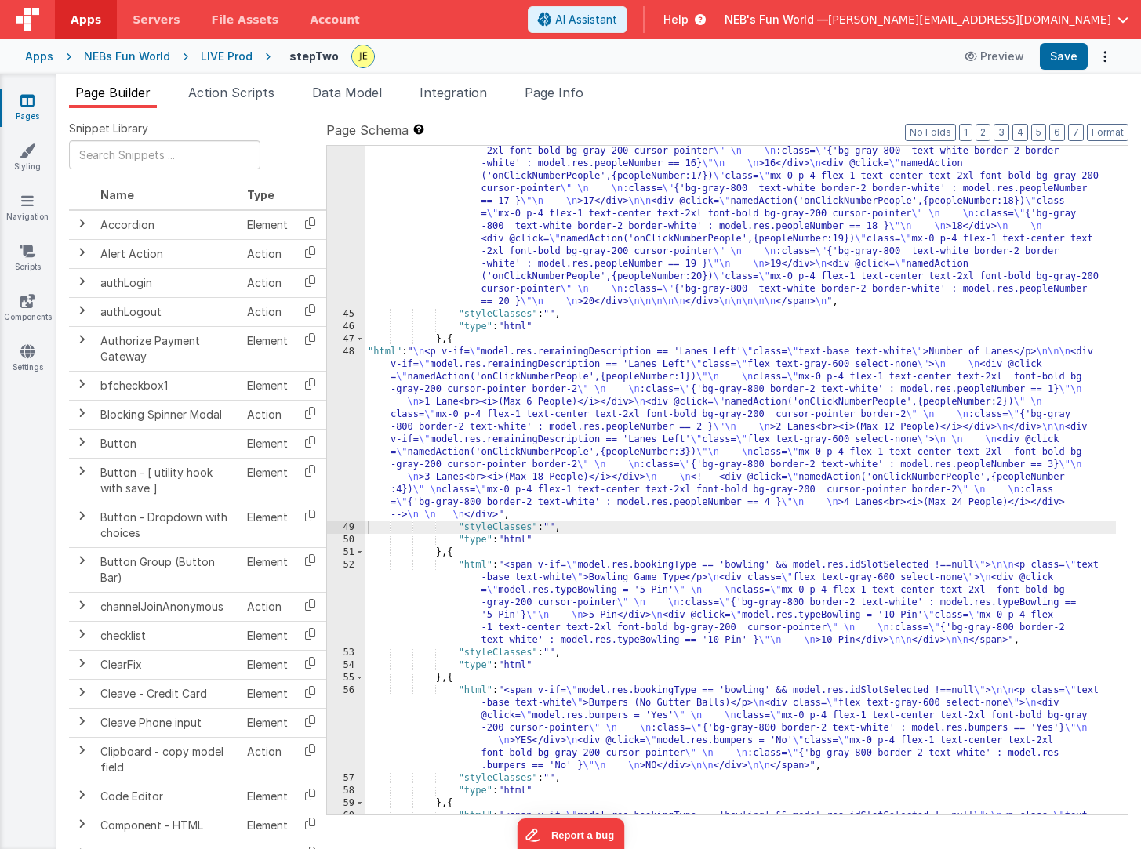
click at [529, 429] on div ""html" : "<span v-if= \" model.res.remainingDescription !== 'Lanes Left' && mod…" at bounding box center [740, 291] width 751 height 1547
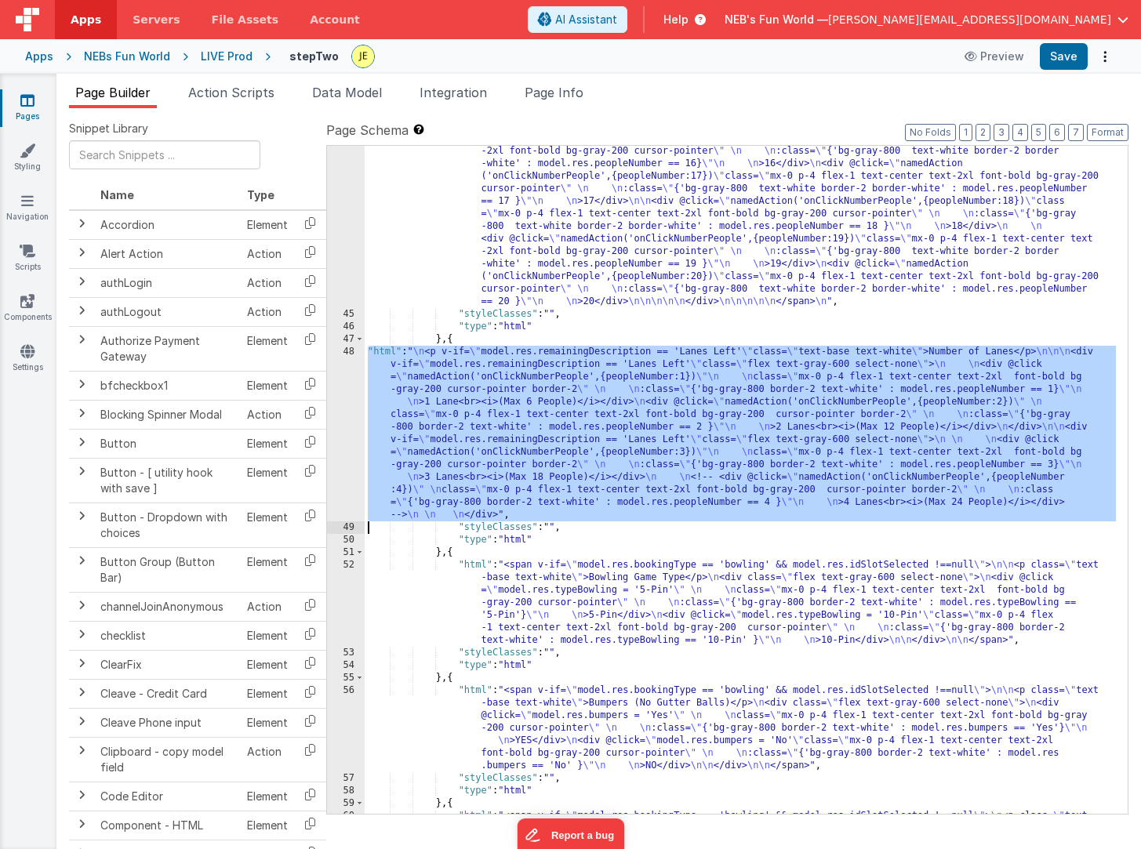
click at [333, 394] on div "48" at bounding box center [346, 434] width 38 height 176
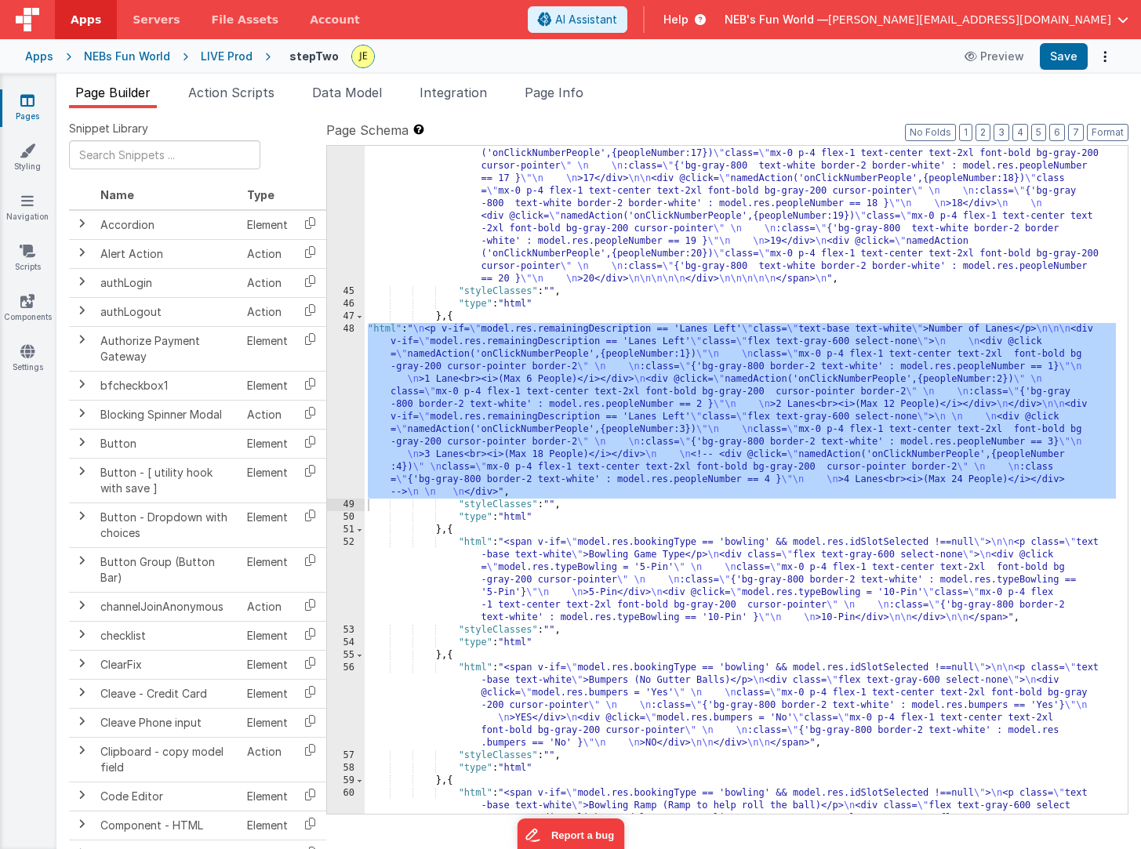
scroll to position [1555, 0]
click at [232, 59] on div "LIVE Prod" at bounding box center [227, 57] width 52 height 16
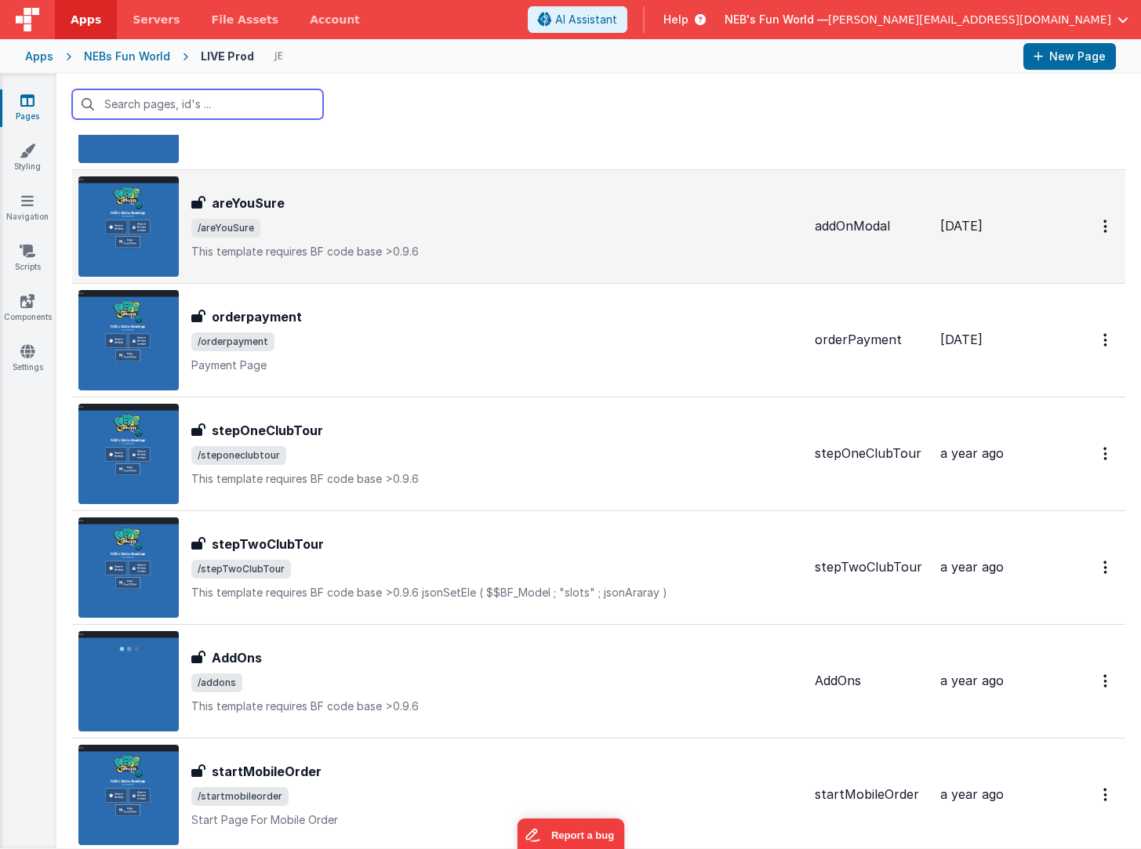
scroll to position [976, 0]
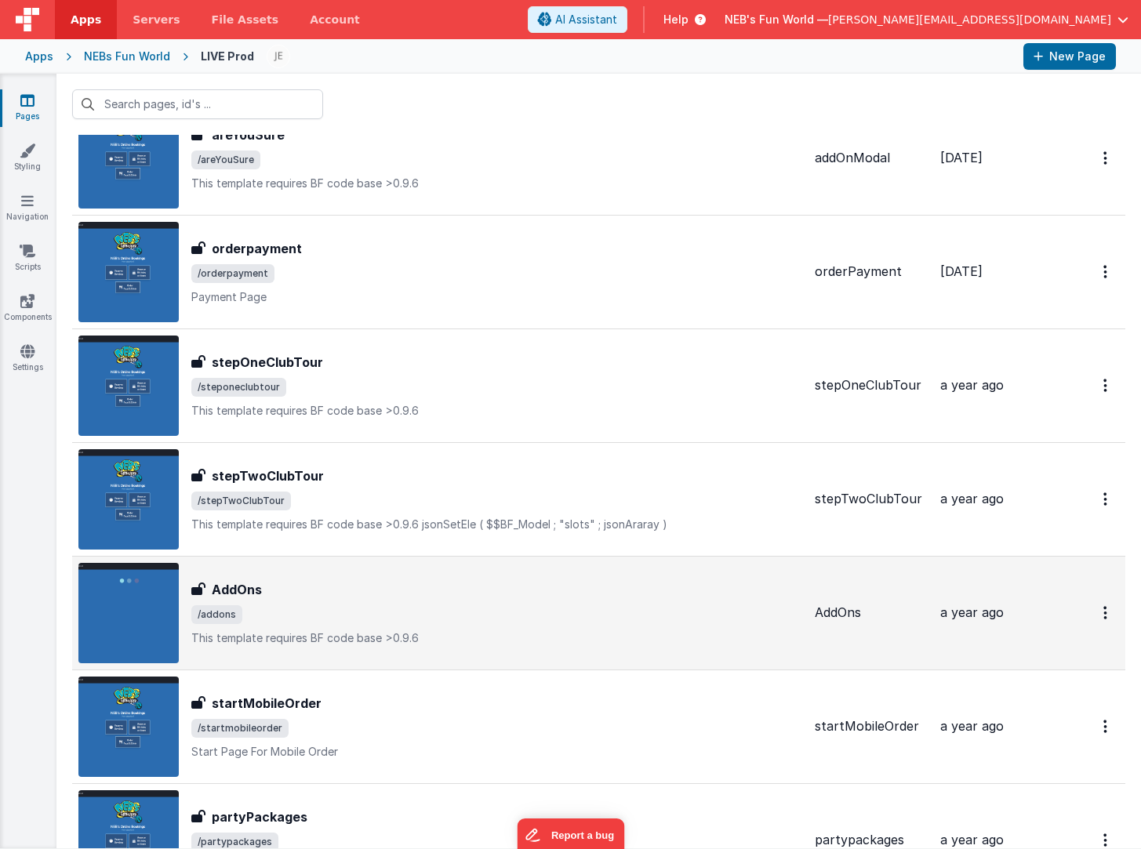
click at [348, 577] on div "AddOns AddOns /addons This template requires BF code base >0.9.6" at bounding box center [440, 613] width 724 height 100
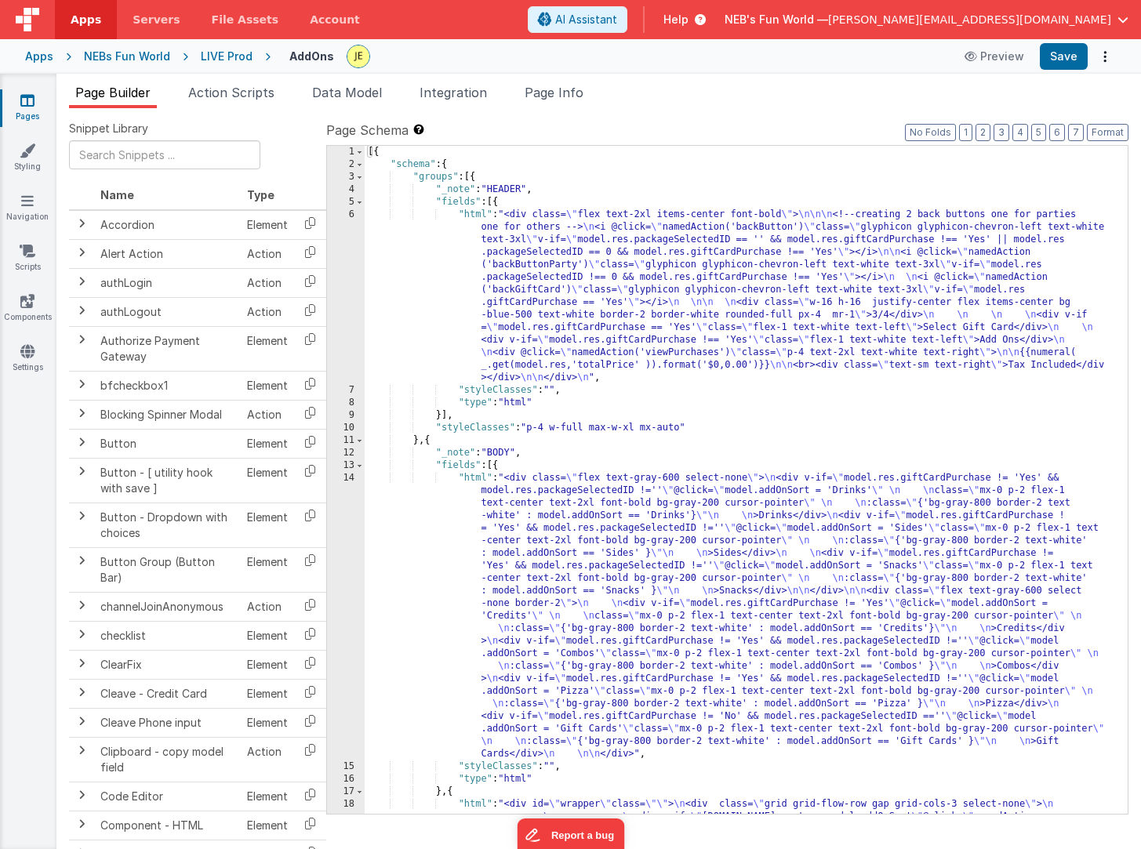
scroll to position [2, 0]
click at [573, 95] on span "Page Info" at bounding box center [554, 93] width 59 height 16
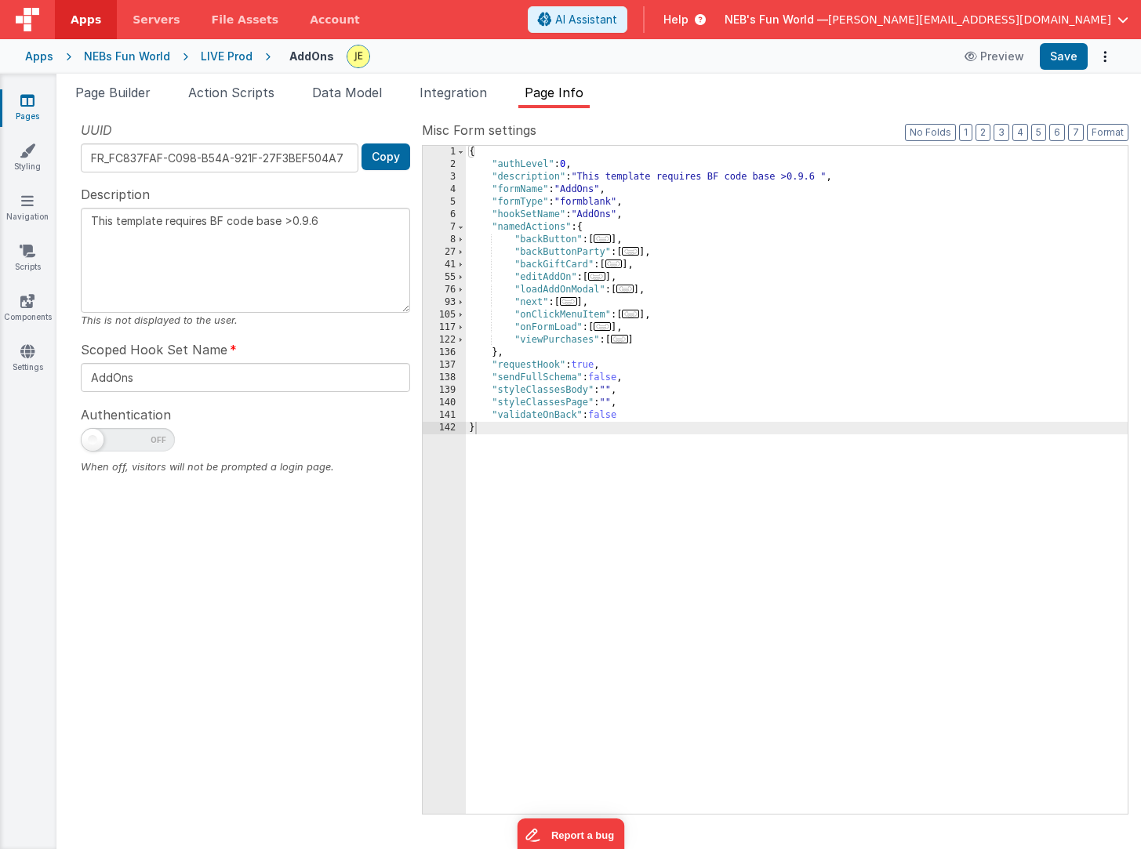
click at [609, 238] on span "..." at bounding box center [602, 239] width 17 height 9
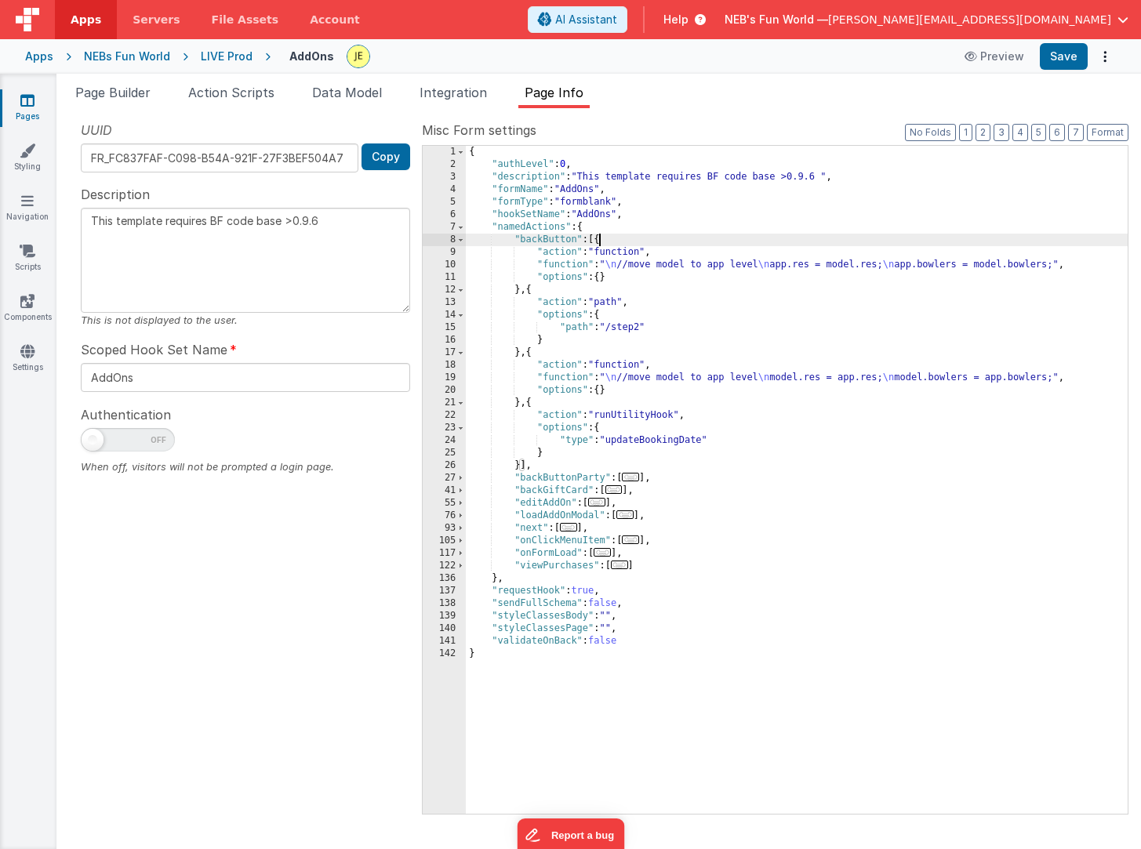
click at [671, 263] on div "{ "authLevel" : 0 , "description" : "This template requires BF code base >0.9.6…" at bounding box center [797, 492] width 662 height 693
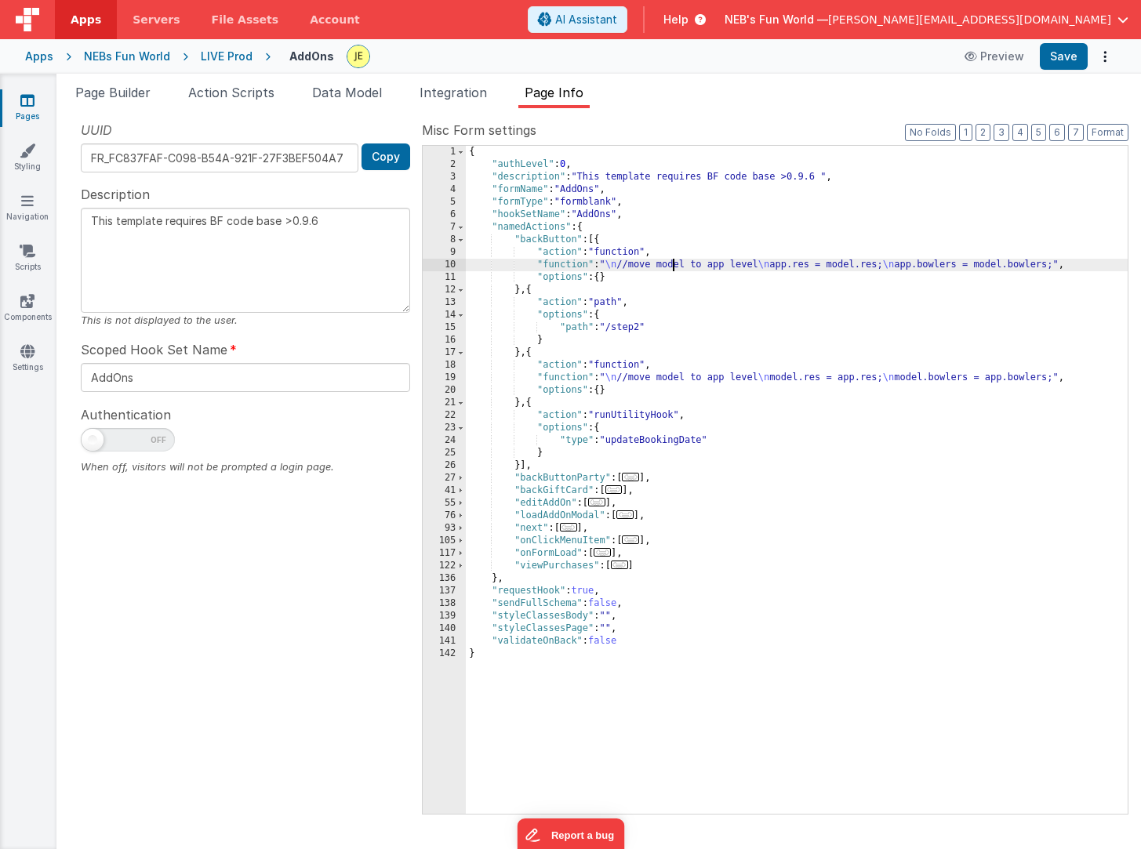
click at [451, 264] on div "10" at bounding box center [444, 265] width 43 height 13
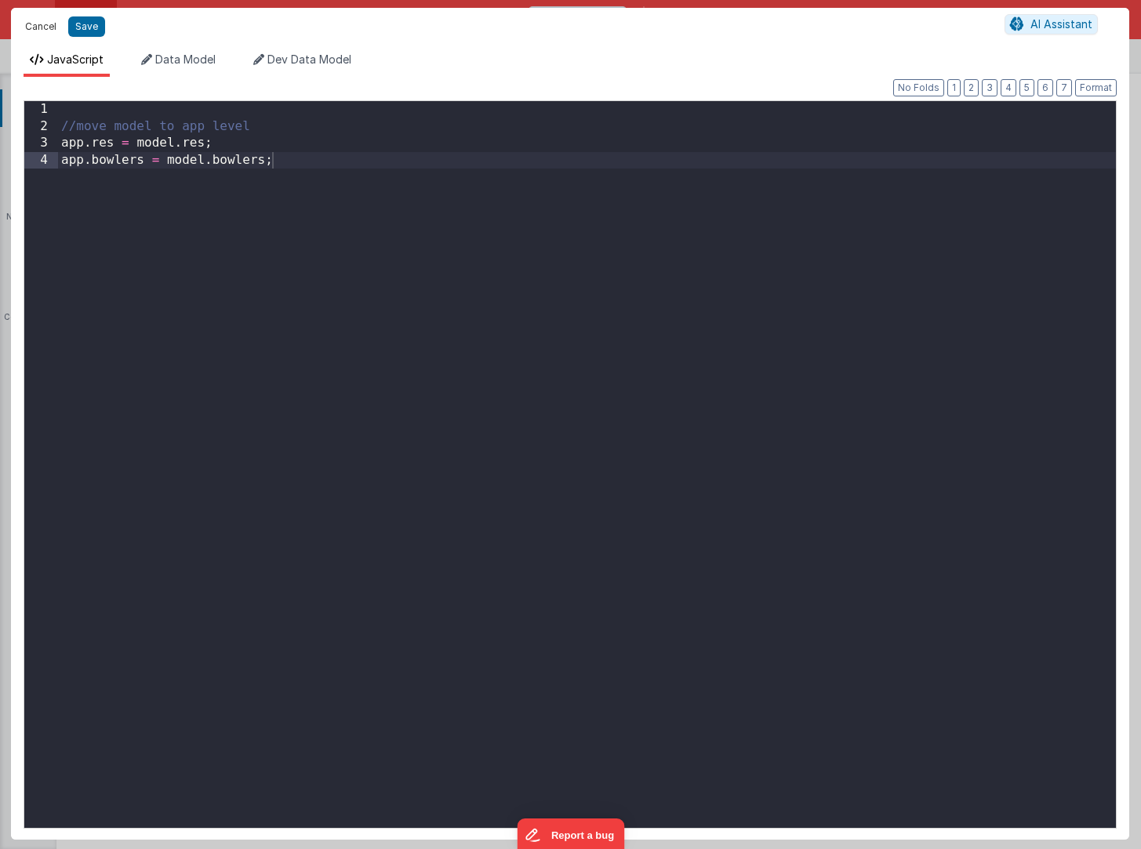
click at [53, 29] on button "Cancel" at bounding box center [40, 27] width 47 height 22
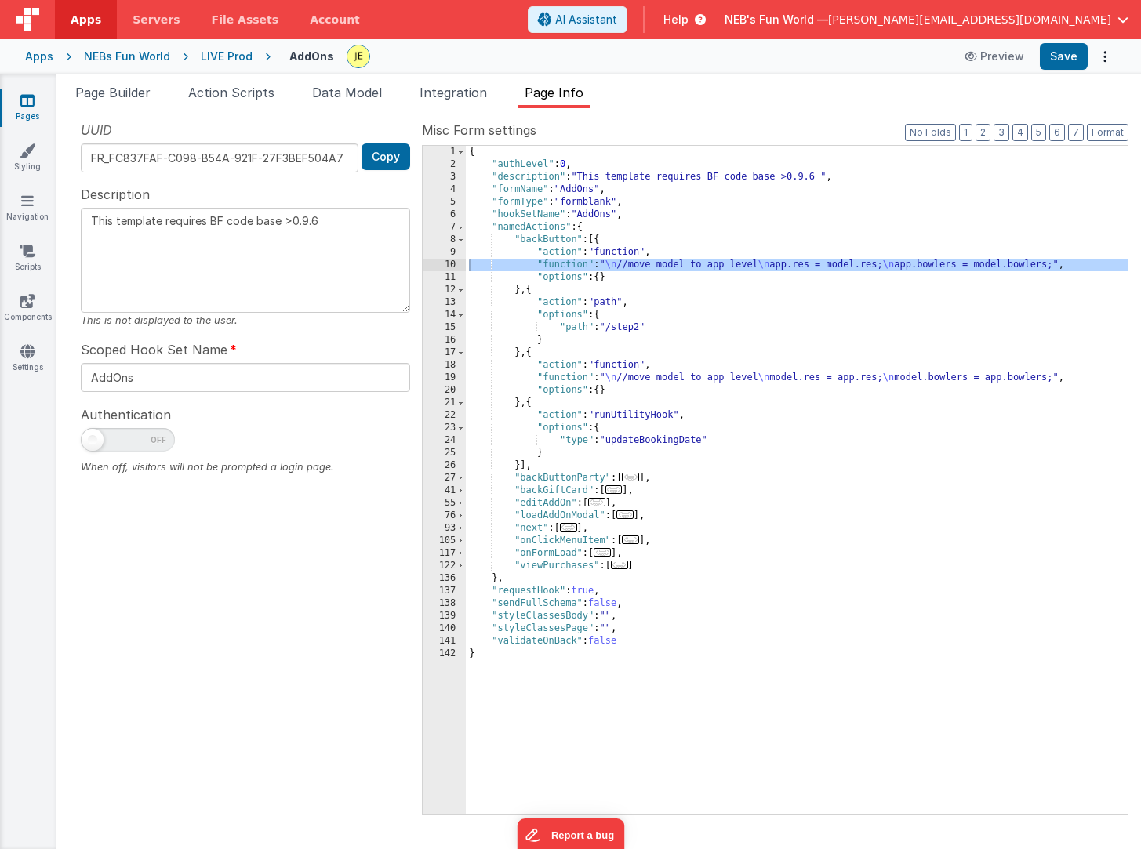
click at [642, 379] on div "{ "authLevel" : 0 , "description" : "This template requires BF code base >0.9.6…" at bounding box center [797, 492] width 662 height 693
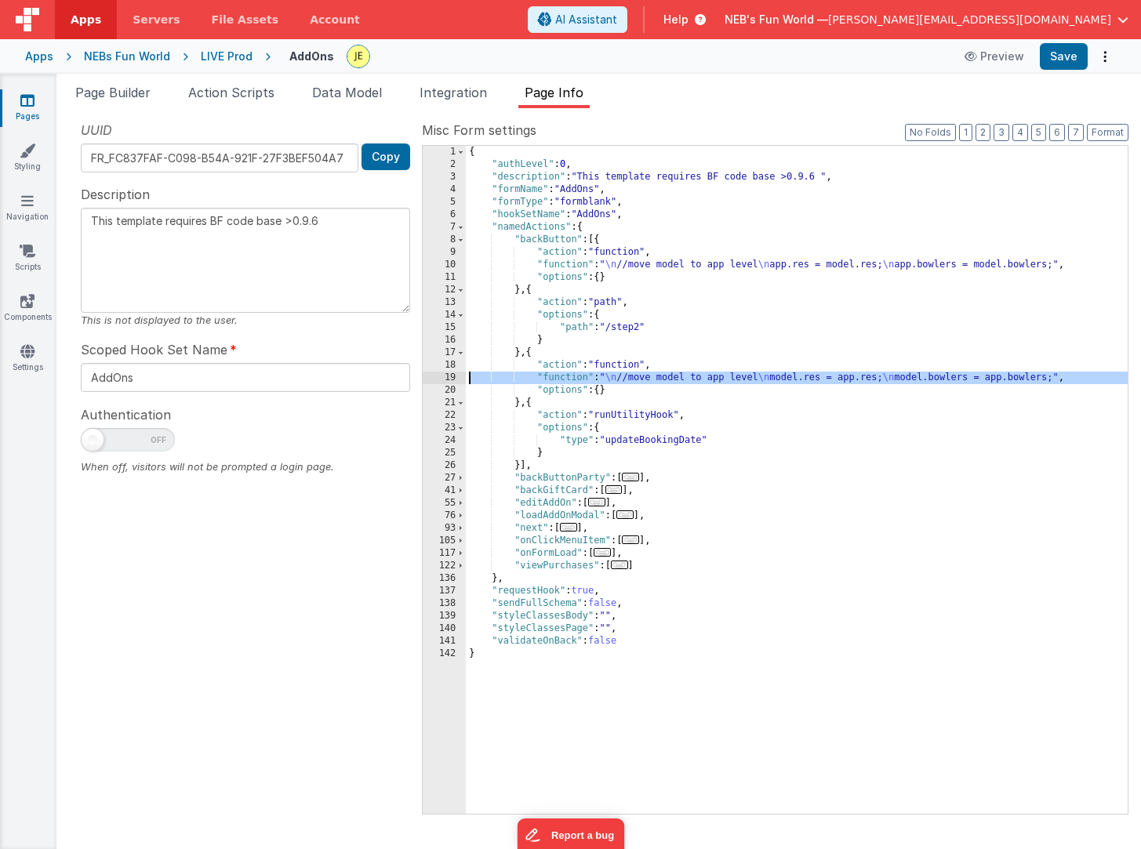
click at [456, 378] on div "19" at bounding box center [444, 378] width 43 height 13
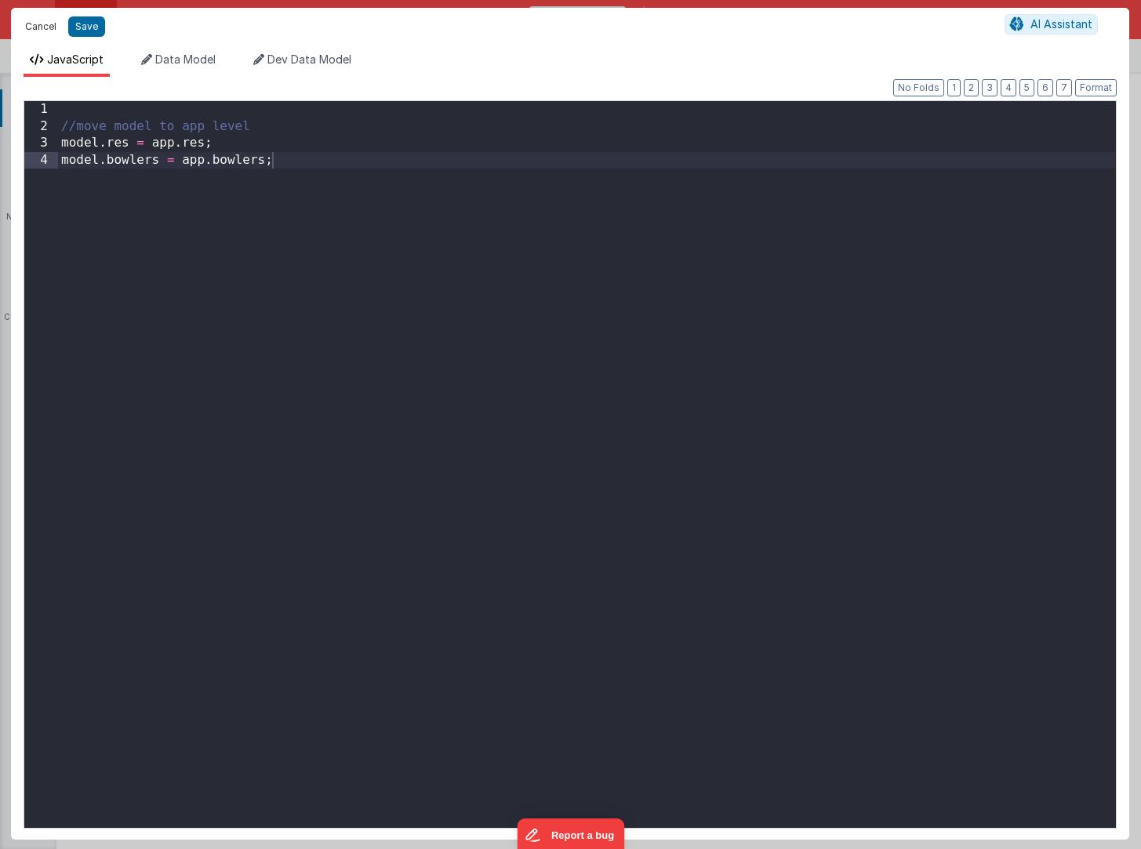
click at [49, 26] on button "Cancel" at bounding box center [40, 27] width 47 height 22
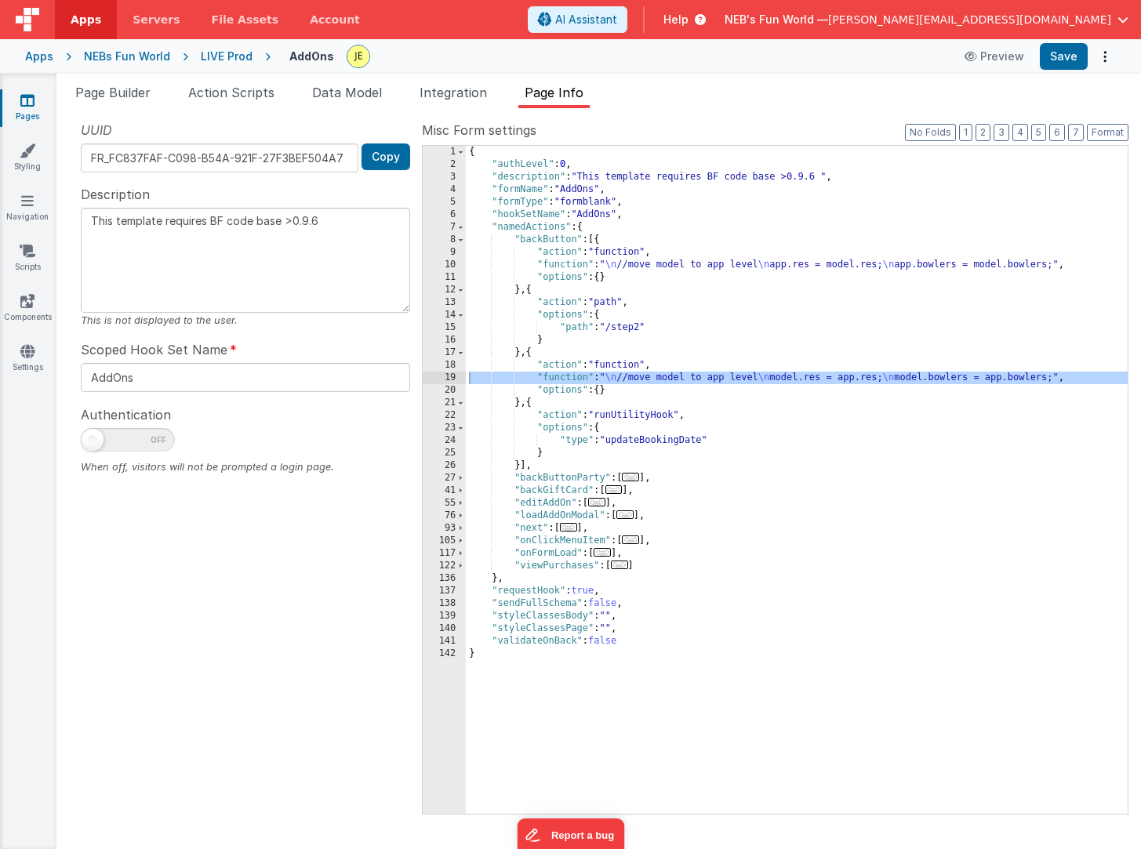
click at [646, 333] on div "{ "authLevel" : 0 , "description" : "This template requires BF code base >0.9.6…" at bounding box center [797, 492] width 662 height 693
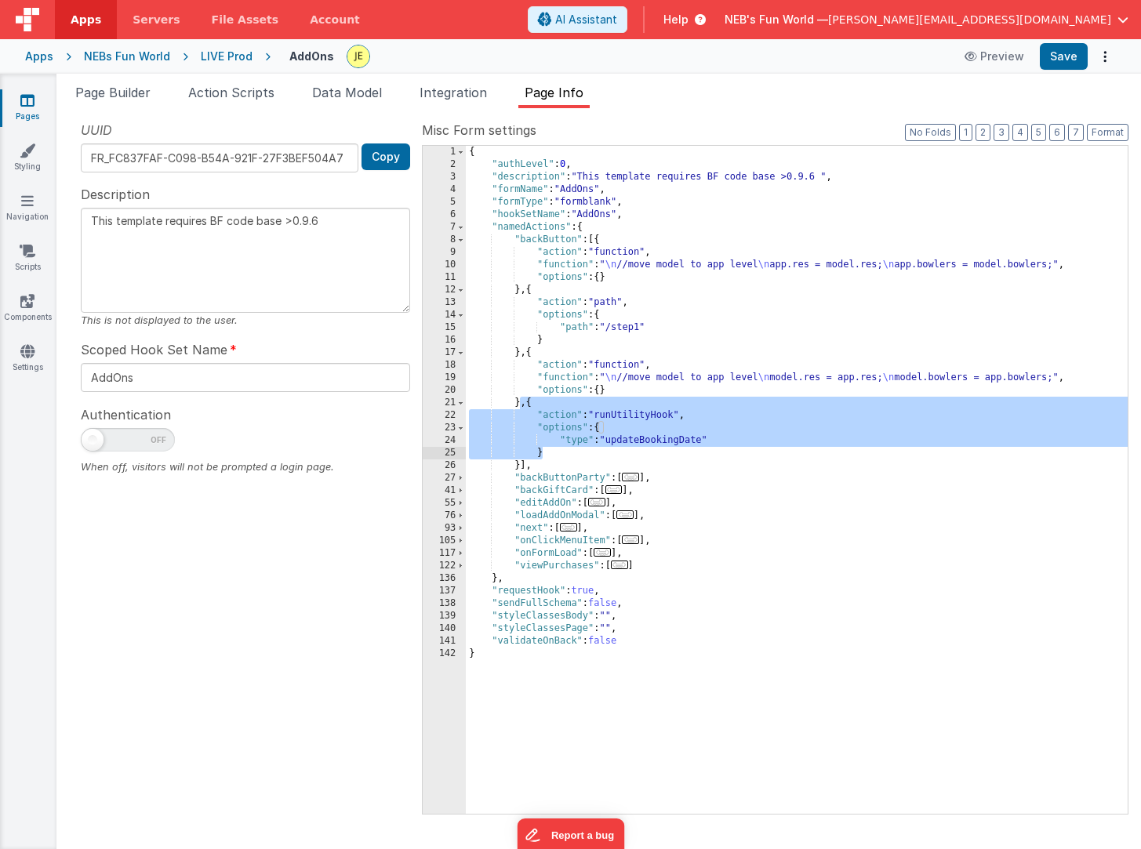
drag, startPoint x: 521, startPoint y: 405, endPoint x: 555, endPoint y: 459, distance: 64.2
click at [555, 459] on div "{ "authLevel" : 0 , "description" : "This template requires BF code base >0.9.6…" at bounding box center [797, 492] width 662 height 693
click at [524, 408] on div "{ "authLevel" : 0 , "description" : "This template requires BF code base >0.9.6…" at bounding box center [797, 492] width 662 height 693
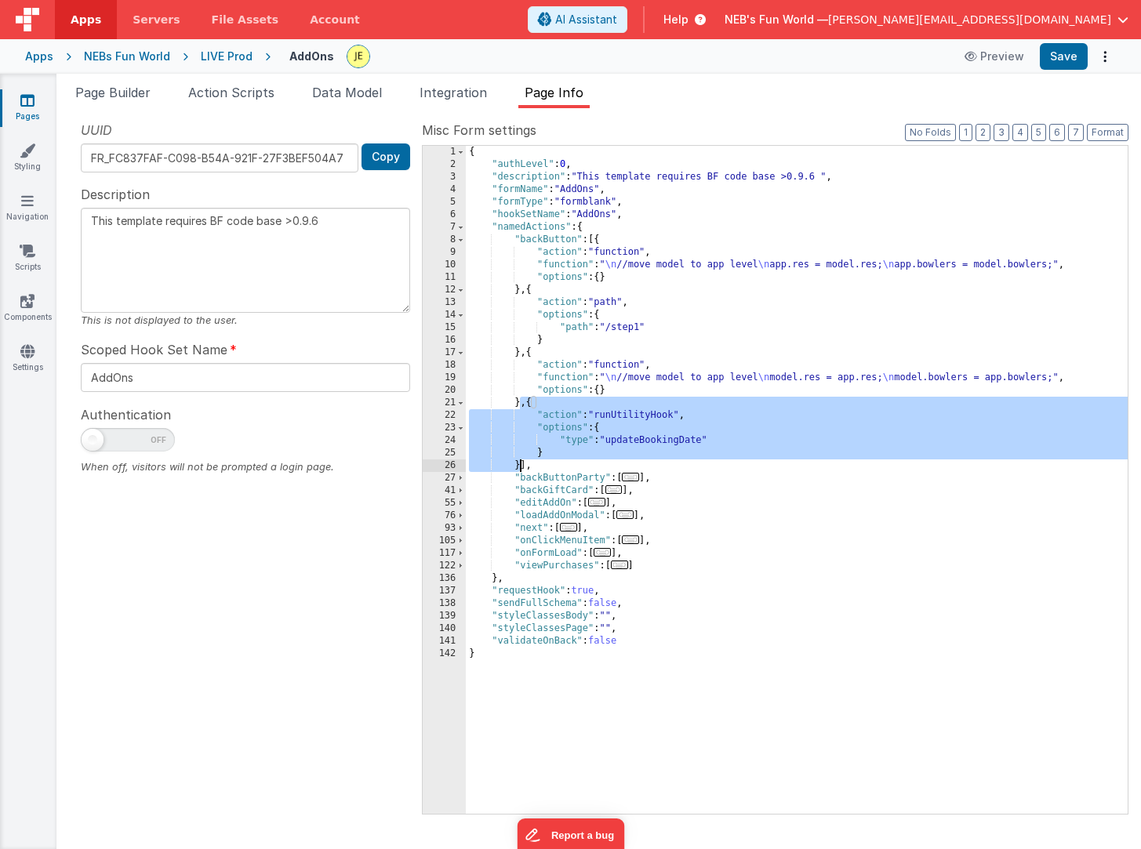
drag, startPoint x: 525, startPoint y: 408, endPoint x: 518, endPoint y: 464, distance: 56.0
click at [518, 464] on div "{ "authLevel" : 0 , "description" : "This template requires BF code base >0.9.6…" at bounding box center [797, 492] width 662 height 693
